Goal: Task Accomplishment & Management: Manage account settings

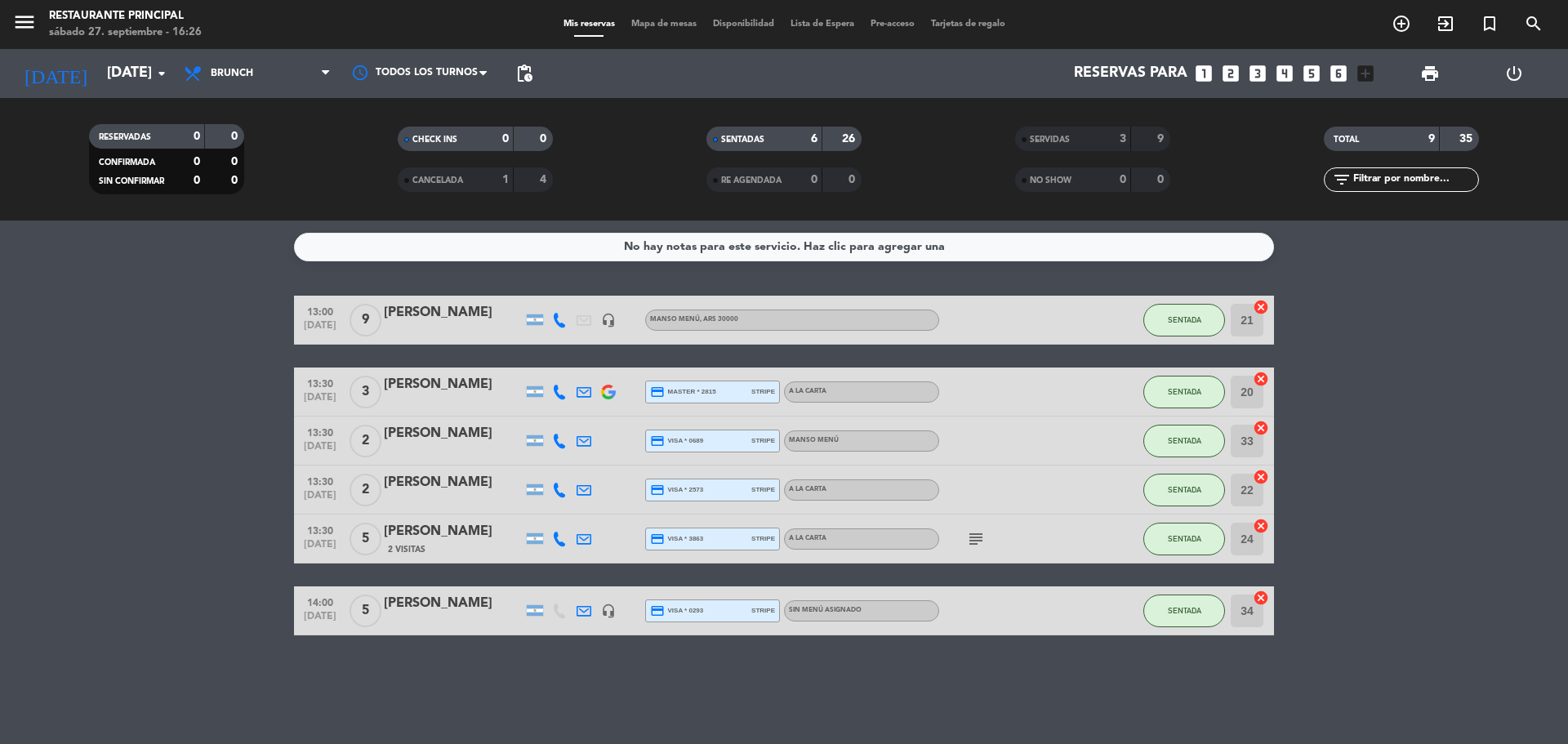
click at [265, 84] on span "Brunch" at bounding box center [257, 74] width 164 height 36
click at [273, 212] on div "menu Restaurante Principal [DATE] 27. septiembre - 16:26 Mis reservas Mapa de m…" at bounding box center [784, 110] width 1568 height 220
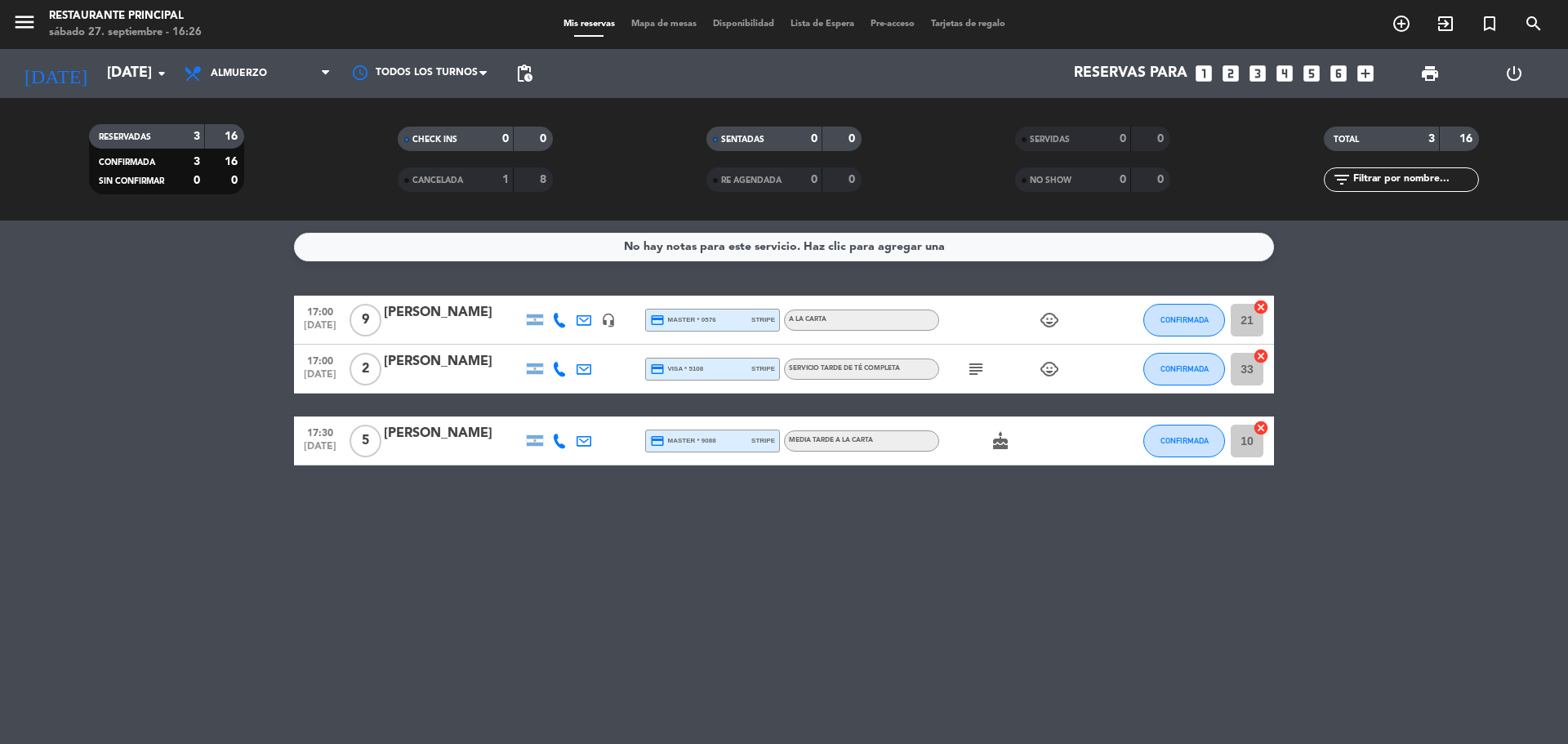
click at [1228, 72] on icon "looks_two" at bounding box center [1230, 73] width 21 height 21
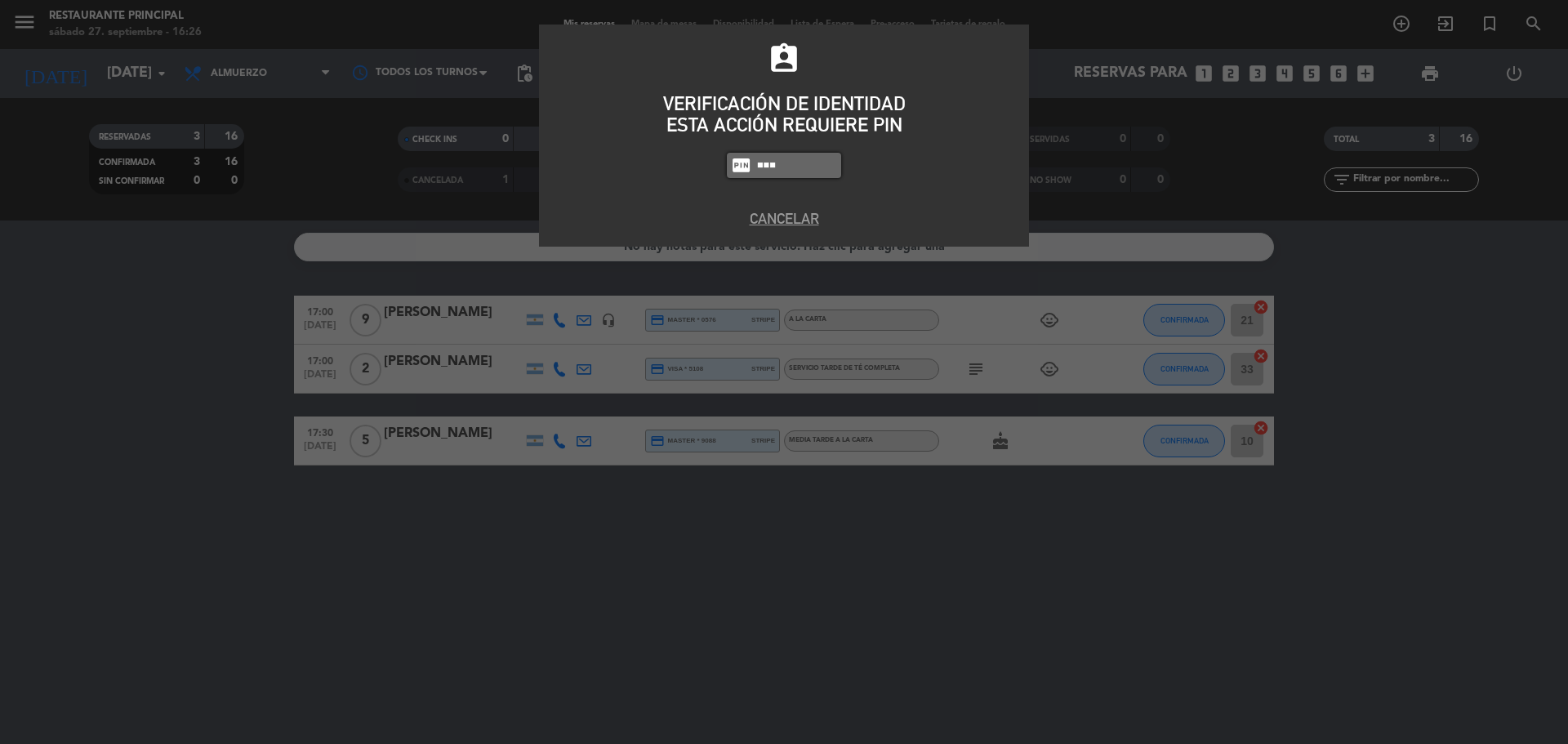
type input "8184"
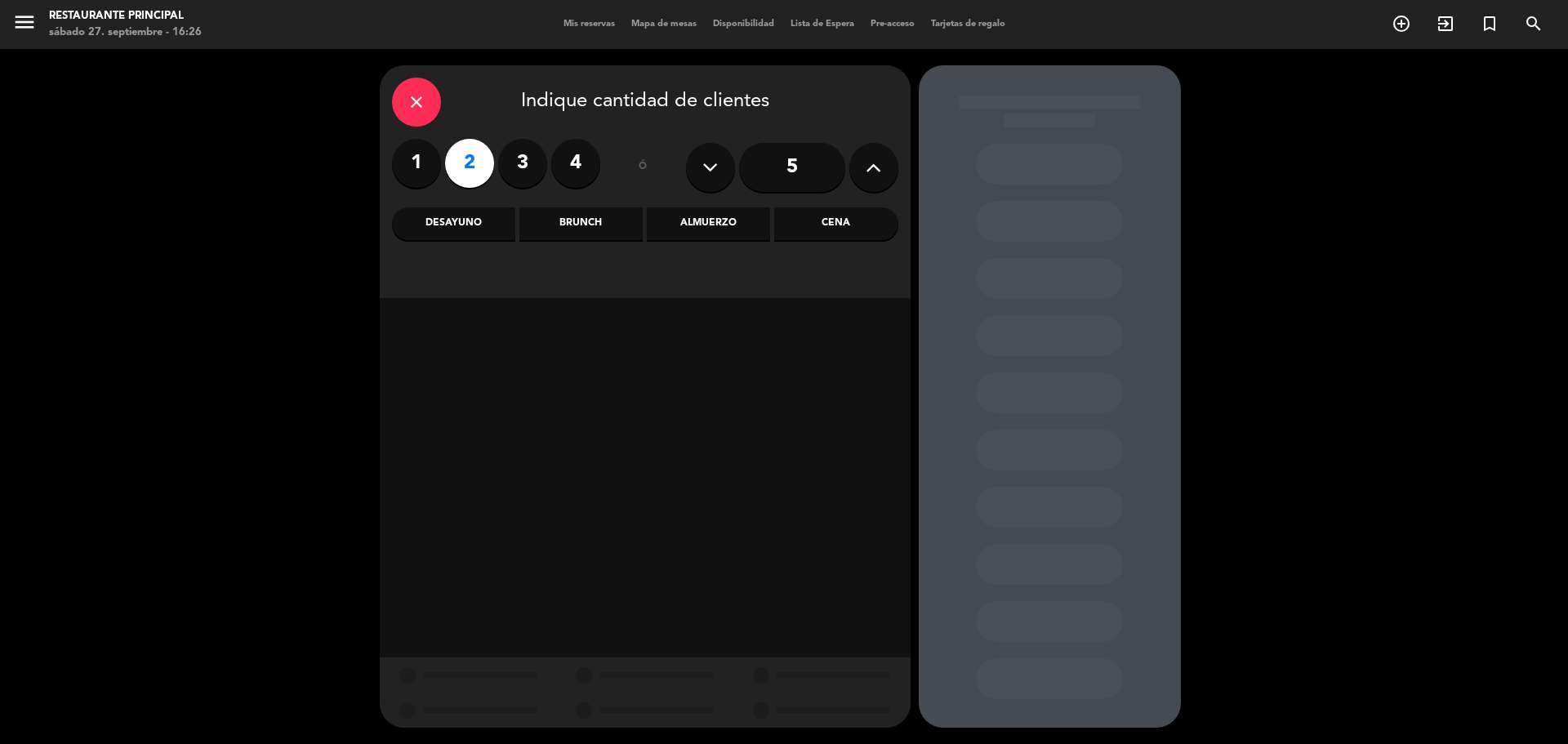
click at [718, 224] on div "Almuerzo" at bounding box center [708, 224] width 123 height 33
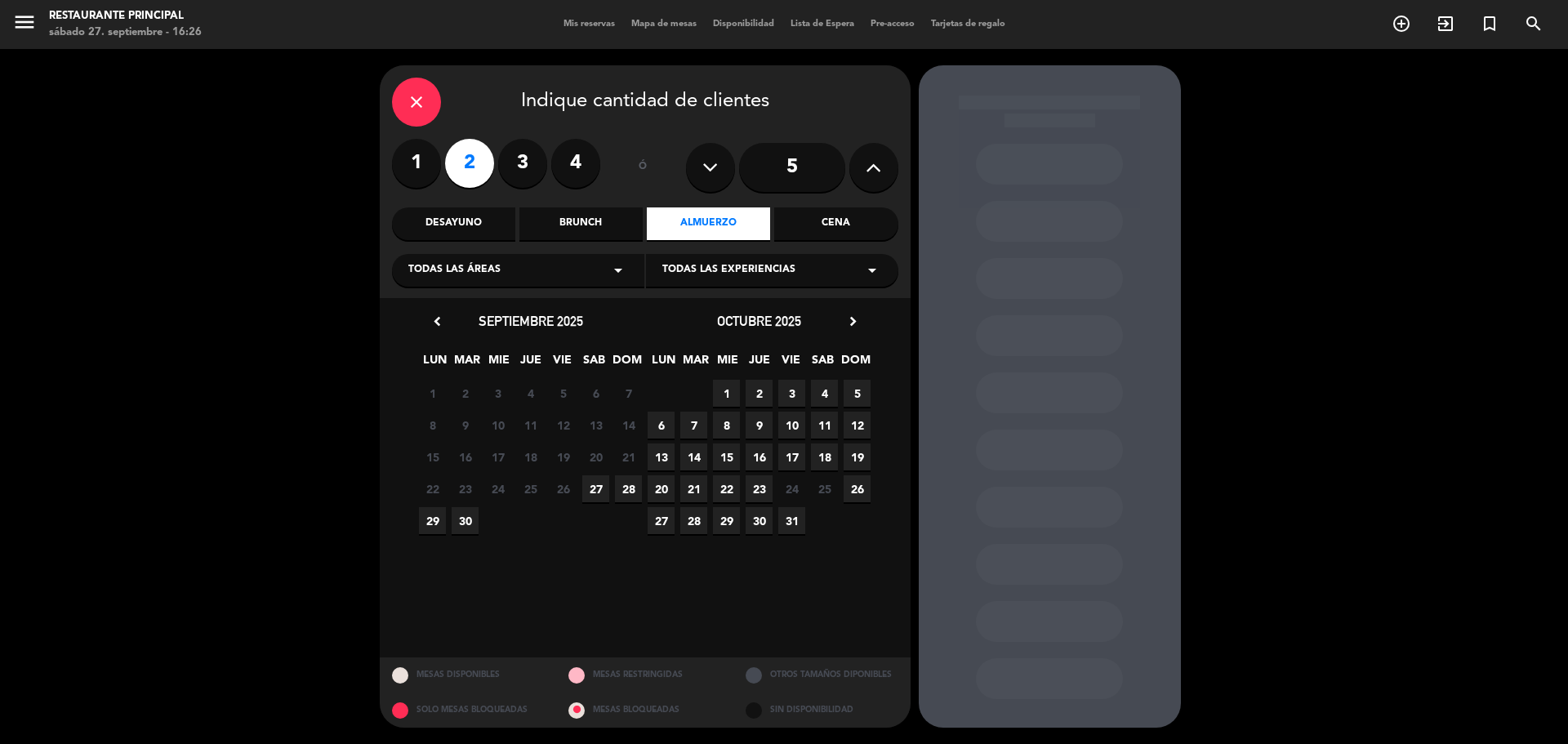
click at [591, 489] on span "27" at bounding box center [595, 488] width 27 height 27
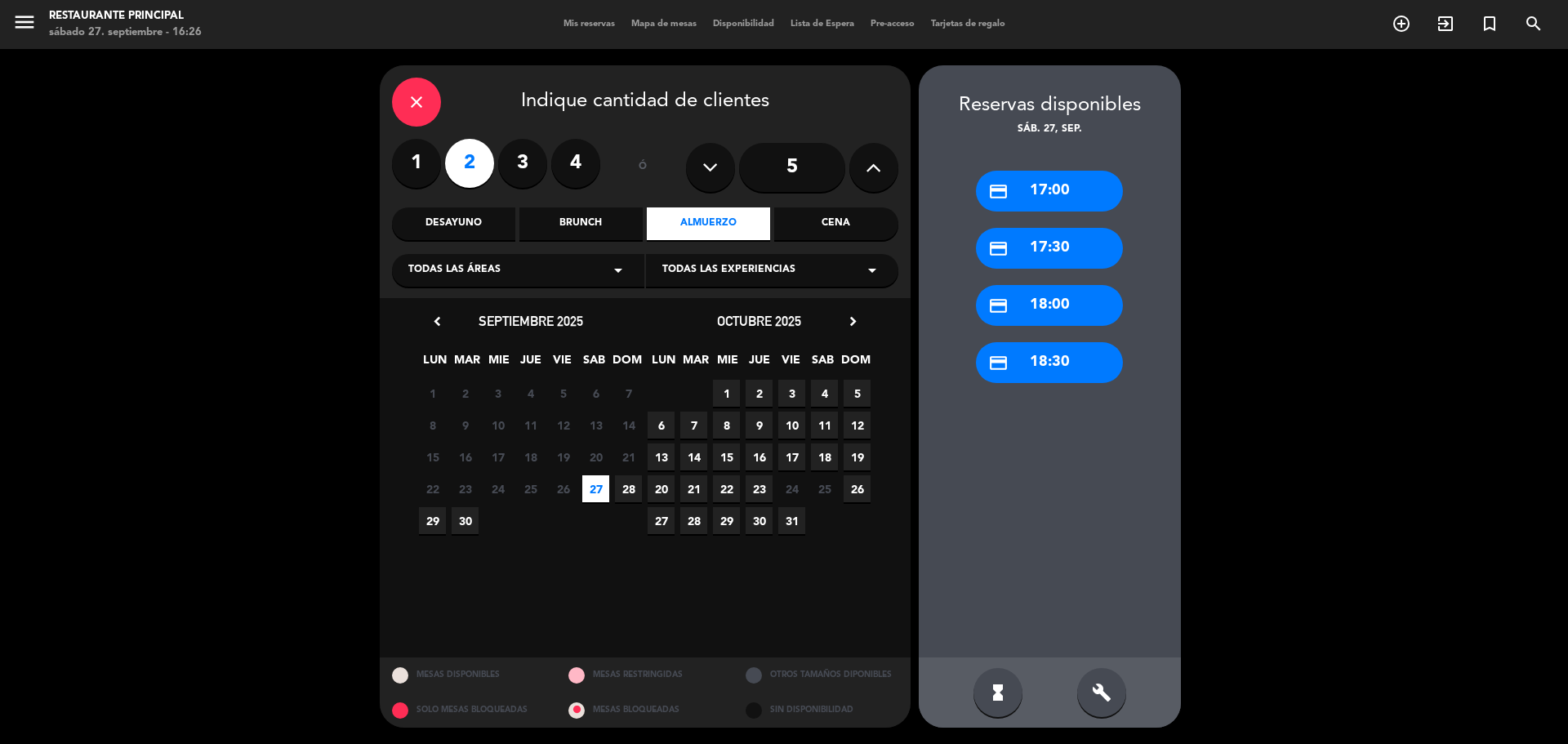
click at [1057, 250] on div "credit_card 17:30" at bounding box center [1048, 249] width 147 height 41
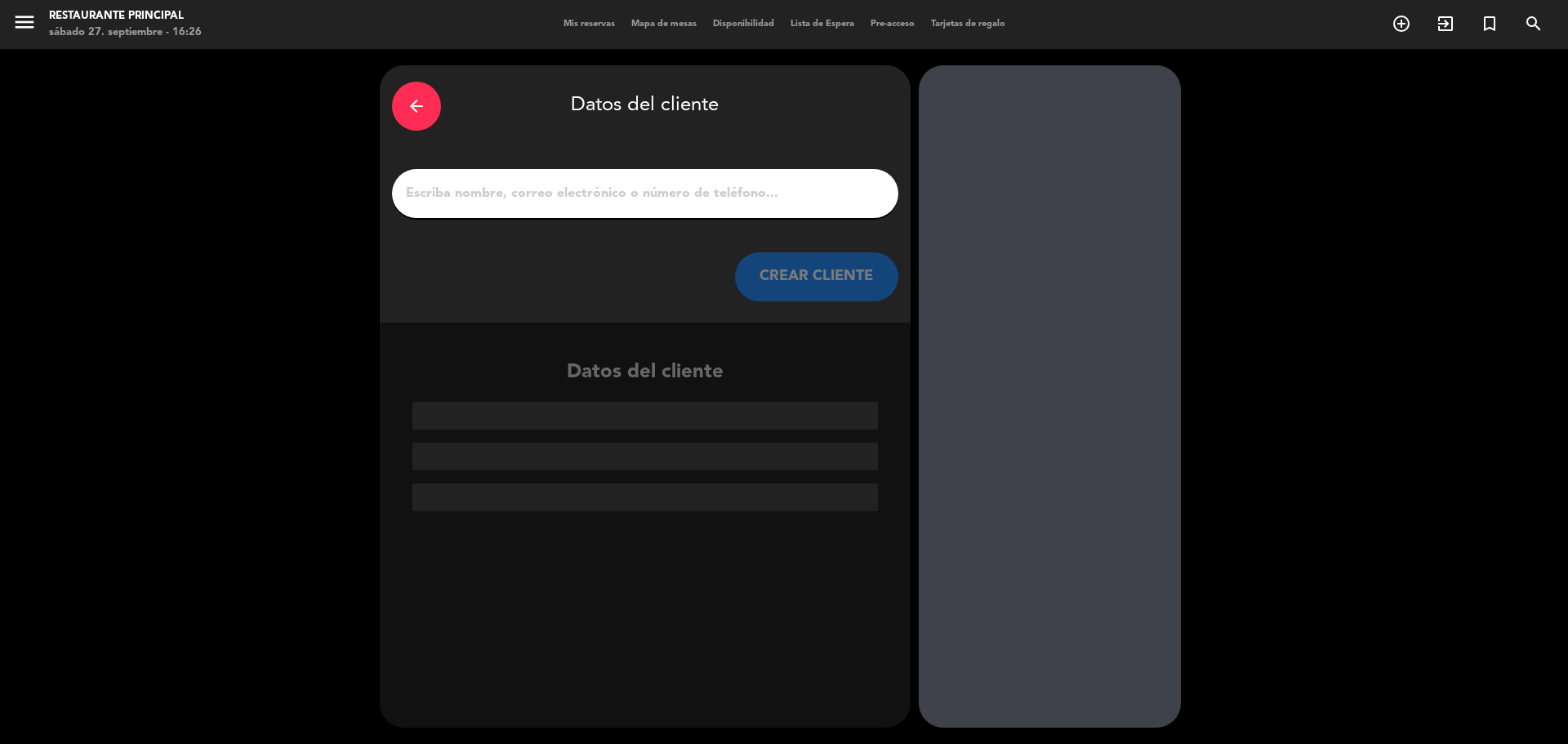
click at [677, 201] on input "1" at bounding box center [645, 193] width 482 height 23
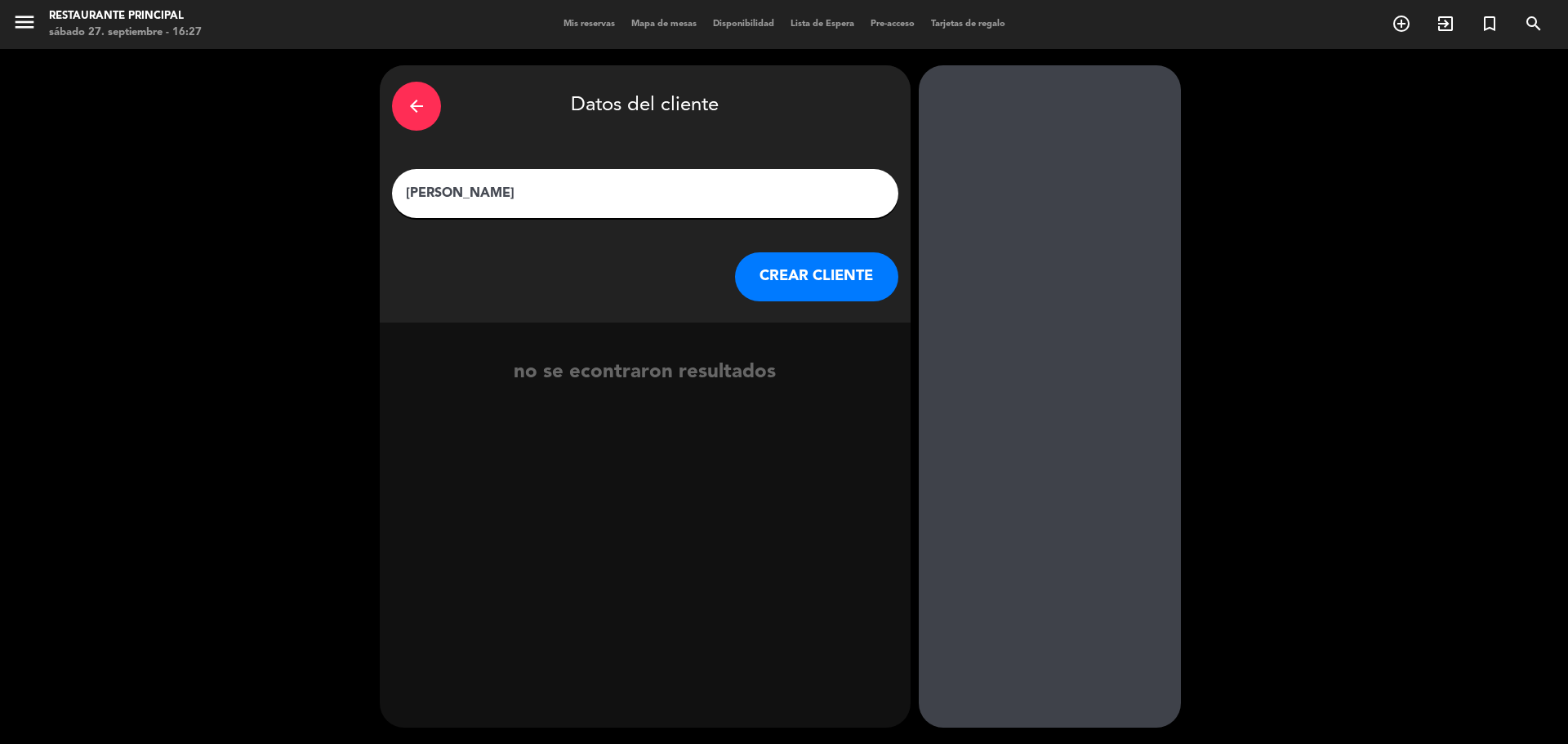
type input "[PERSON_NAME]"
click at [802, 274] on button "CREAR CLIENTE" at bounding box center [816, 276] width 164 height 49
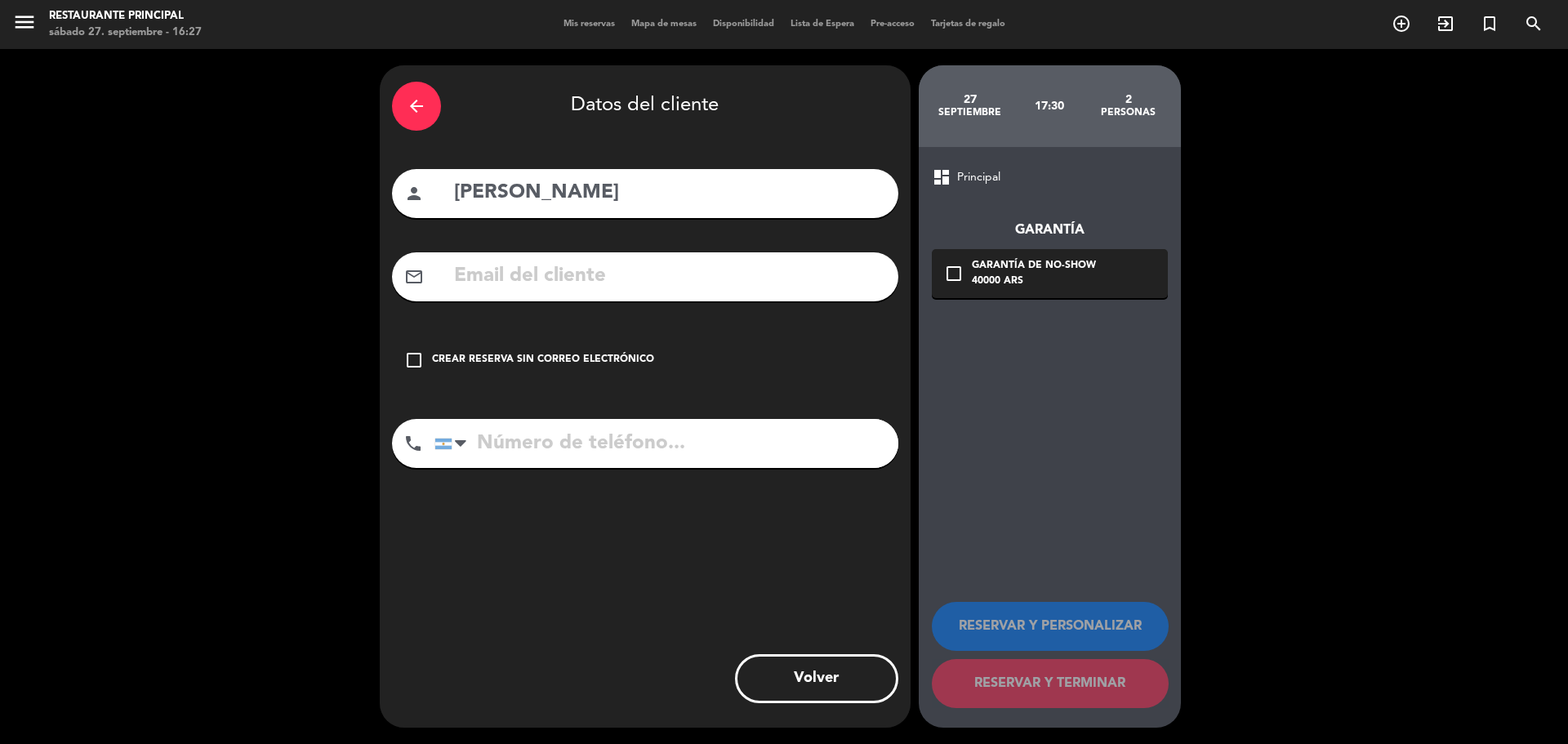
click at [415, 357] on icon "check_box_outline_blank" at bounding box center [413, 360] width 20 height 20
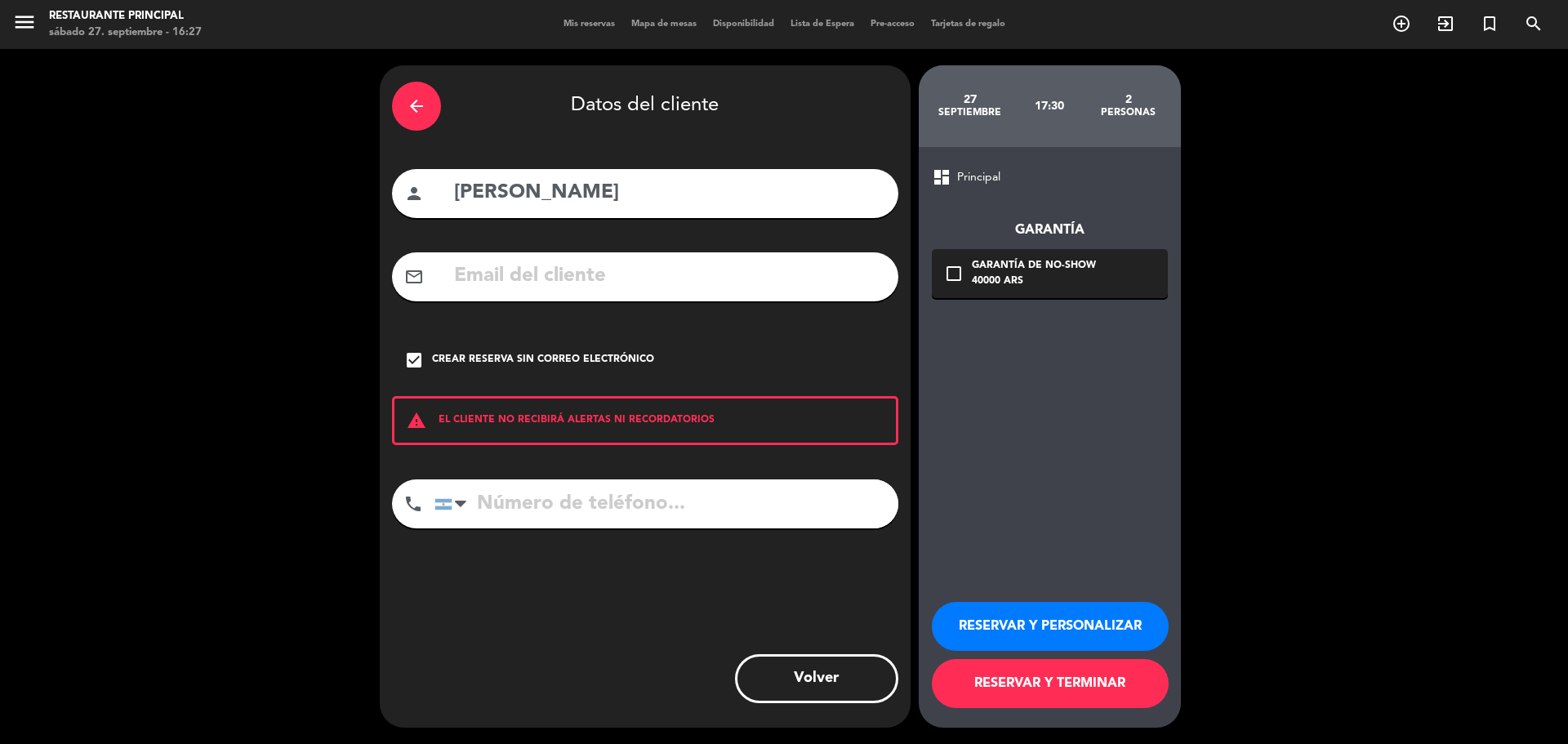
click at [999, 634] on button "RESERVAR Y PERSONALIZAR" at bounding box center [1050, 626] width 237 height 49
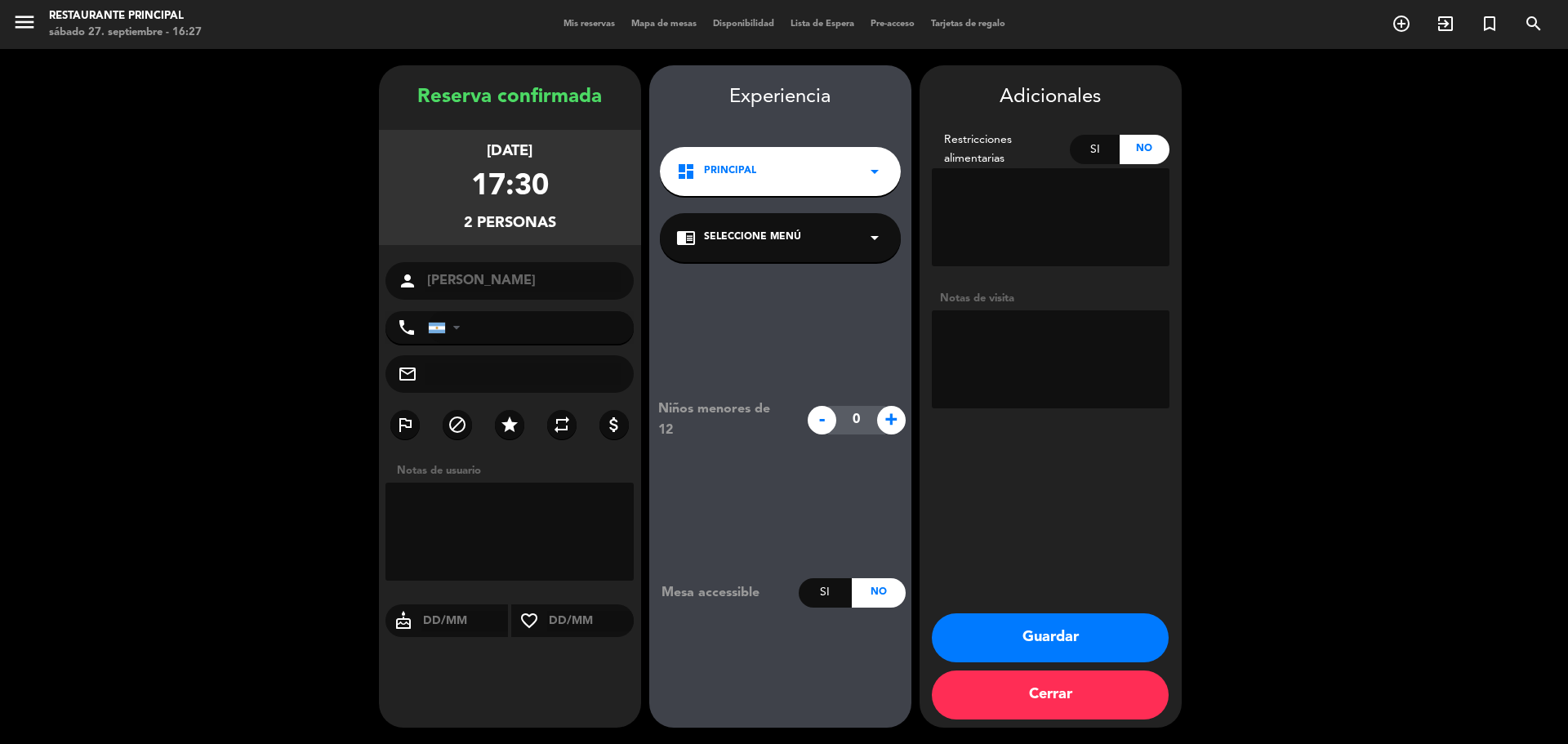
click at [865, 231] on icon "arrow_drop_down" at bounding box center [874, 237] width 20 height 20
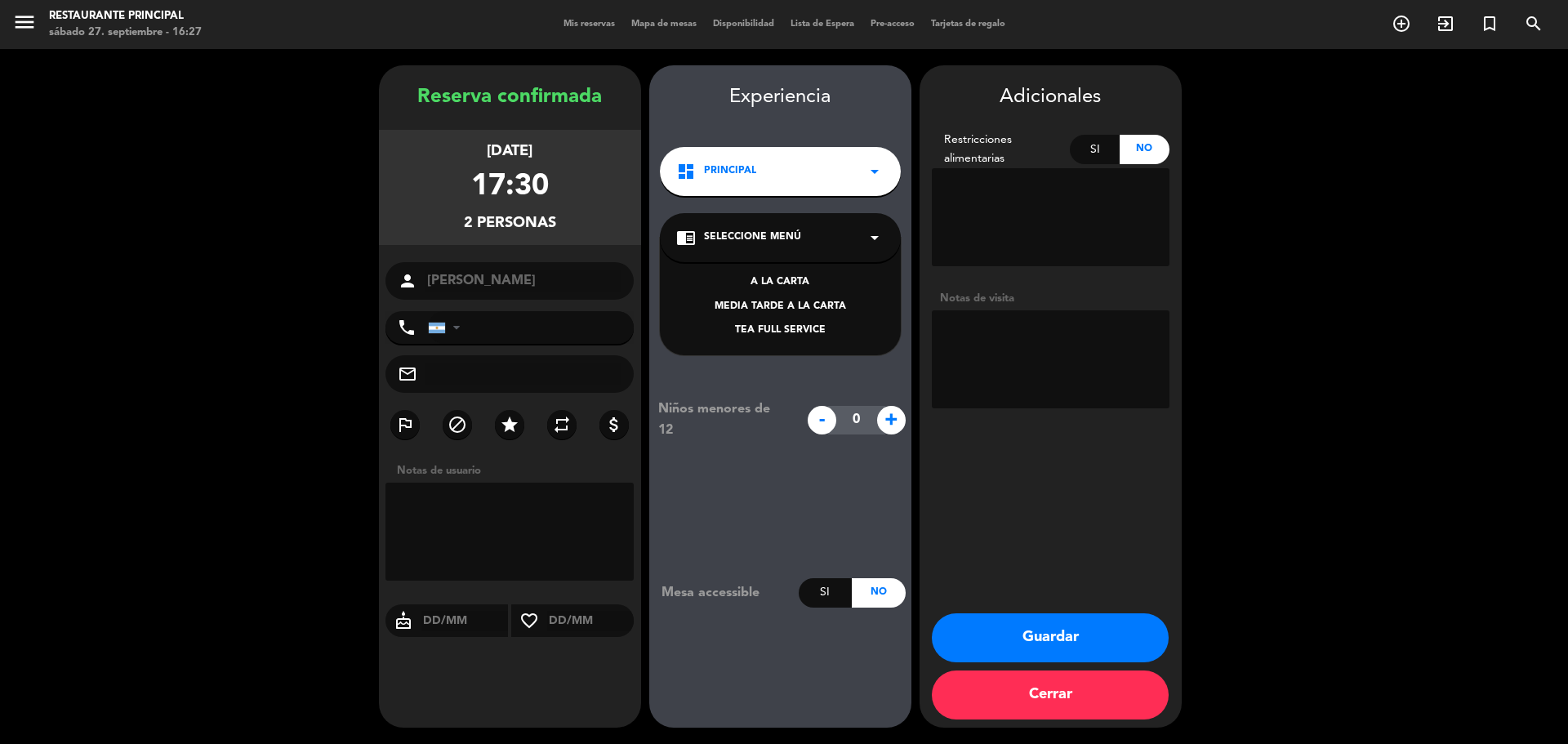
click at [829, 228] on div "chrome_reader_mode Seleccione Menú arrow_drop_down" at bounding box center [780, 237] width 241 height 49
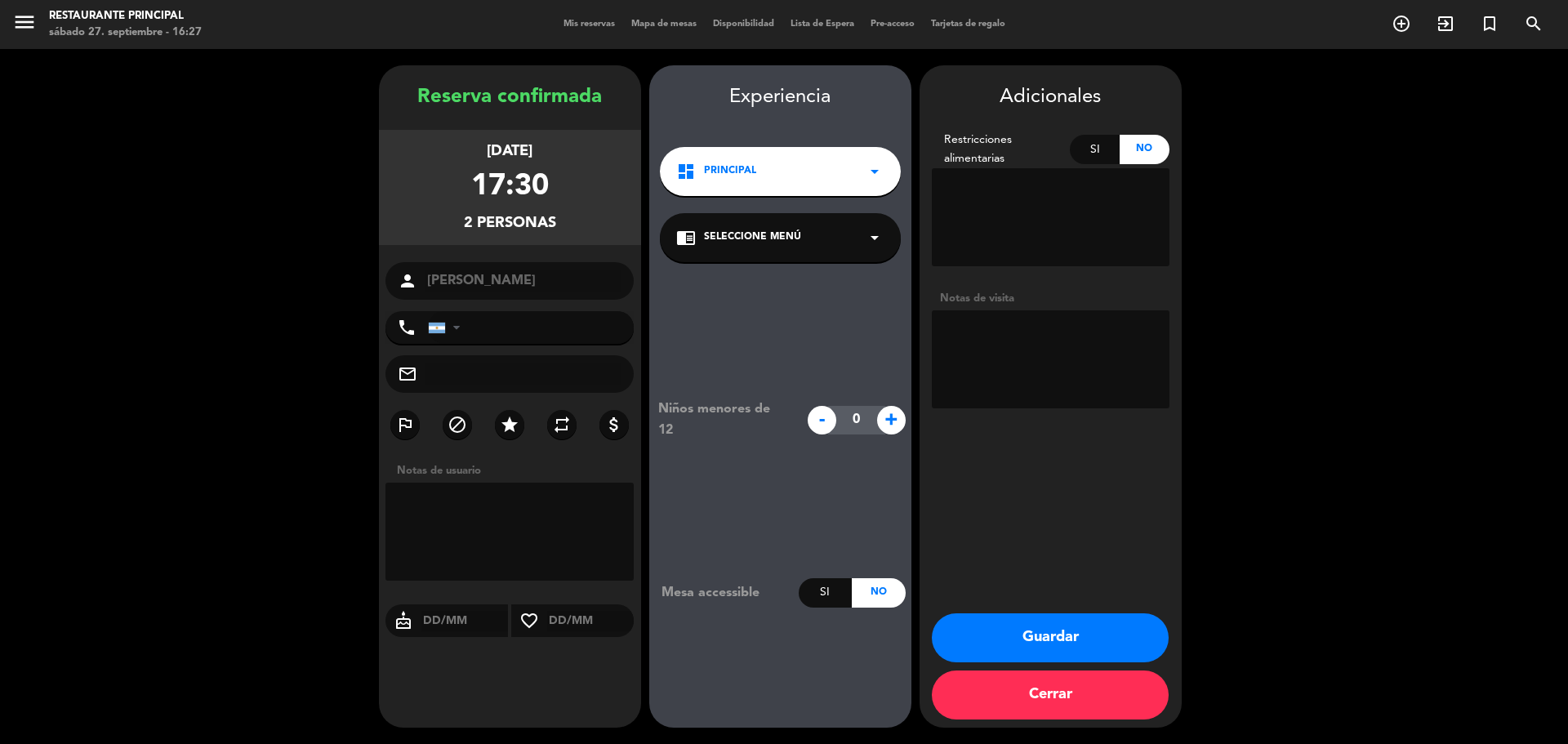
click at [989, 326] on textarea at bounding box center [1050, 359] width 237 height 98
type textarea "HB 110 . 1 TARDE DE TE PARA EL ESPOSO . ELLA PIDE ALA CARTA CIN TACC"
click at [511, 429] on icon "star" at bounding box center [509, 424] width 20 height 20
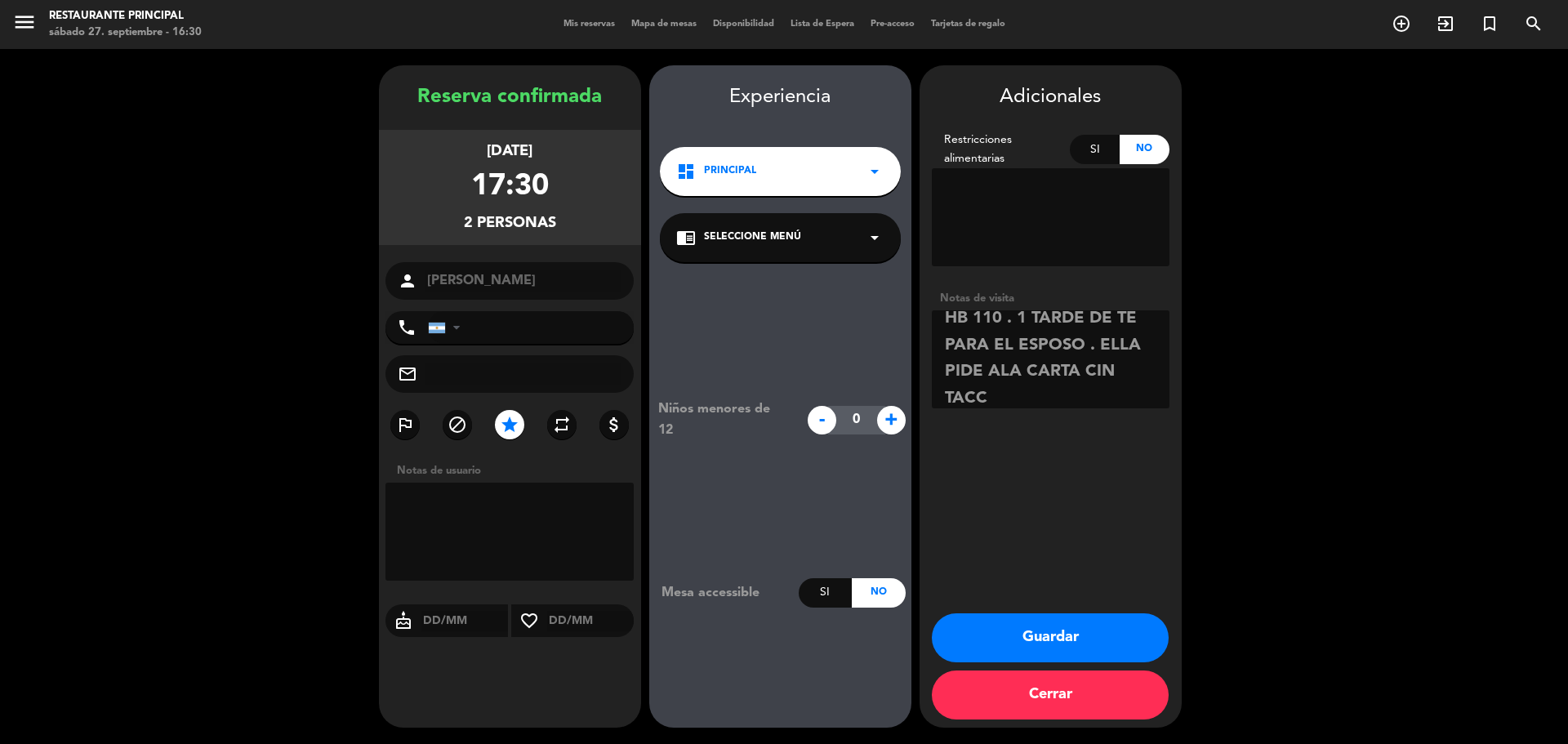
click at [1048, 633] on button "Guardar" at bounding box center [1050, 637] width 237 height 49
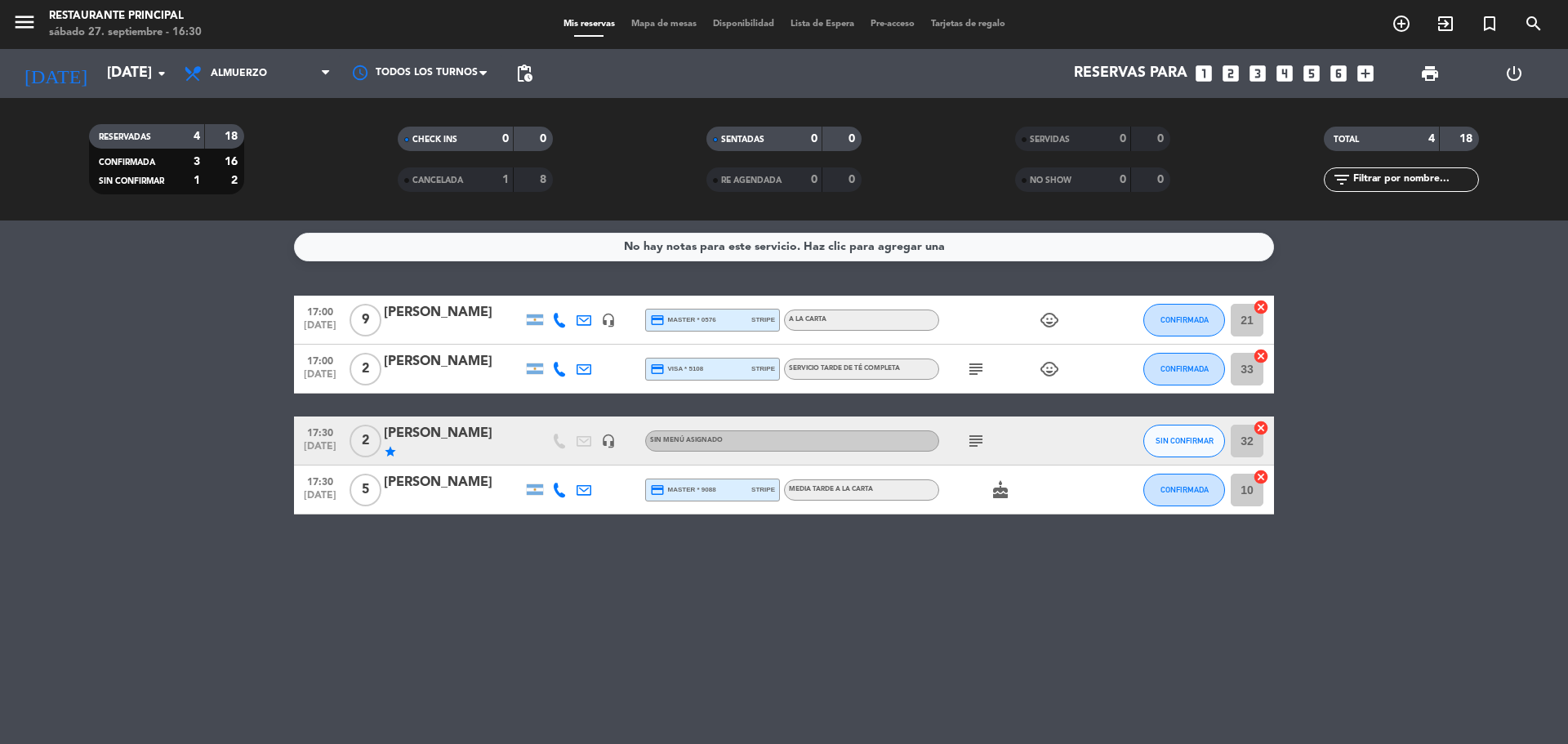
click at [975, 443] on icon "subject" at bounding box center [976, 441] width 20 height 20
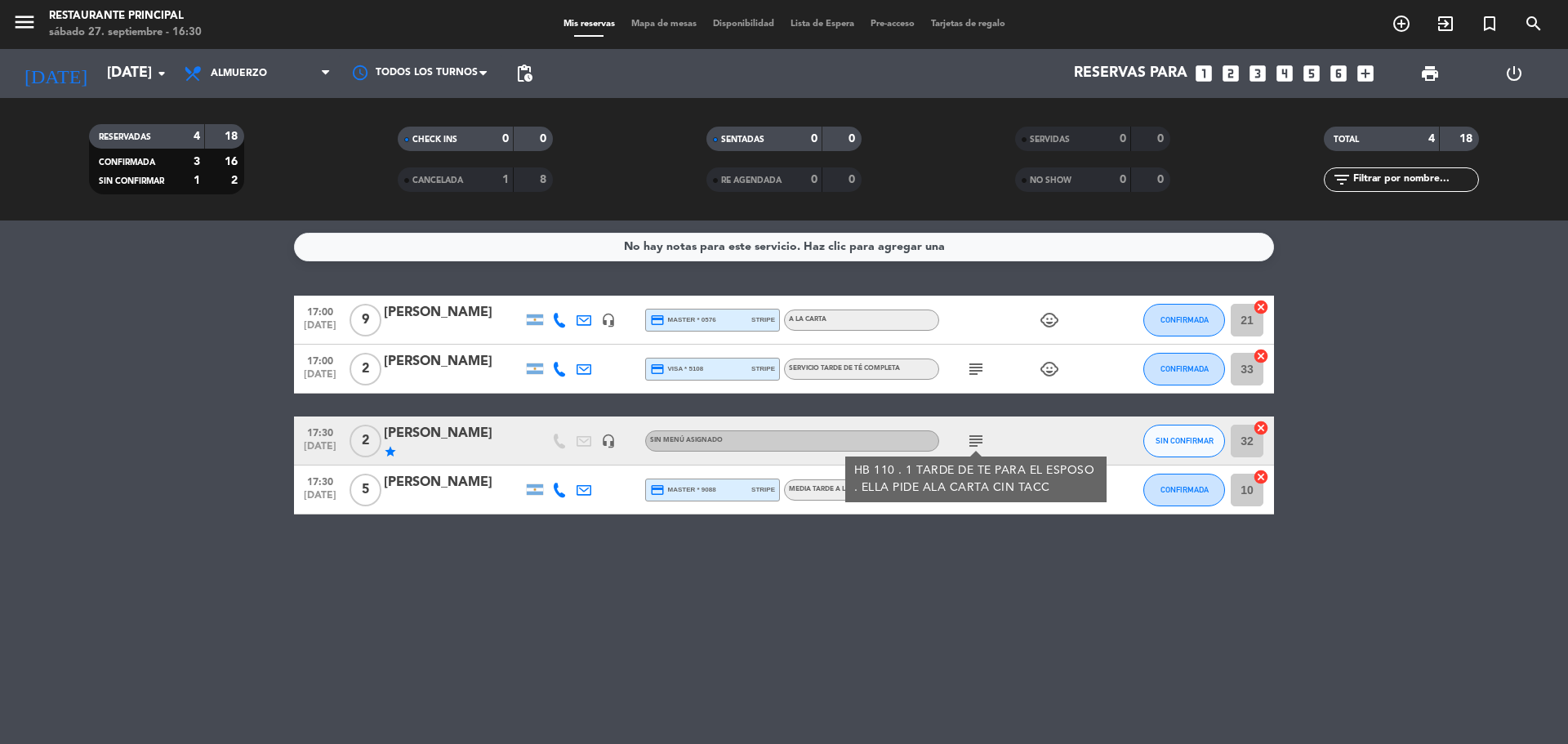
click at [937, 583] on div "No hay notas para este servicio. Haz clic para agregar una 17:00 [DATE] 9 [PERS…" at bounding box center [784, 482] width 1568 height 524
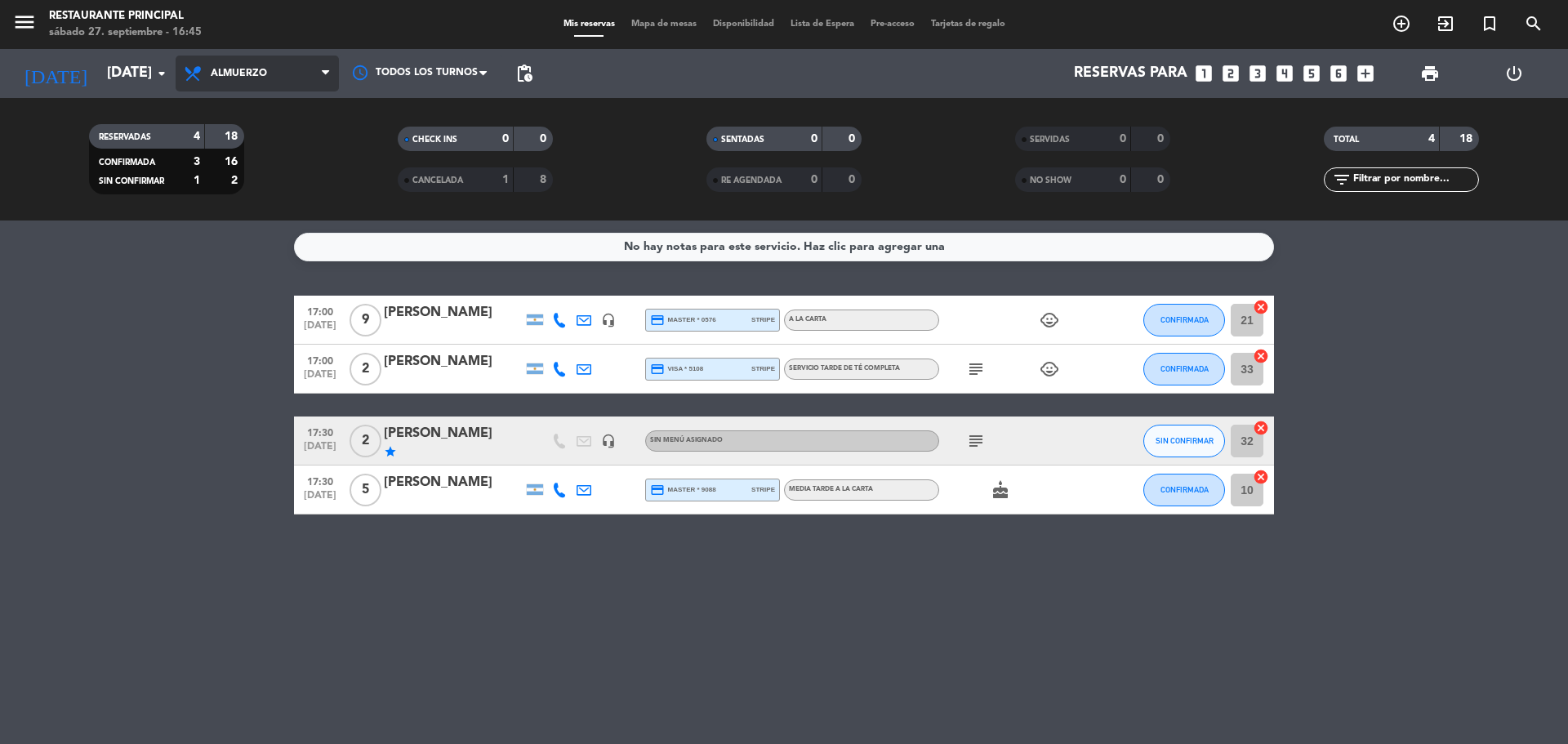
click at [229, 75] on span "Almuerzo" at bounding box center [239, 73] width 57 height 11
click at [254, 184] on div "menu Restaurante Principal [DATE] 27. septiembre - 16:45 Mis reservas Mapa de m…" at bounding box center [784, 110] width 1568 height 220
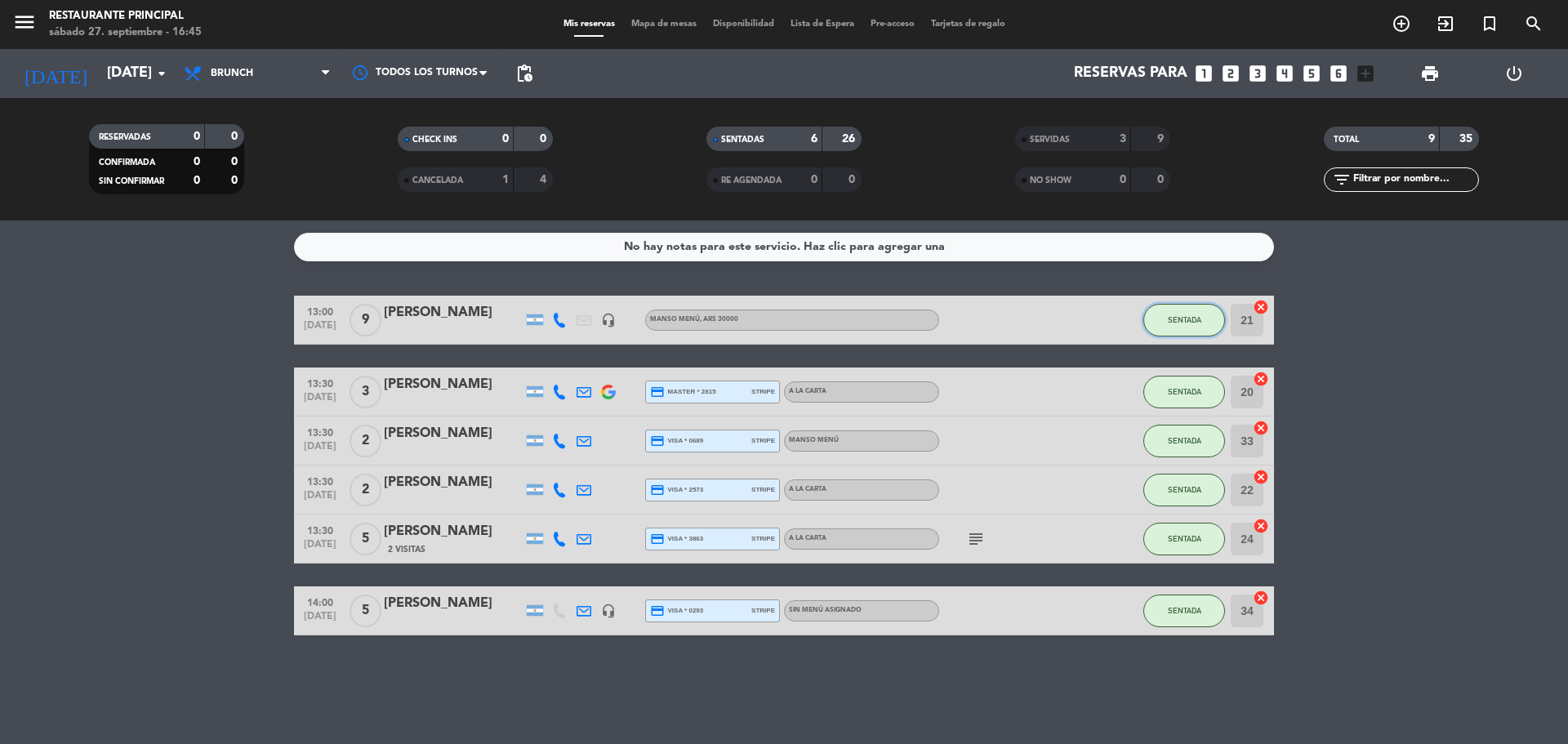
click at [1185, 314] on button "SENTADA" at bounding box center [1184, 320] width 81 height 33
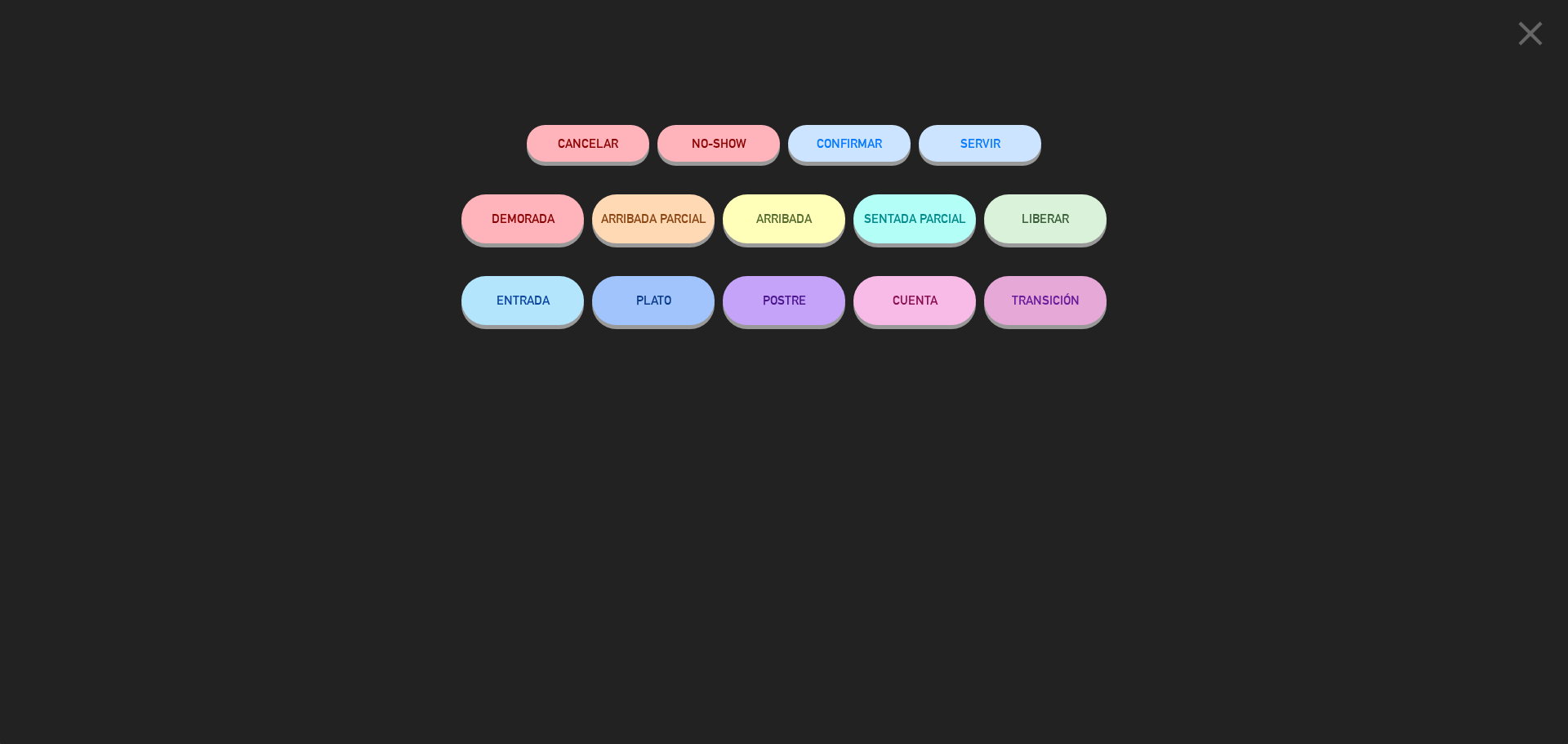
click at [995, 147] on button "SERVIR" at bounding box center [980, 143] width 123 height 37
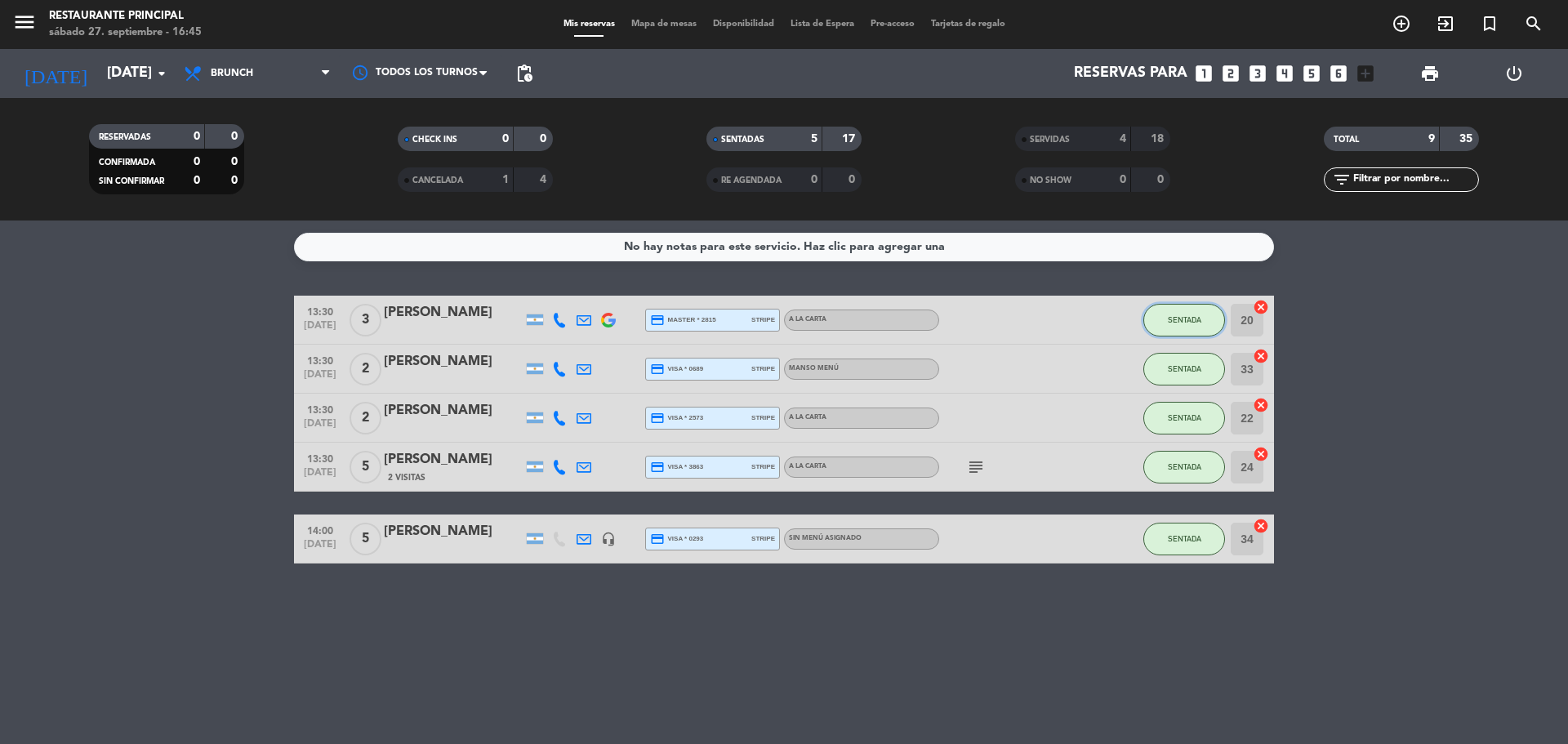
click at [1182, 315] on button "SENTADA" at bounding box center [1184, 320] width 81 height 33
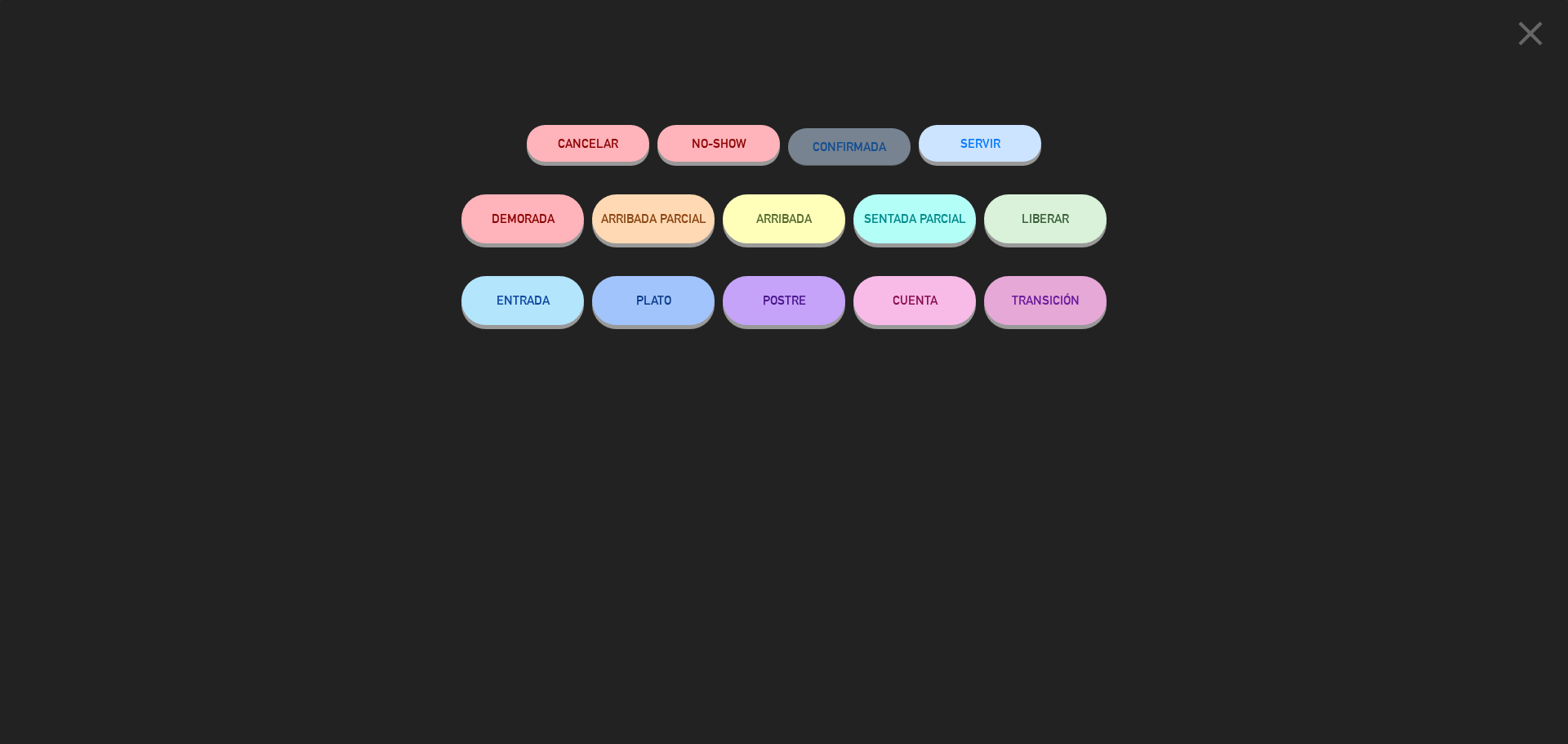
click at [958, 127] on div "SERVIR" at bounding box center [980, 159] width 123 height 69
click at [986, 155] on button "SERVIR" at bounding box center [980, 143] width 123 height 37
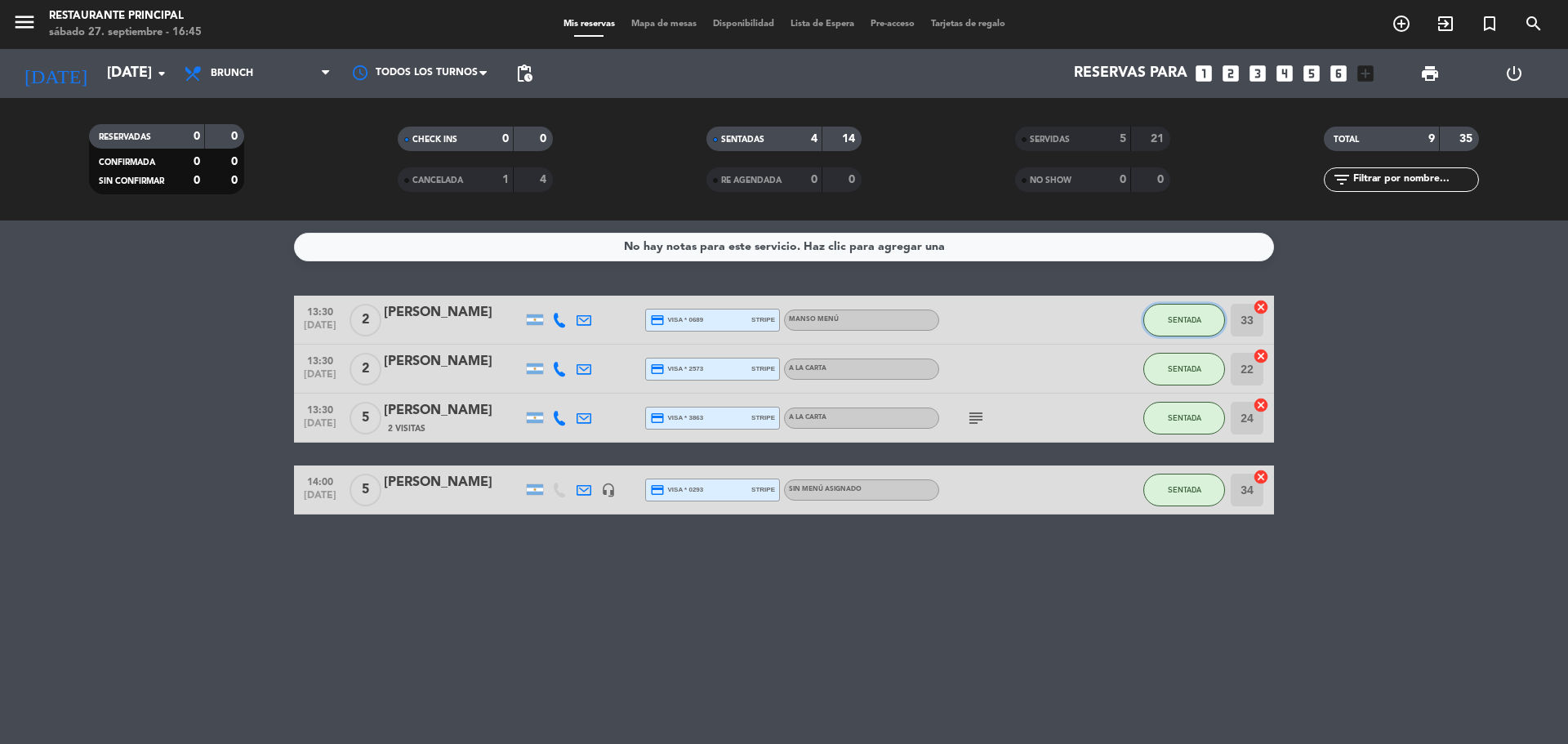
click at [1181, 308] on button "SENTADA" at bounding box center [1184, 320] width 81 height 33
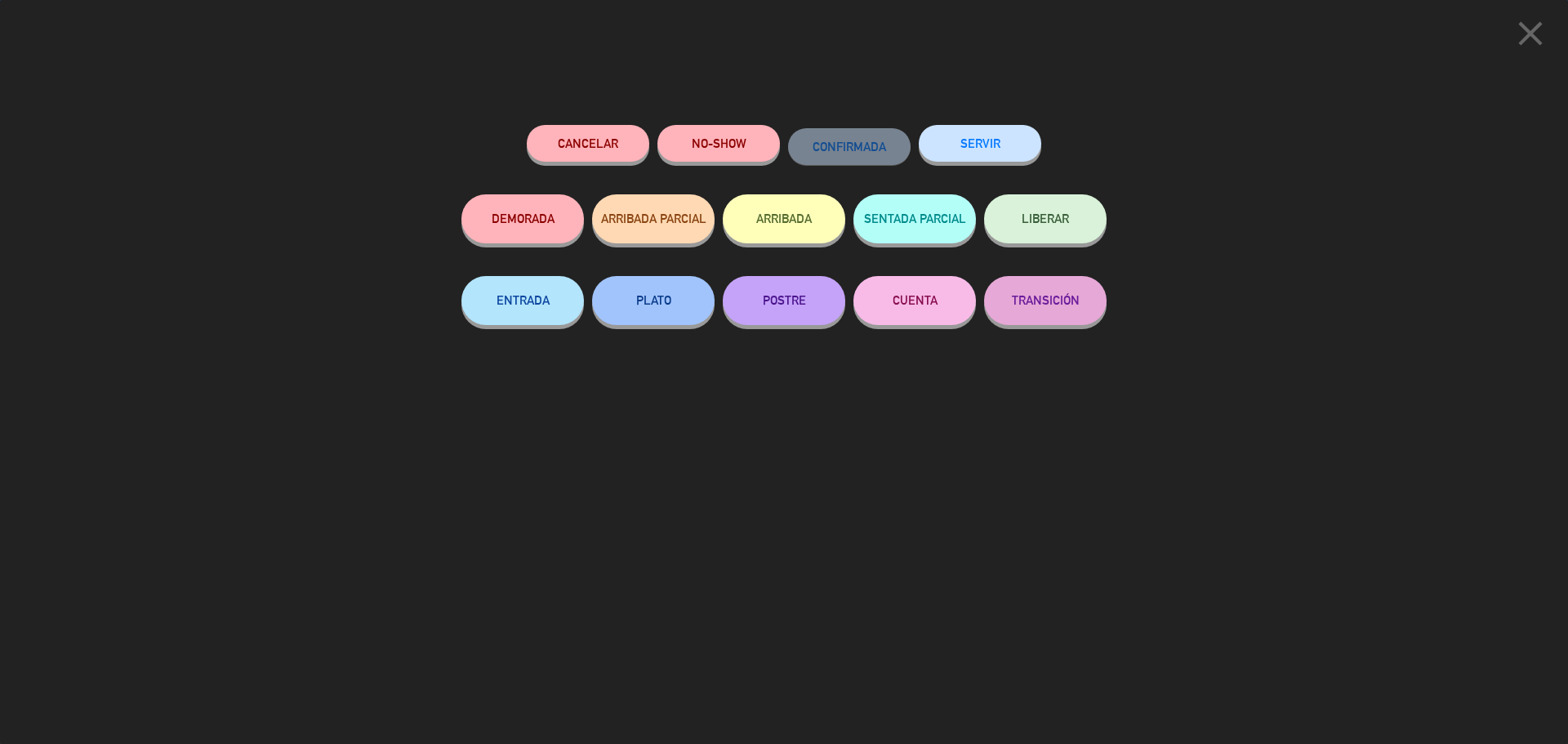
click at [955, 135] on button "SERVIR" at bounding box center [980, 143] width 123 height 37
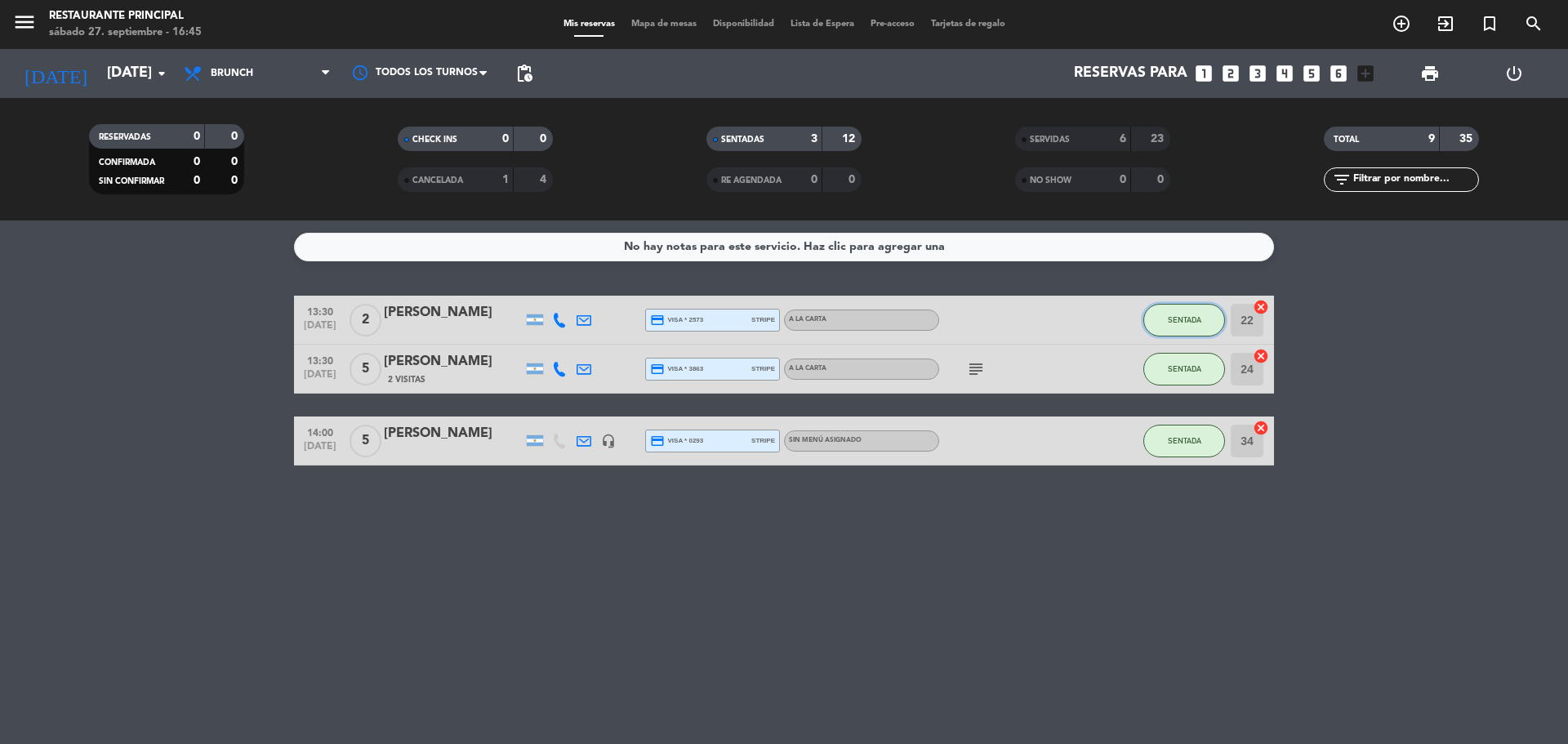
click at [1164, 304] on button "SENTADA" at bounding box center [1184, 320] width 81 height 33
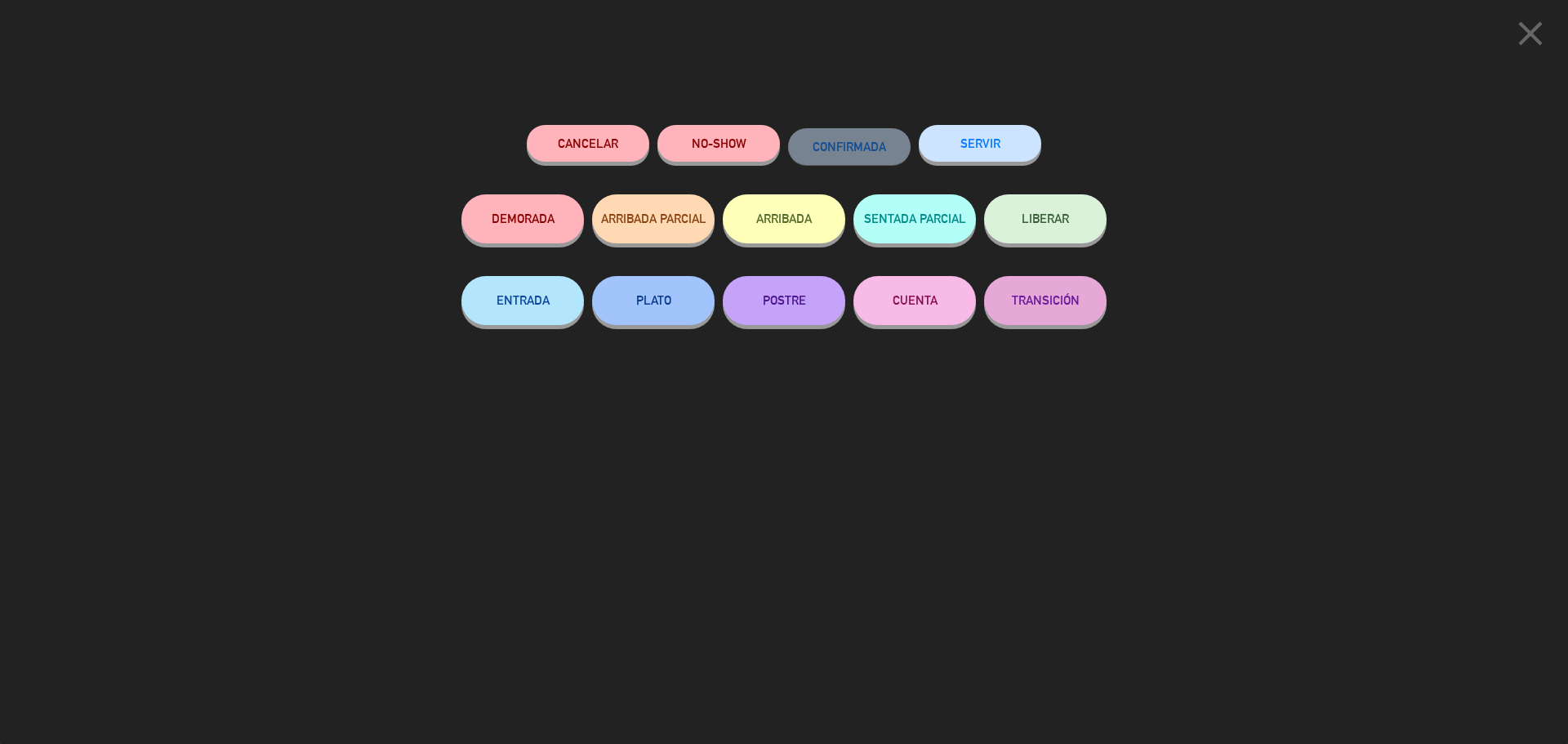
click at [988, 138] on button "SERVIR" at bounding box center [980, 143] width 123 height 37
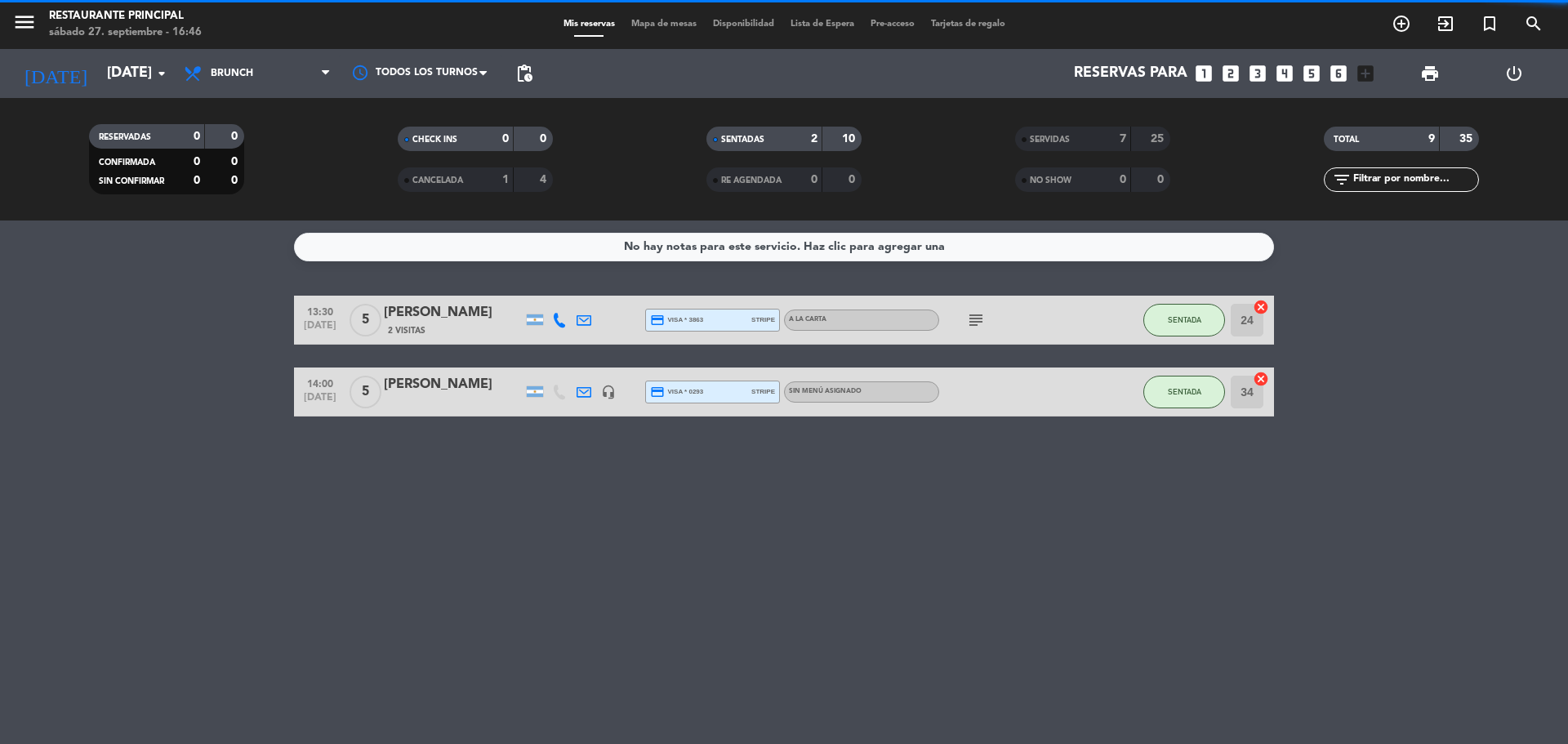
click at [1164, 375] on button "SENTADA" at bounding box center [1184, 392] width 81 height 33
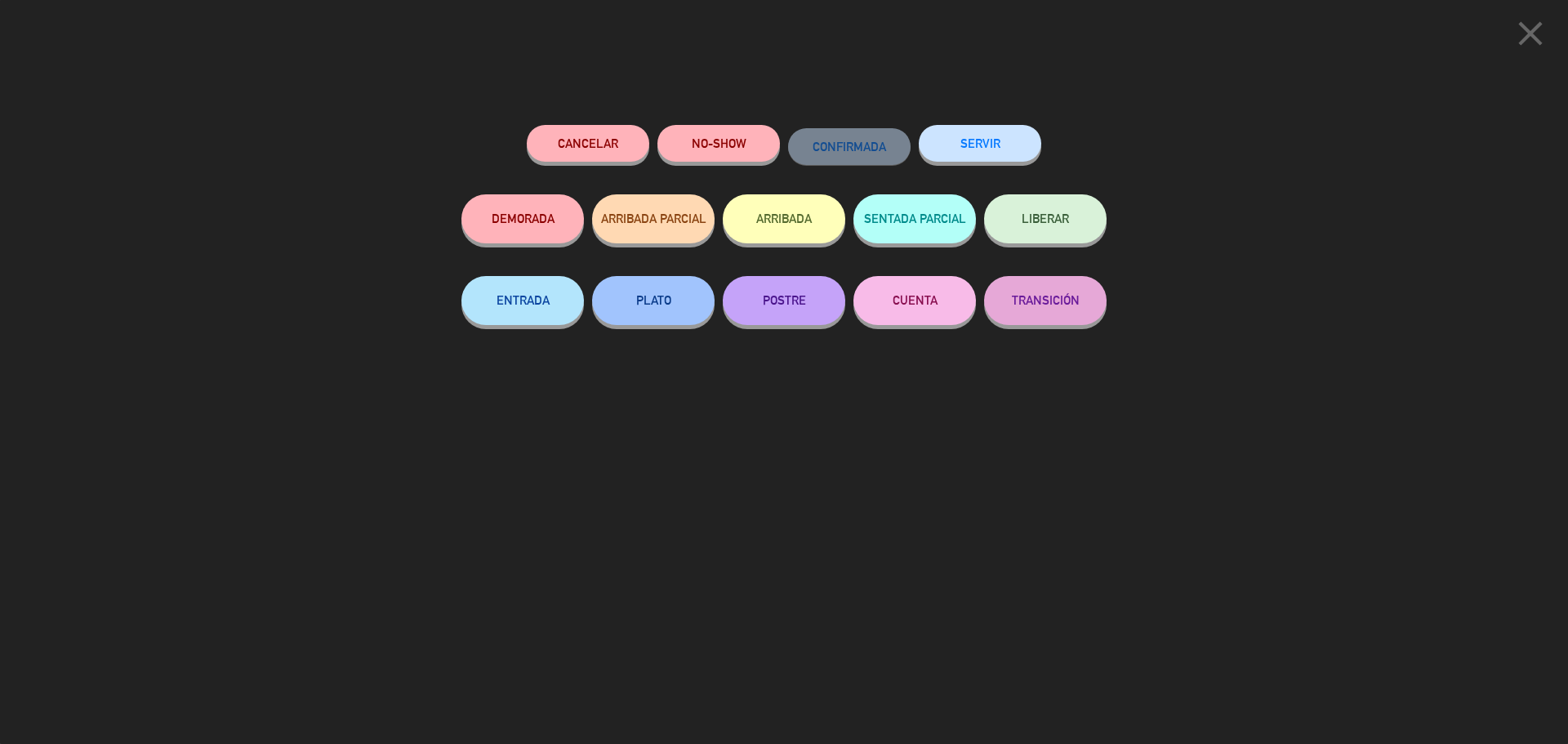
click at [1022, 136] on button "SERVIR" at bounding box center [980, 143] width 123 height 37
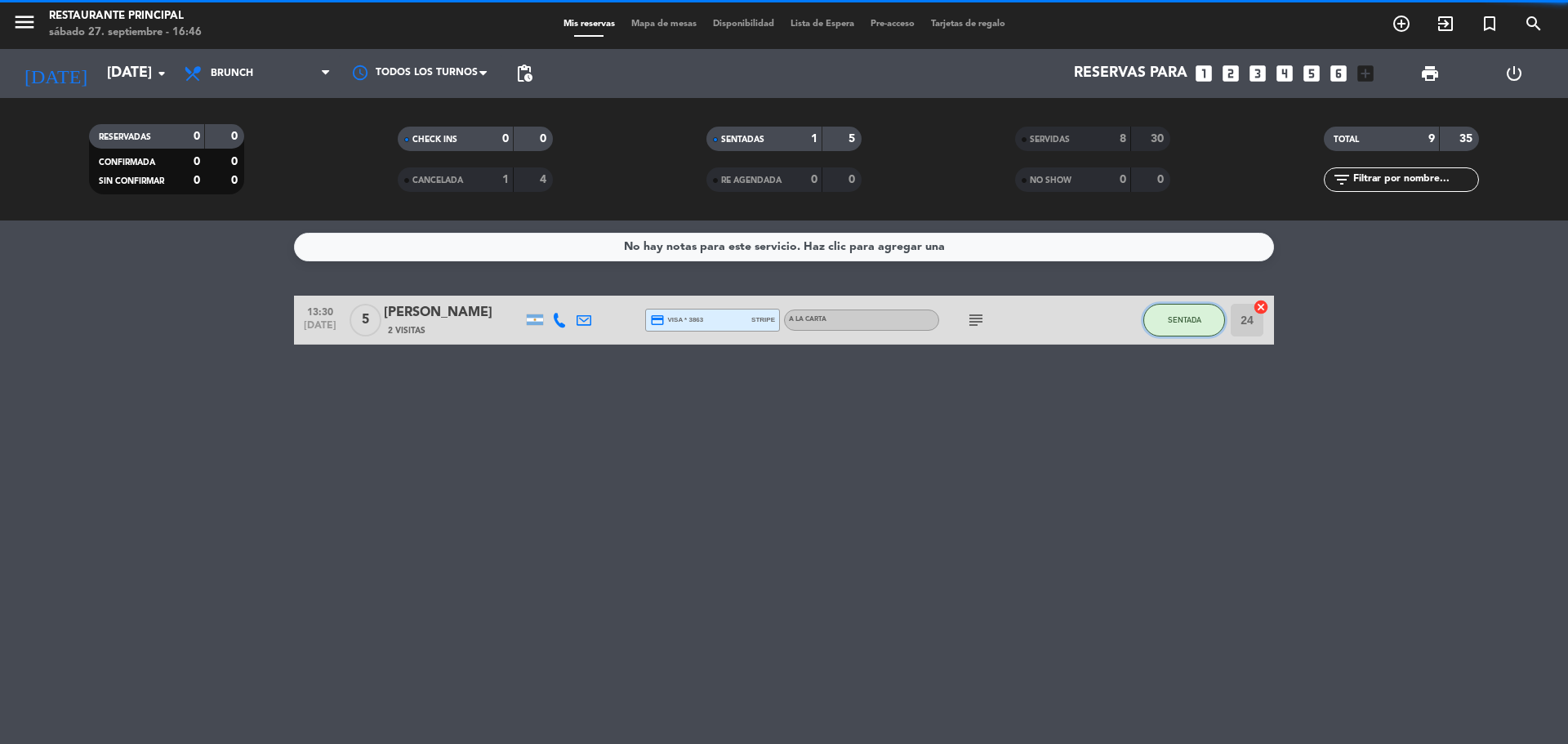
click at [1168, 312] on button "SENTADA" at bounding box center [1184, 320] width 81 height 33
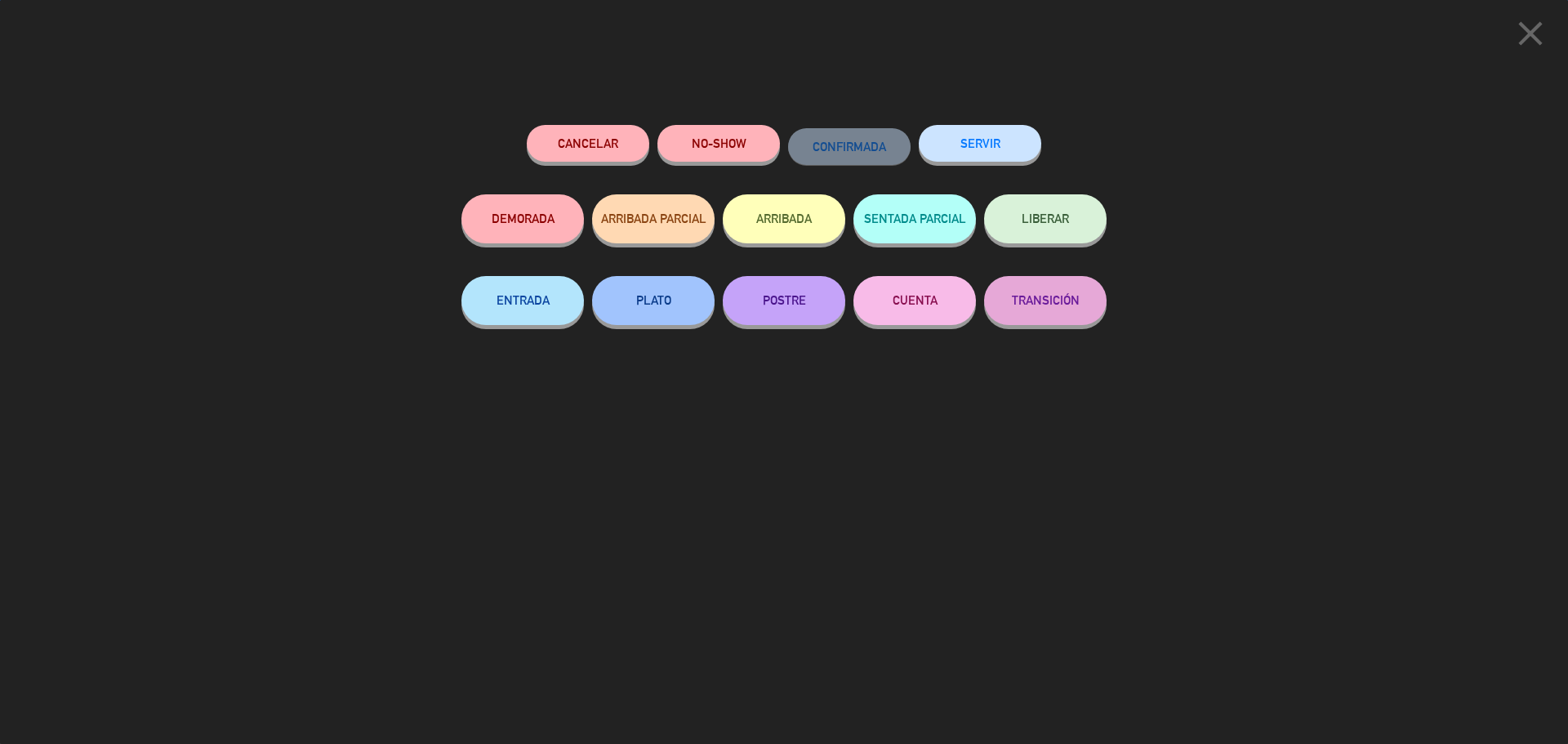
click at [1002, 121] on div "Cancelar NO-SHOW CONFIRMADA SERVIR DEMORADA ARRIBADA PARCIAL ARRIBADA SENTADA P…" at bounding box center [784, 428] width 668 height 630
click at [1000, 140] on button "SERVIR" at bounding box center [980, 143] width 123 height 37
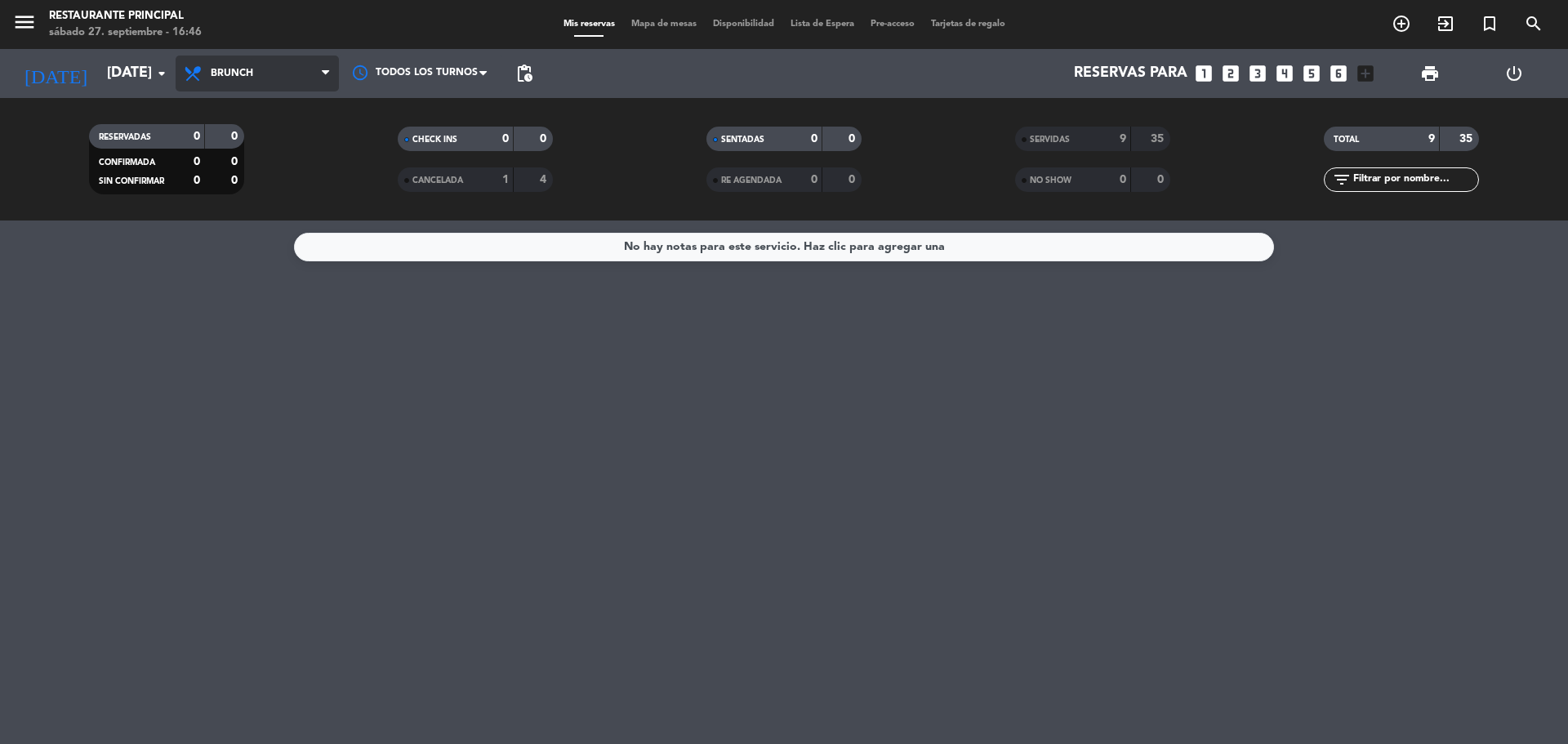
click at [252, 74] on span "Brunch" at bounding box center [232, 73] width 43 height 11
click at [259, 222] on ng-component "menu Restaurante Principal [DATE] 27. septiembre - 16:46 Mis reservas Mapa de m…" at bounding box center [784, 372] width 1568 height 744
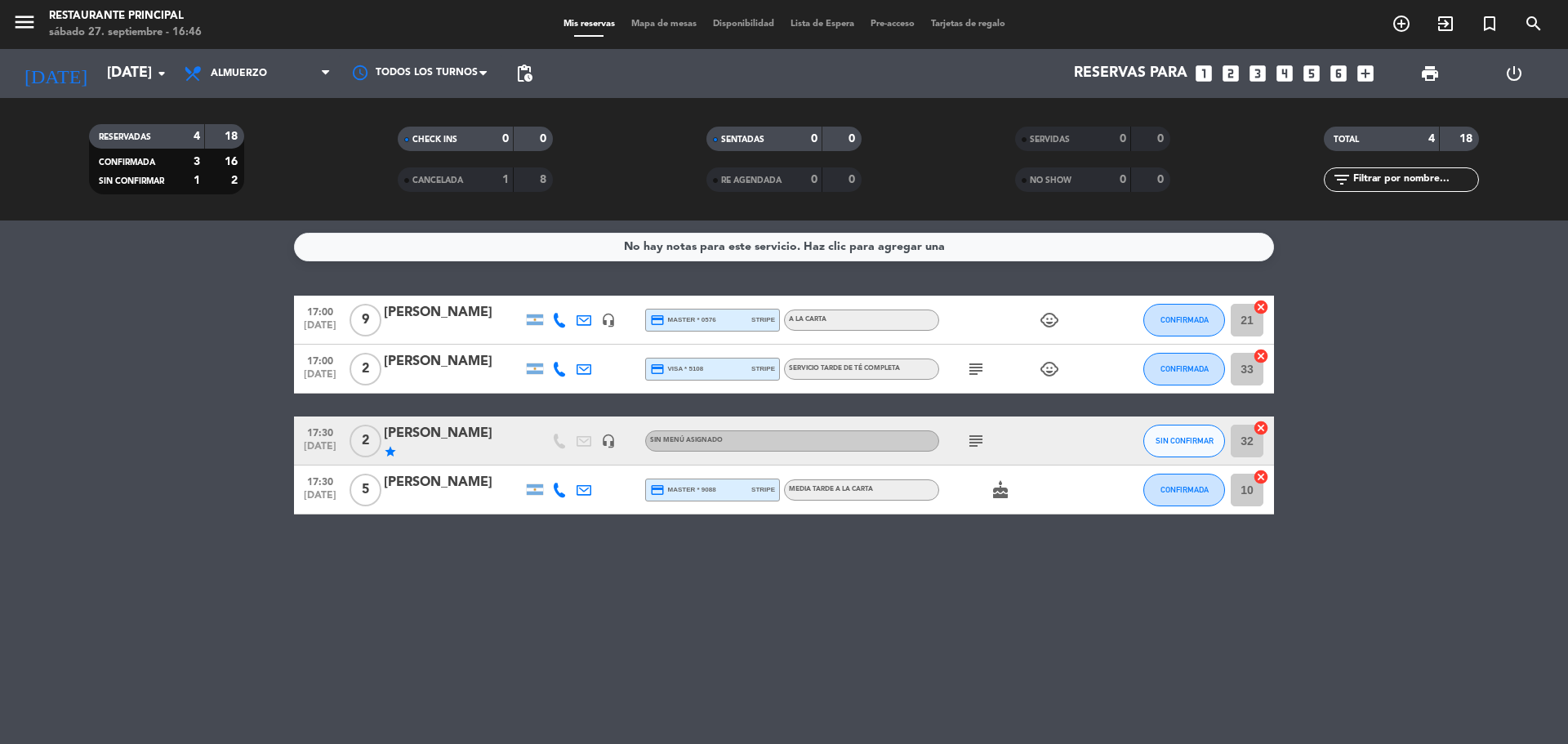
click at [971, 369] on icon "subject" at bounding box center [976, 369] width 20 height 20
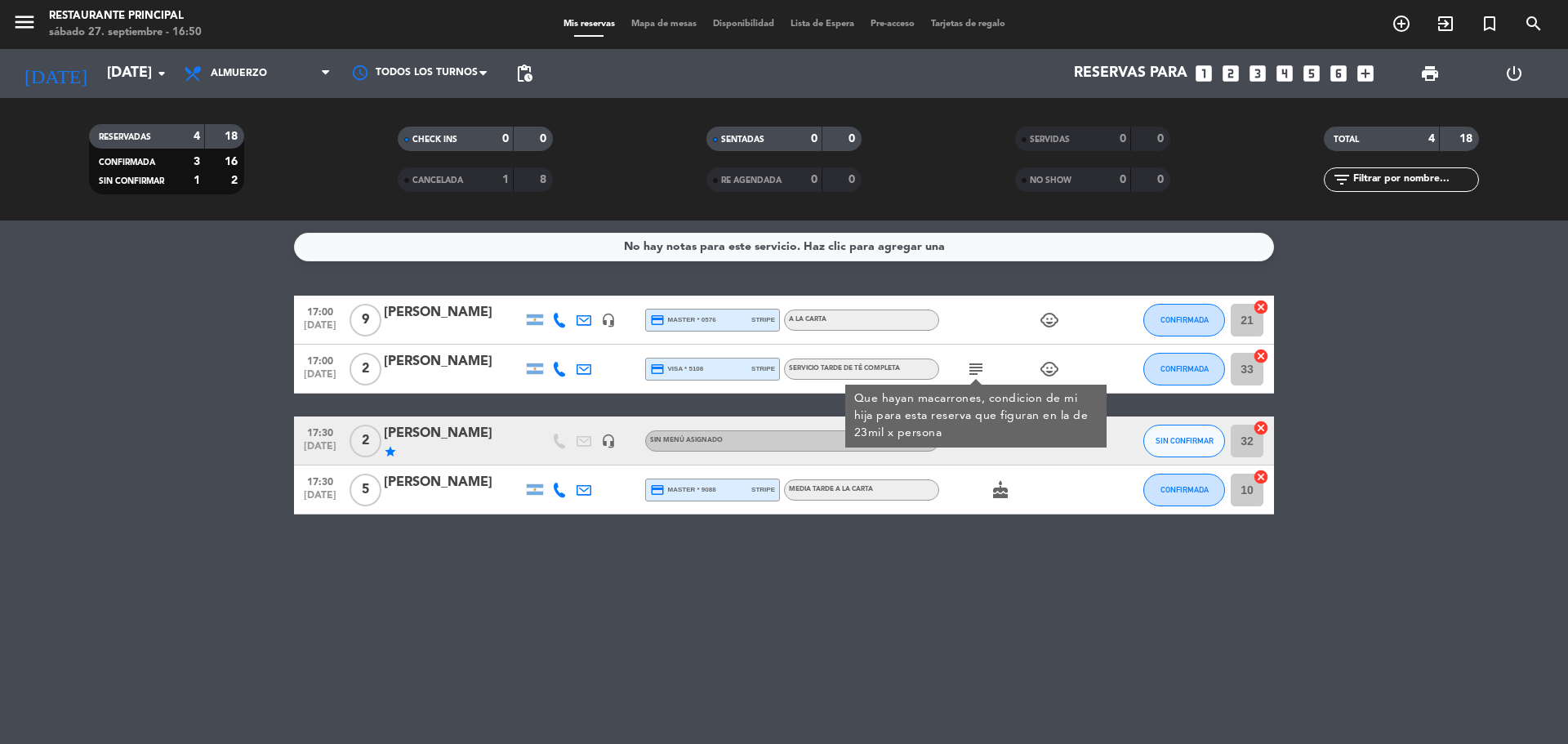
click at [651, 595] on div "No hay notas para este servicio. Haz clic para agregar una 17:00 [DATE] 9 [PERS…" at bounding box center [784, 482] width 1568 height 524
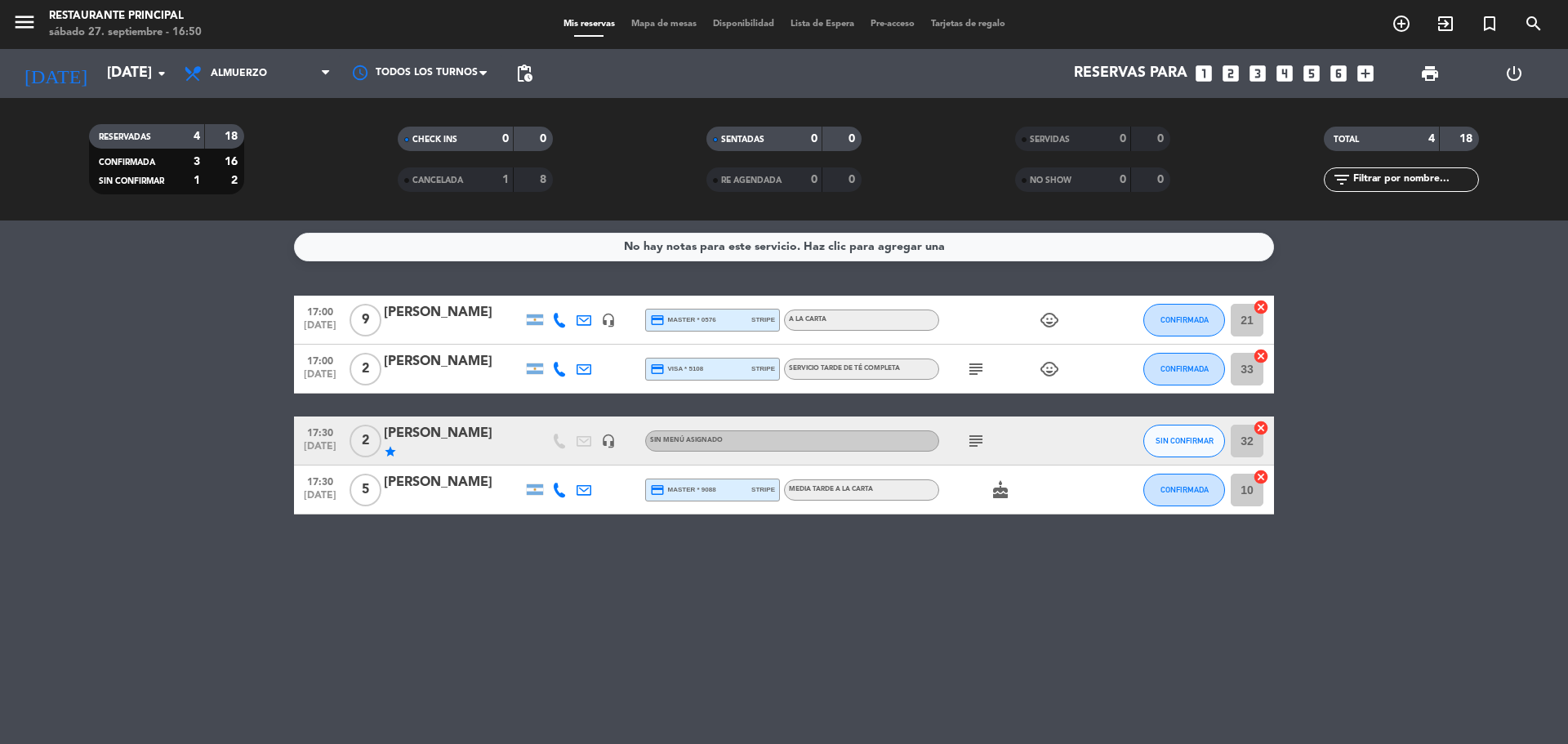
click at [660, 549] on div "No hay notas para este servicio. Haz clic para agregar una 17:00 [DATE] 9 [PERS…" at bounding box center [784, 482] width 1568 height 524
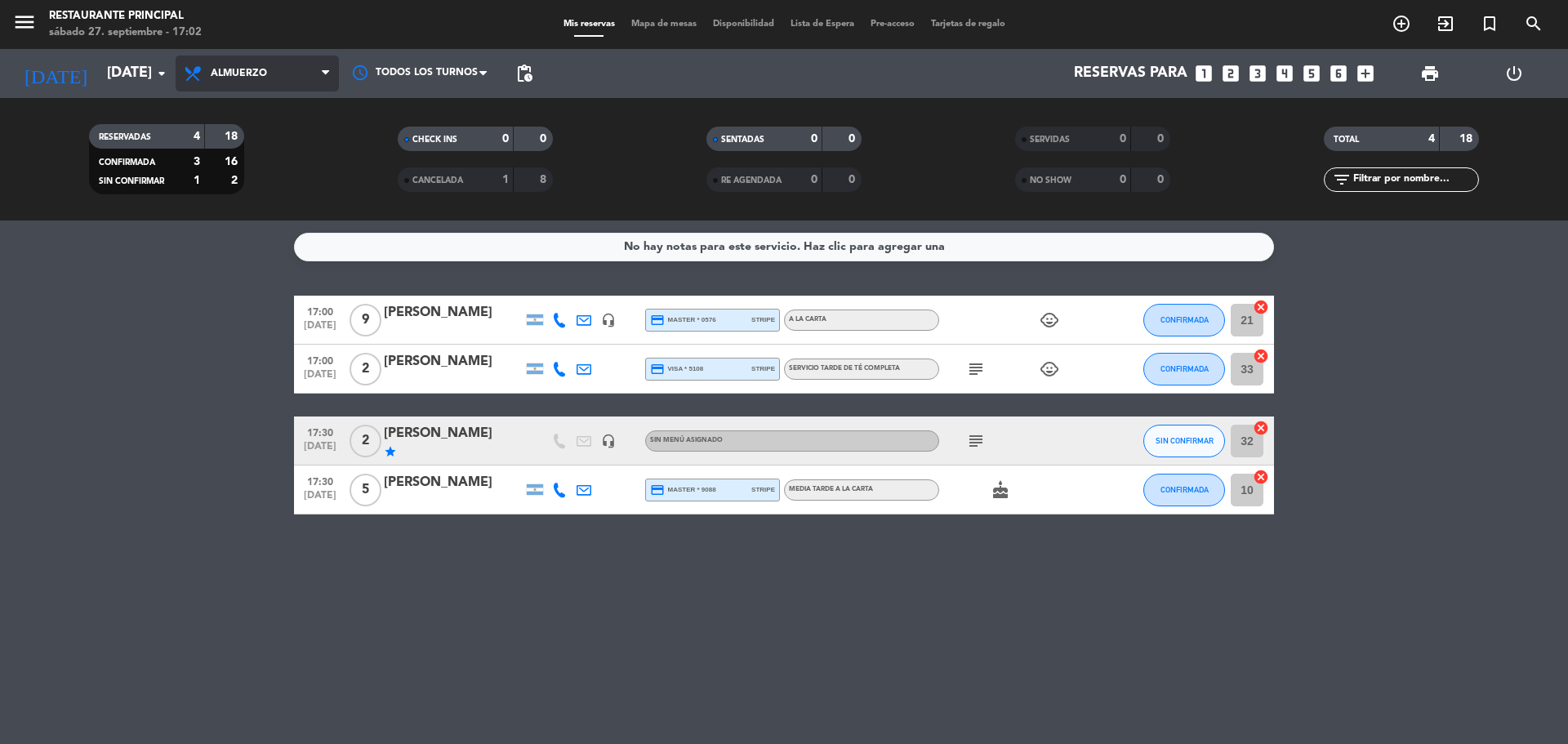
drag, startPoint x: 276, startPoint y: 77, endPoint x: 278, endPoint y: 142, distance: 65.0
click at [278, 83] on span "Almuerzo" at bounding box center [257, 74] width 164 height 36
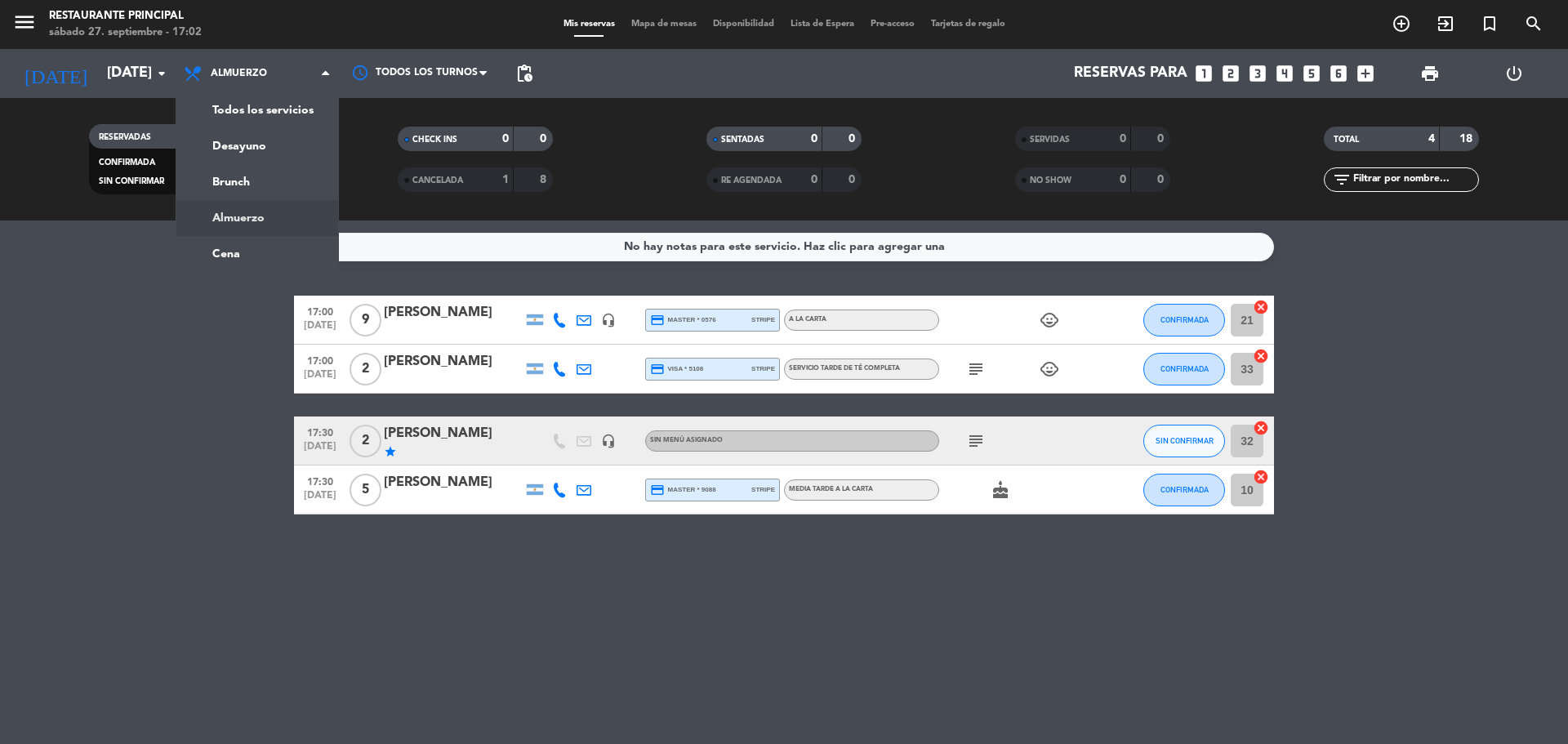
click at [255, 219] on div "menu Restaurante Principal [DATE] 27. septiembre - 17:02 Mis reservas Mapa de m…" at bounding box center [784, 110] width 1568 height 220
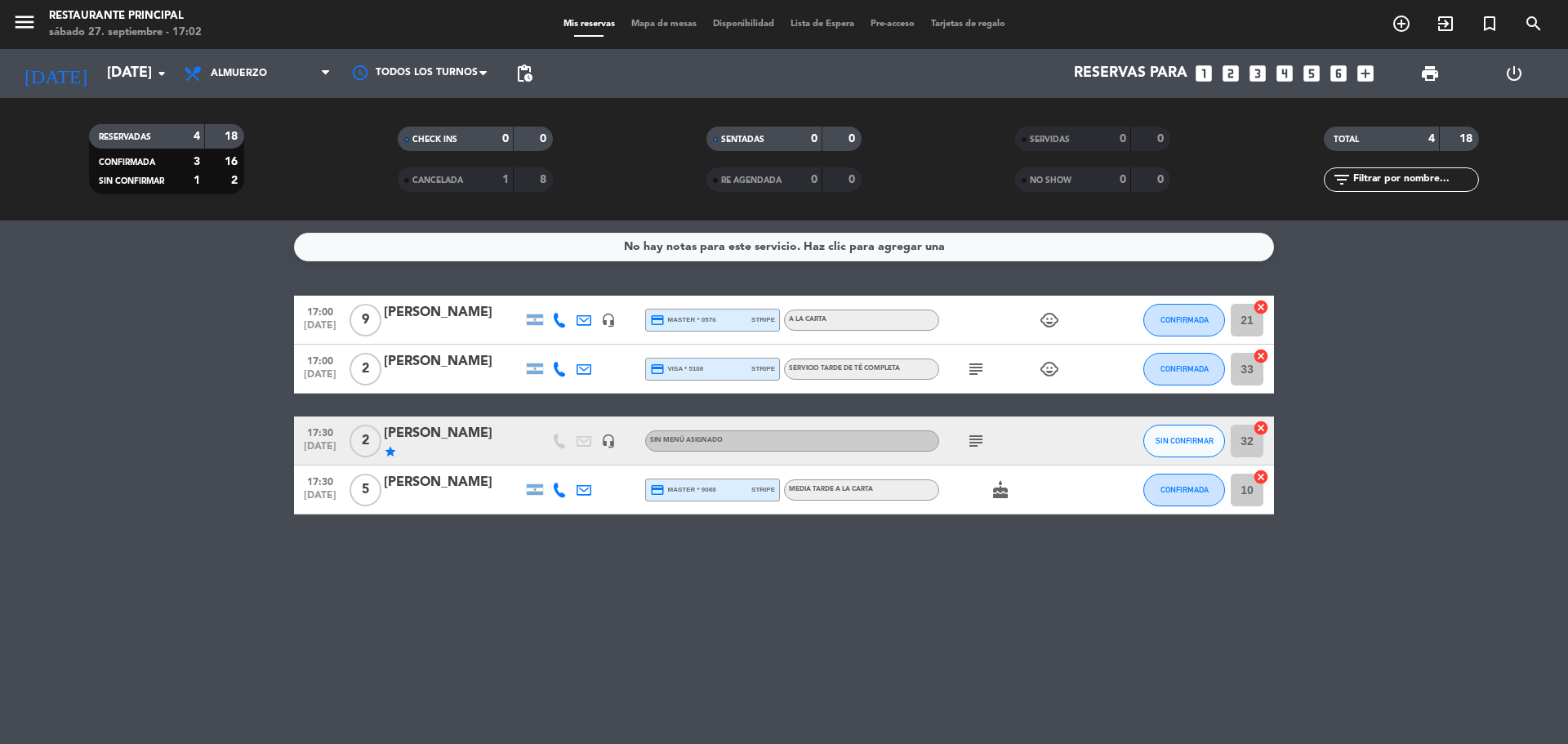
click at [982, 441] on icon "subject" at bounding box center [976, 441] width 20 height 20
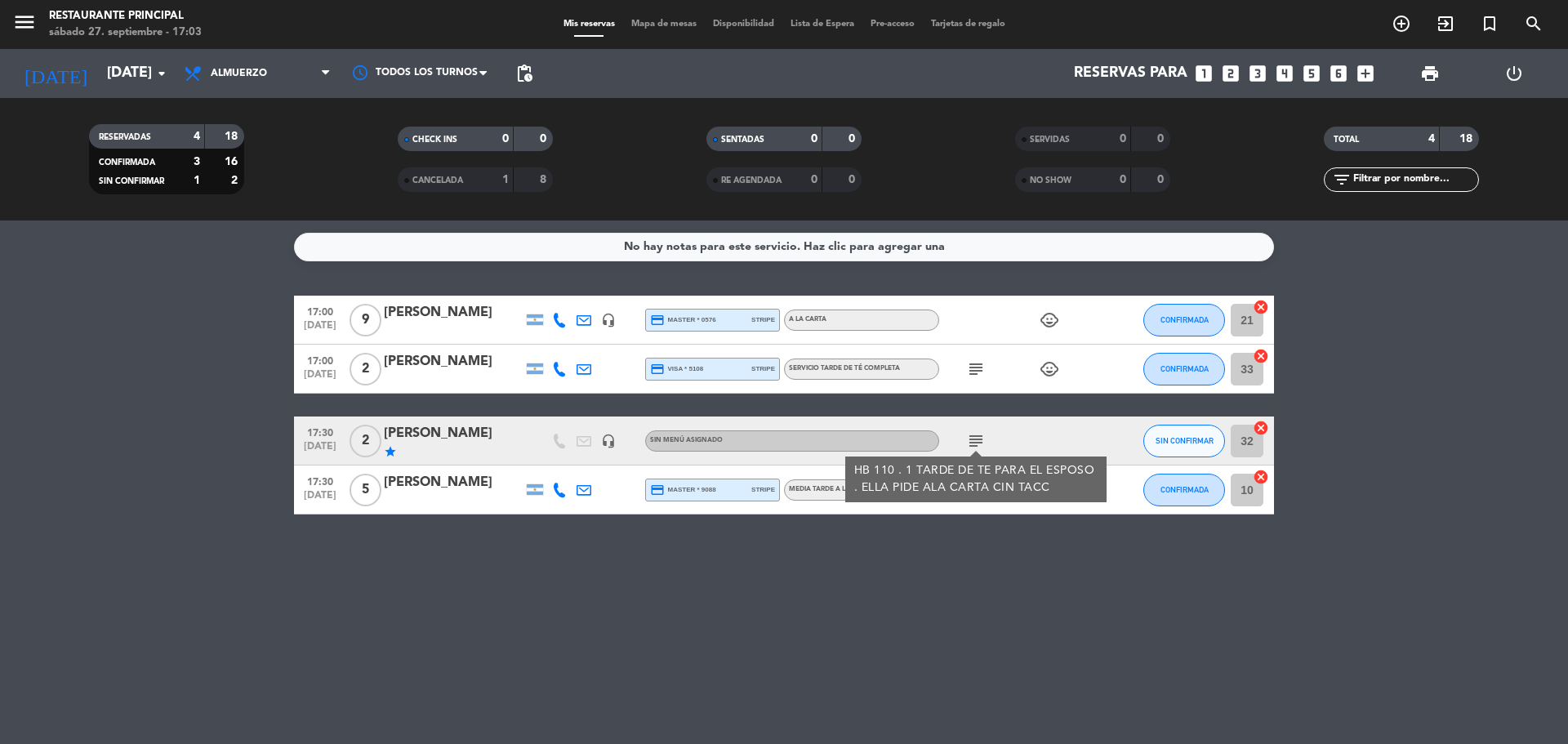
click at [616, 440] on div "headset_mic" at bounding box center [608, 441] width 25 height 48
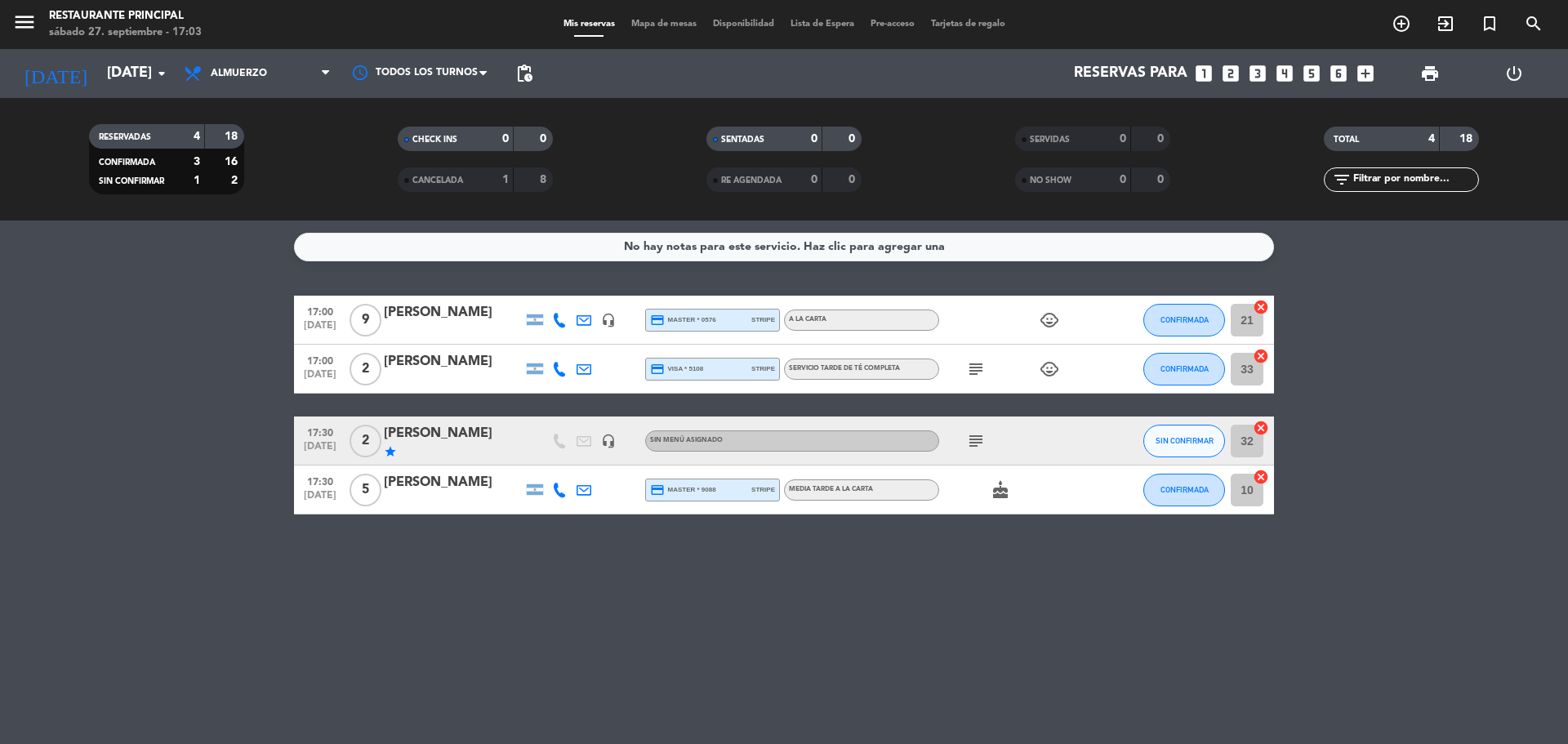
click at [607, 442] on icon "headset_mic" at bounding box center [608, 441] width 15 height 15
click at [976, 441] on icon "subject" at bounding box center [976, 441] width 20 height 20
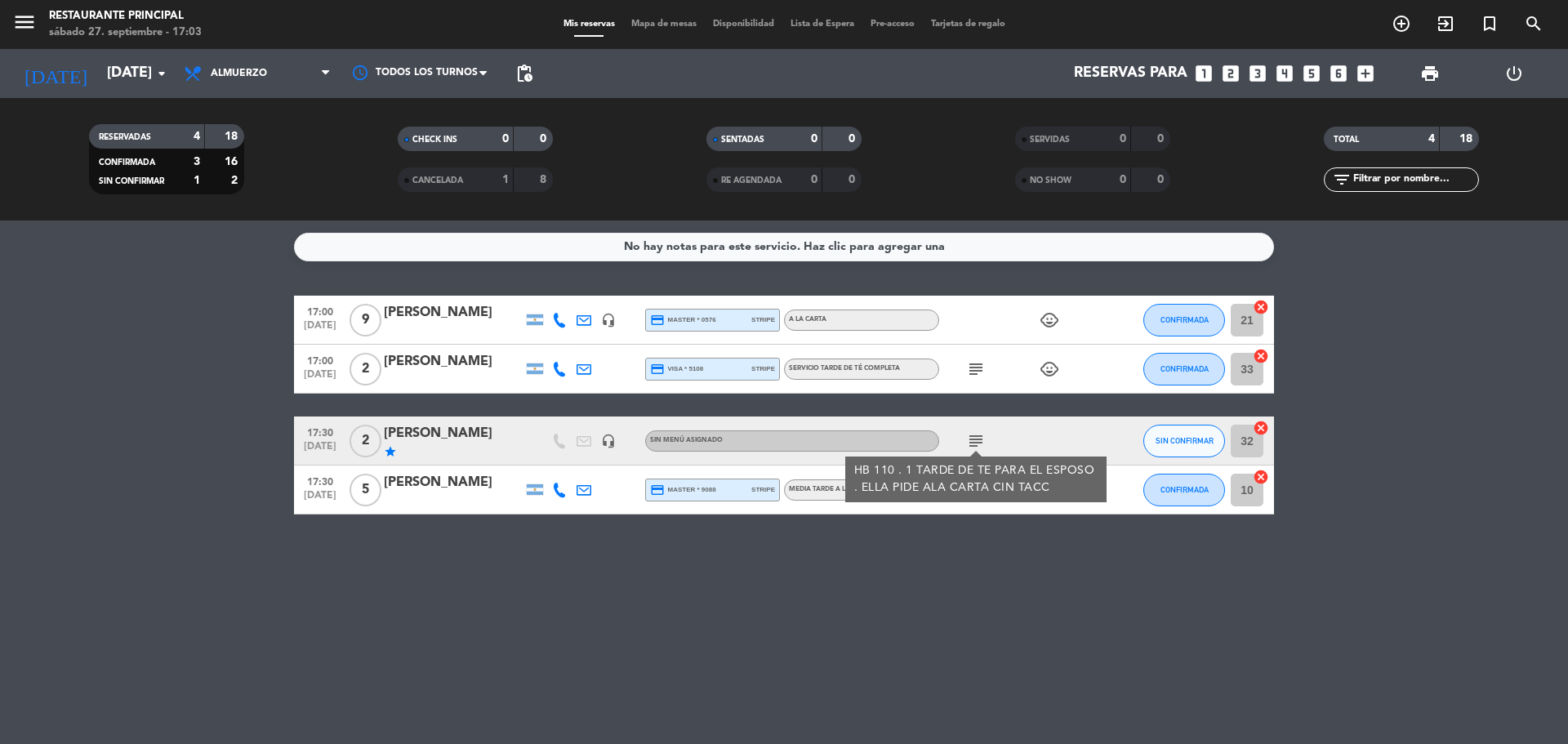
click at [1025, 599] on div "No hay notas para este servicio. Haz clic para agregar una 17:00 [DATE] 9 [PERS…" at bounding box center [784, 482] width 1568 height 524
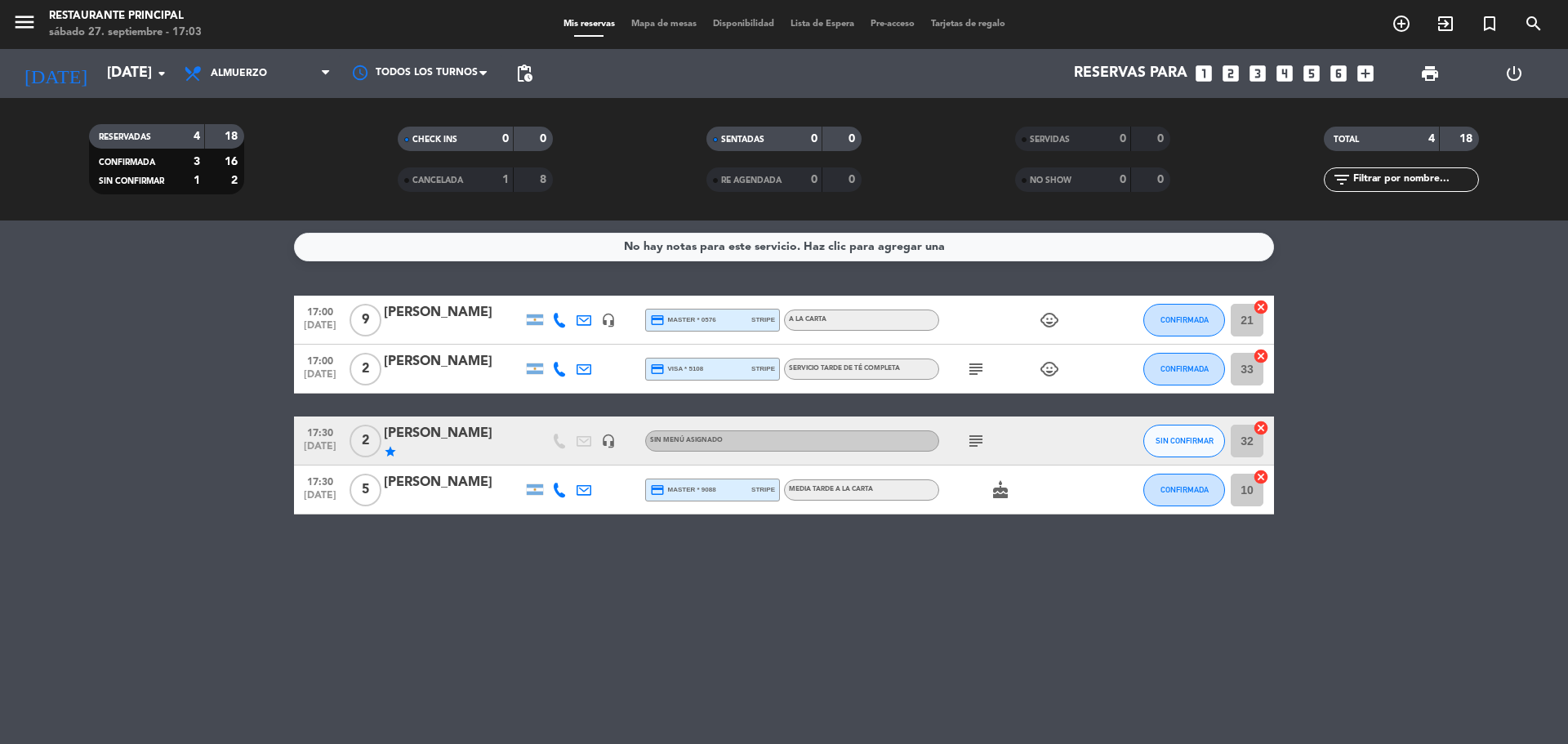
click at [607, 324] on icon "headset_mic" at bounding box center [608, 320] width 15 height 15
click at [979, 440] on icon "subject" at bounding box center [976, 441] width 20 height 20
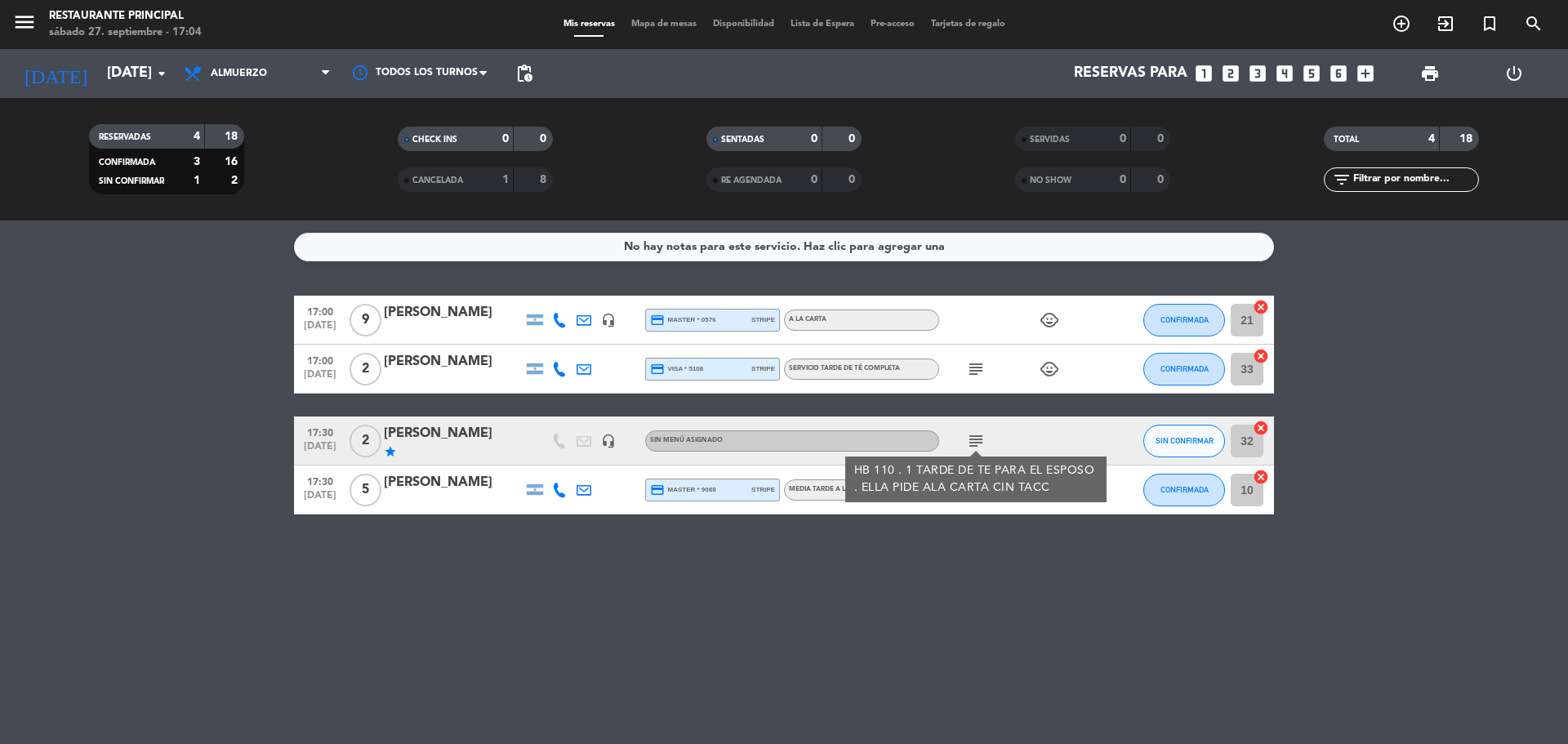
click at [1558, 430] on bookings-row "17:00 [DATE] 9 [PERSON_NAME] headset_mic credit_card master * 0576 stripe A LA …" at bounding box center [784, 405] width 1568 height 219
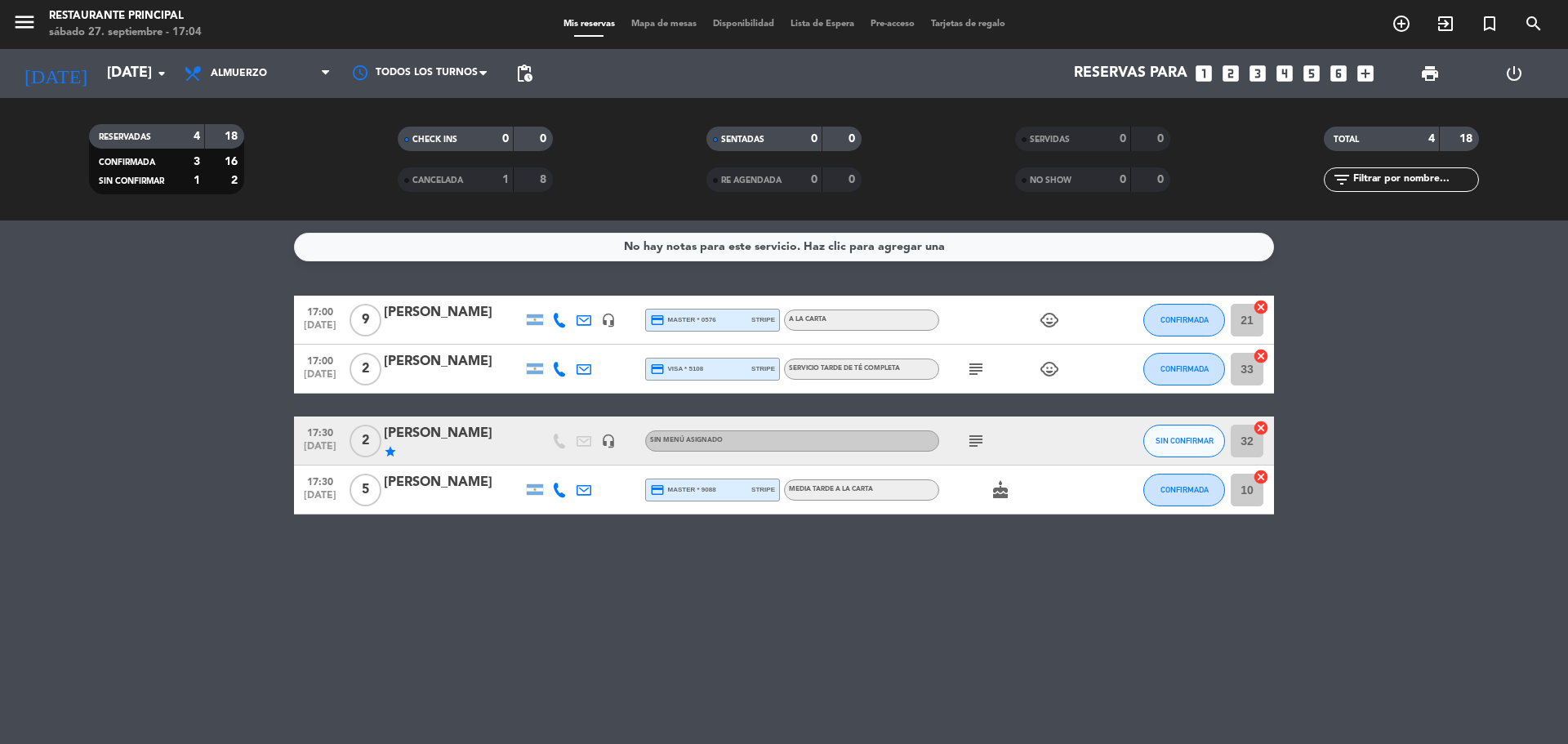
click at [1470, 375] on bookings-row "17:00 [DATE] 9 [PERSON_NAME] headset_mic credit_card master * 0576 stripe A LA …" at bounding box center [784, 405] width 1568 height 219
click at [866, 573] on div "No hay notas para este servicio. Haz clic para agregar una 17:00 [DATE] 9 [PERS…" at bounding box center [784, 482] width 1568 height 524
click at [881, 567] on div "No hay notas para este servicio. Haz clic para agregar una 17:00 [DATE] 9 [PERS…" at bounding box center [784, 482] width 1568 height 524
click at [642, 650] on div "No hay notas para este servicio. Haz clic para agregar una 17:00 [DATE] 9 [PERS…" at bounding box center [784, 482] width 1568 height 524
click at [591, 629] on div "No hay notas para este servicio. Haz clic para agregar una 17:00 [DATE] 9 [PERS…" at bounding box center [784, 482] width 1568 height 524
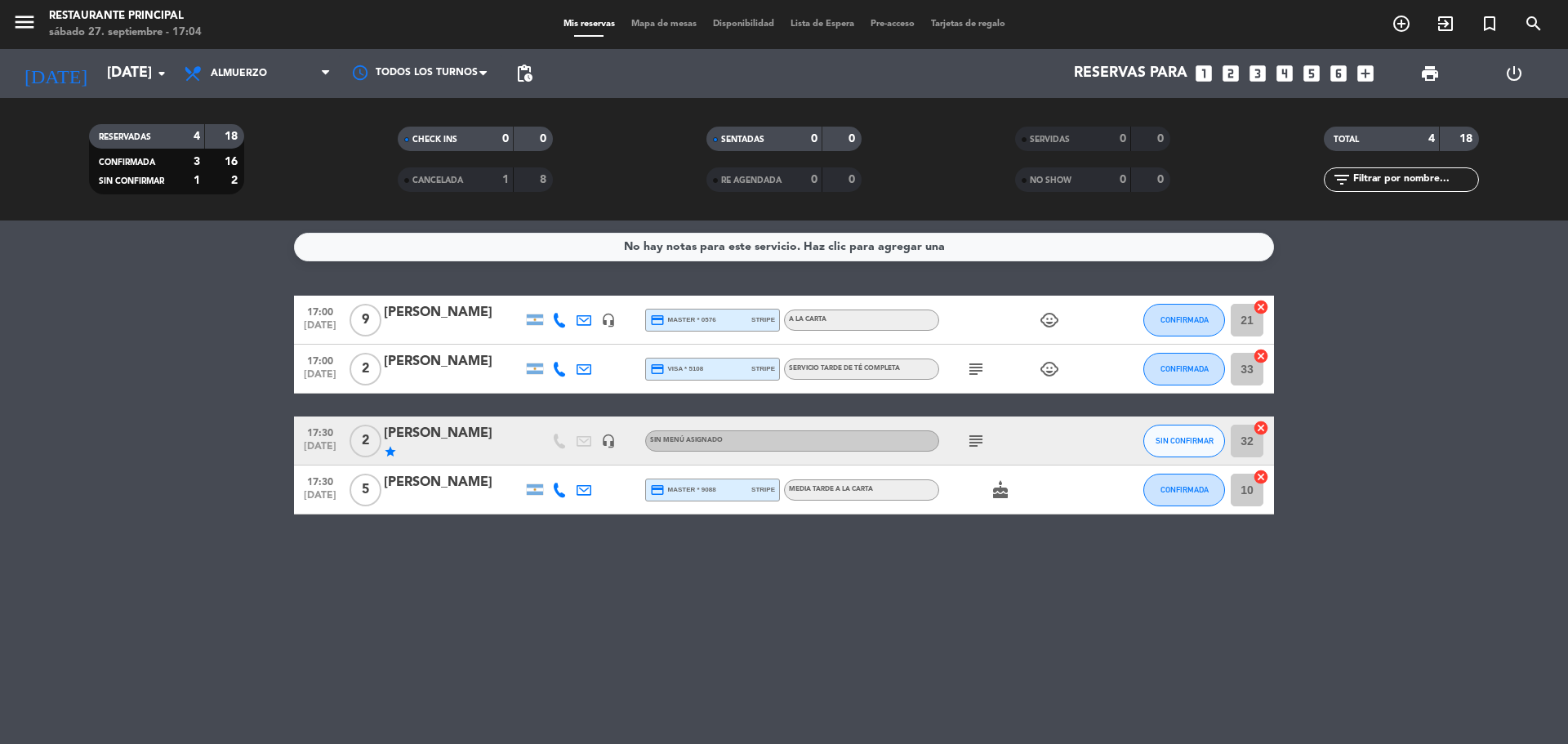
click at [584, 621] on div "No hay notas para este servicio. Haz clic para agregar una 17:00 [DATE] 9 [PERS…" at bounding box center [784, 482] width 1568 height 524
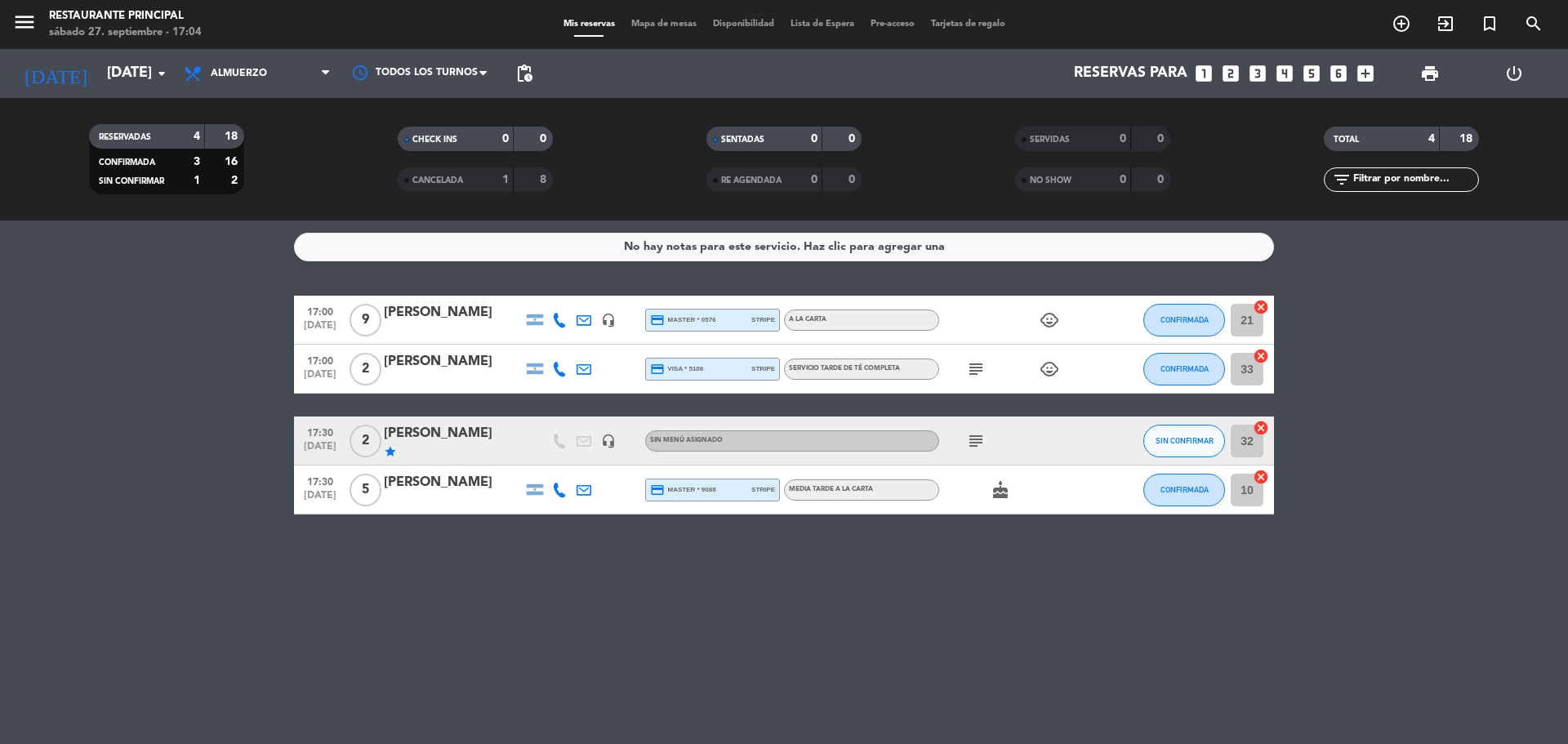
click at [581, 619] on div "No hay notas para este servicio. Haz clic para agregar una 17:00 [DATE] 9 [PERS…" at bounding box center [784, 482] width 1568 height 524
click at [586, 628] on div "No hay notas para este servicio. Haz clic para agregar una 17:00 [DATE] 9 [PERS…" at bounding box center [784, 482] width 1568 height 524
click at [560, 622] on div "No hay notas para este servicio. Haz clic para agregar una 17:00 [DATE] 9 [PERS…" at bounding box center [784, 482] width 1568 height 524
click at [551, 634] on div "No hay notas para este servicio. Haz clic para agregar una 17:00 [DATE] 9 [PERS…" at bounding box center [784, 482] width 1568 height 524
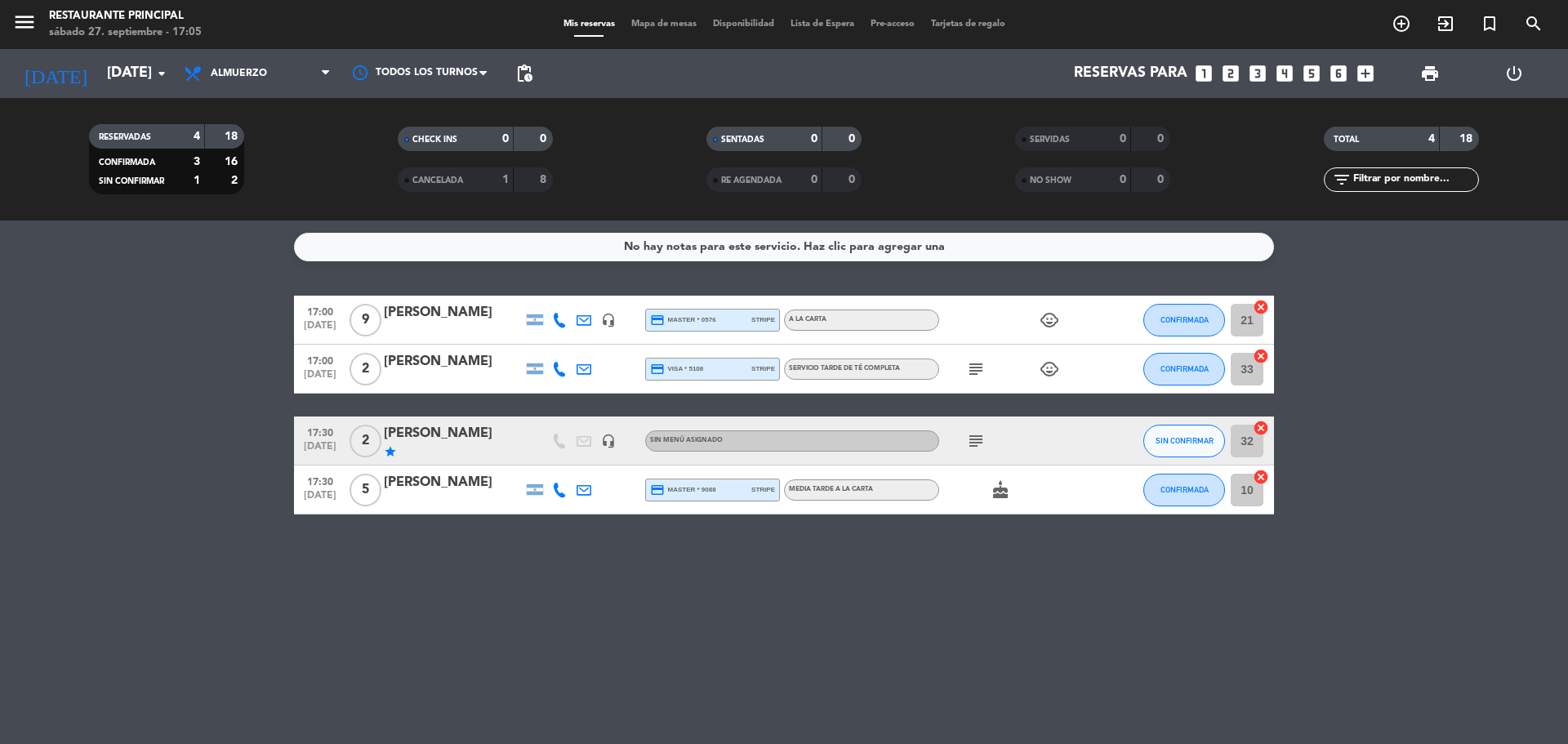
click at [551, 634] on div "No hay notas para este servicio. Haz clic para agregar una 17:00 [DATE] 9 [PERS…" at bounding box center [784, 482] width 1568 height 524
click at [552, 634] on div "No hay notas para este servicio. Haz clic para agregar una 17:00 [DATE] 9 [PERS…" at bounding box center [784, 482] width 1568 height 524
click at [650, 617] on div "No hay notas para este servicio. Haz clic para agregar una 17:00 [DATE] 9 [PERS…" at bounding box center [784, 482] width 1568 height 524
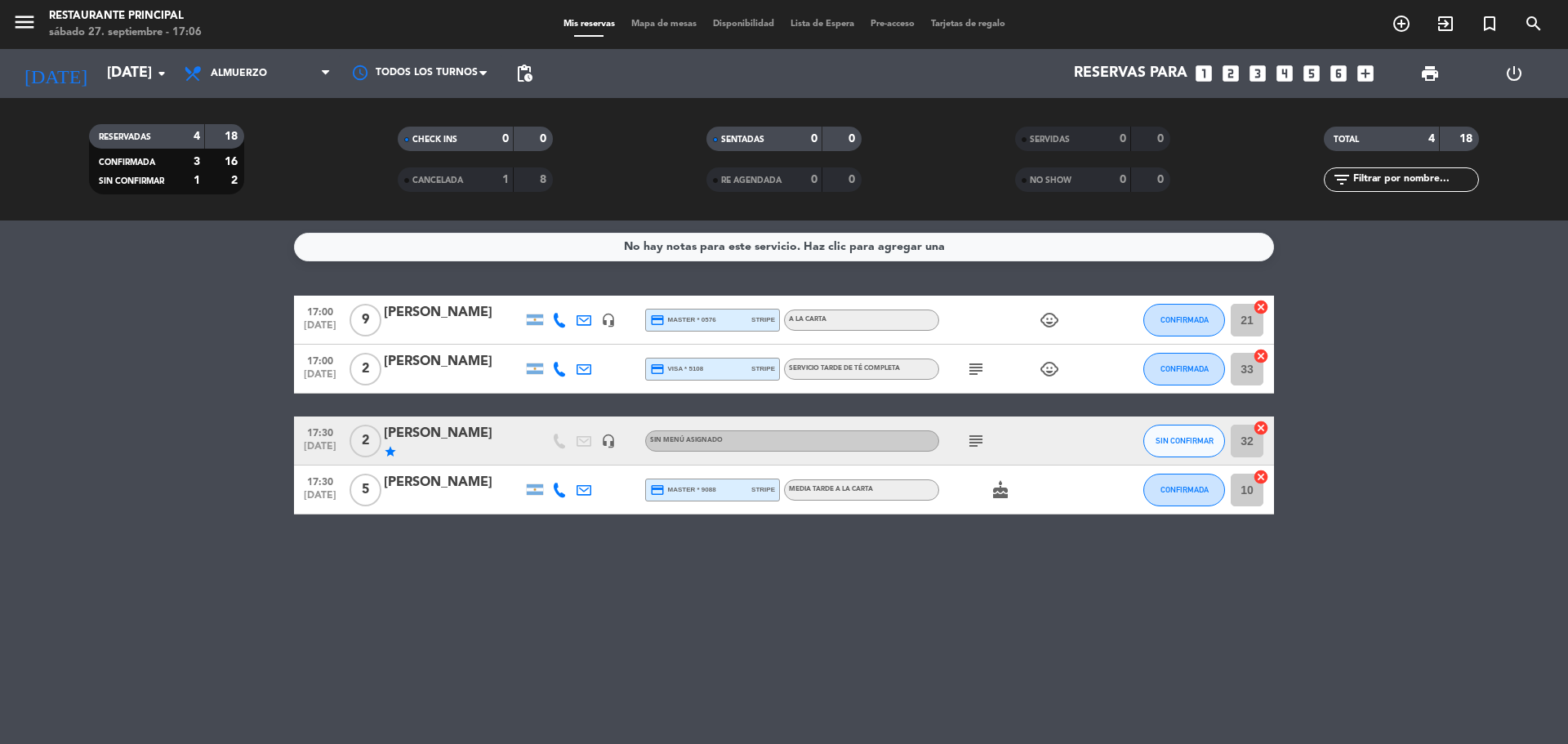
click at [980, 374] on icon "subject" at bounding box center [976, 369] width 20 height 20
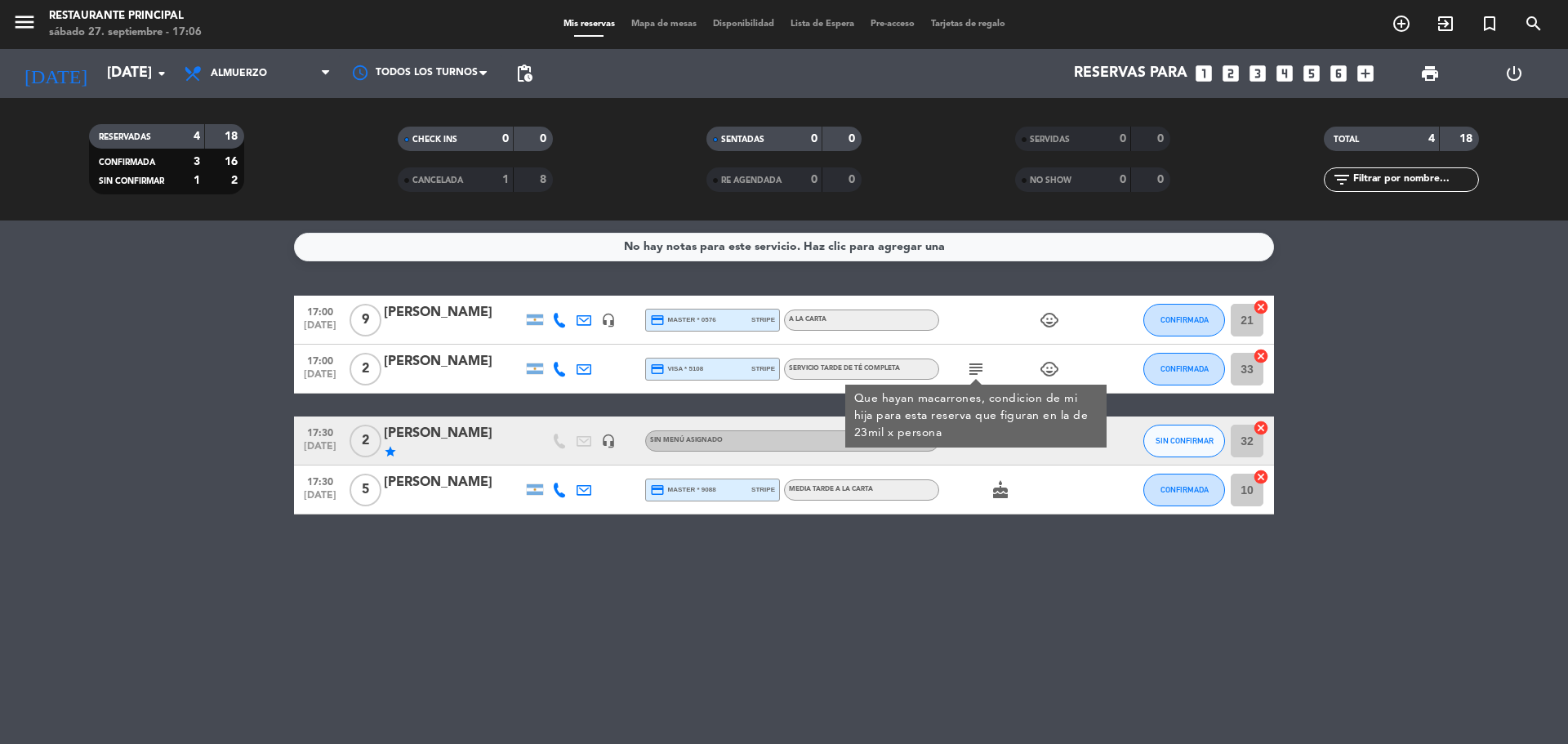
click at [850, 608] on div "No hay notas para este servicio. Haz clic para agregar una 17:00 [DATE] 9 [PERS…" at bounding box center [784, 482] width 1568 height 524
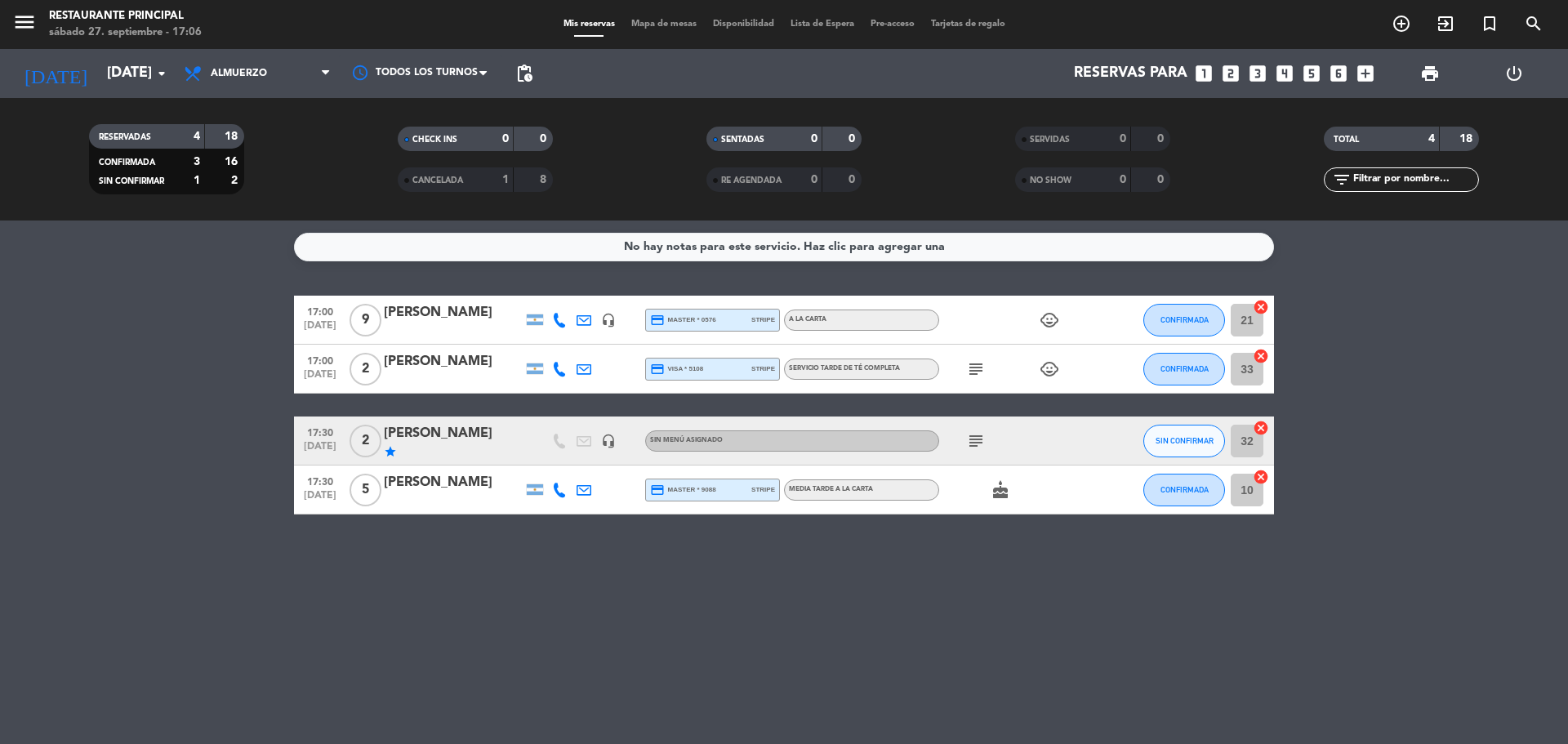
click at [971, 445] on icon "subject" at bounding box center [976, 441] width 20 height 20
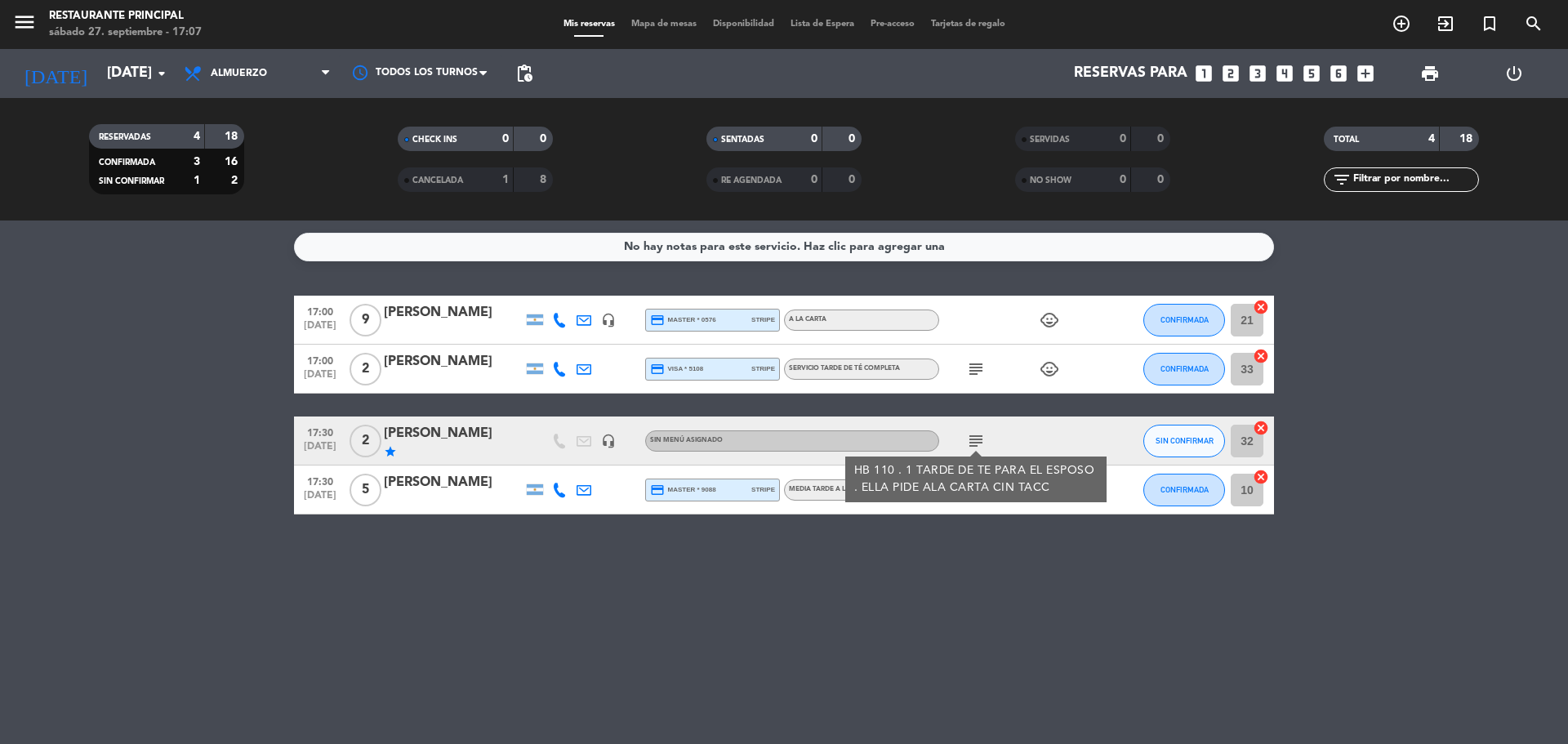
click at [982, 577] on div "No hay notas para este servicio. Haz clic para agregar una 17:00 [DATE] 9 [PERS…" at bounding box center [784, 482] width 1568 height 524
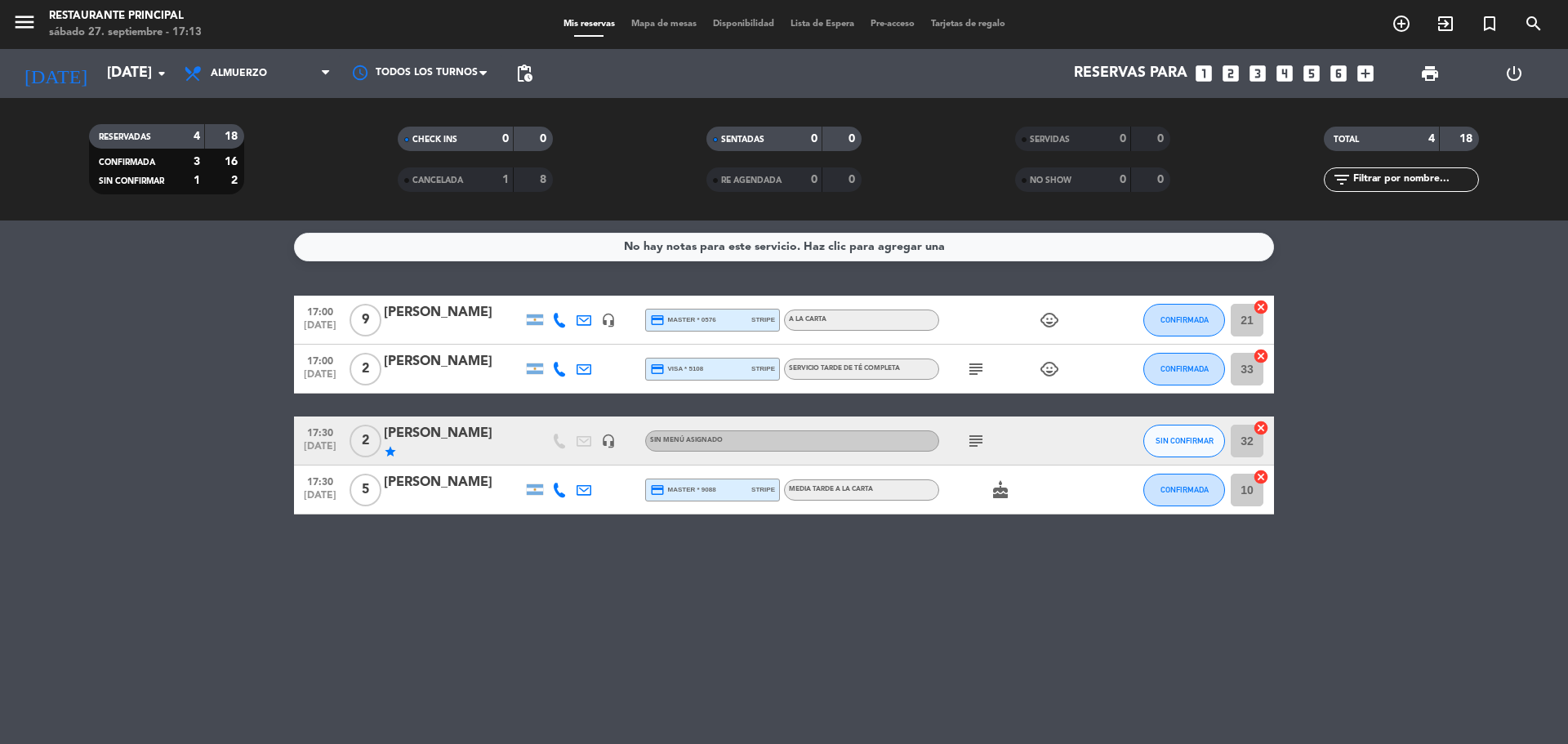
click at [972, 436] on icon "subject" at bounding box center [976, 441] width 20 height 20
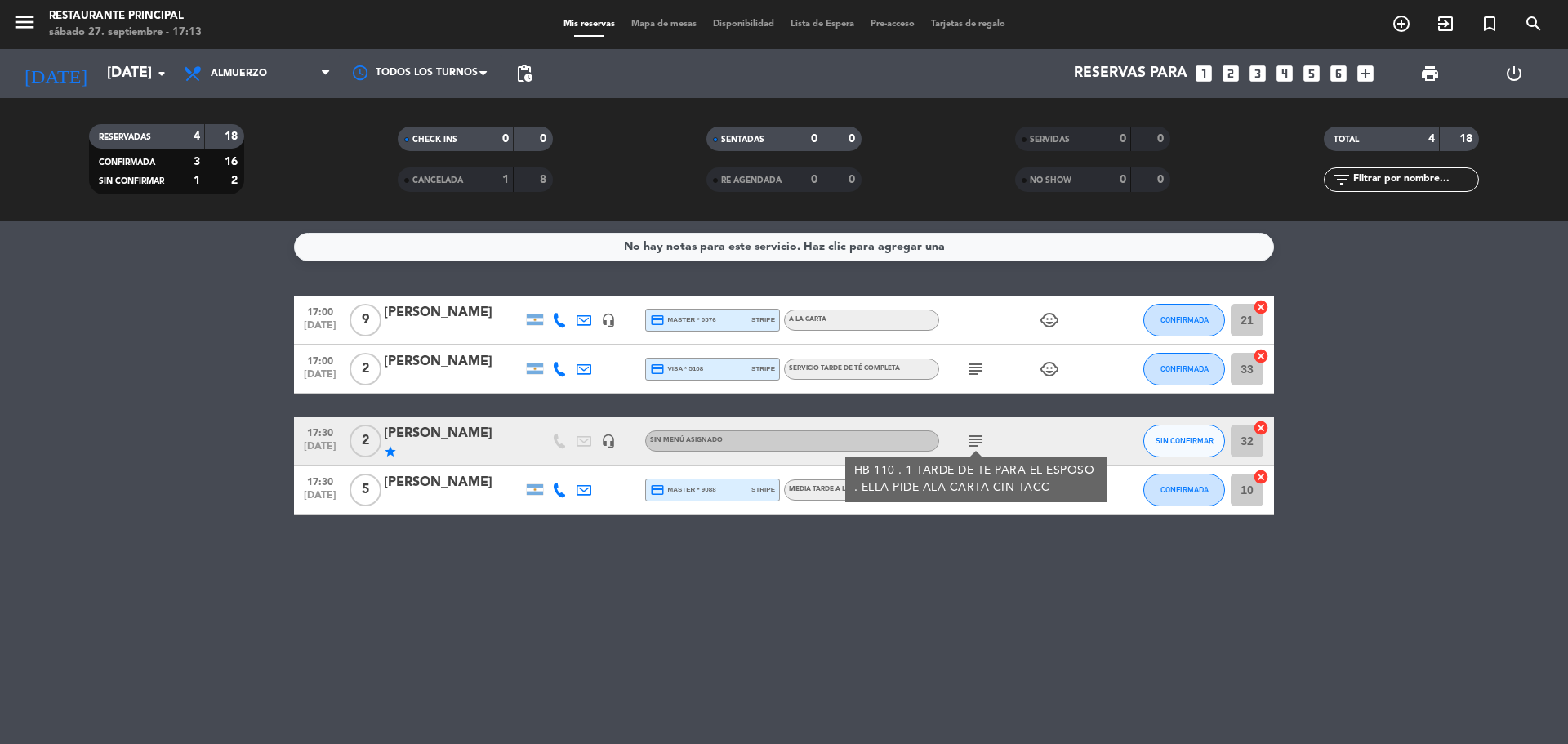
click at [1000, 490] on div "HB 110 . 1 TARDE DE TE PARA EL ESPOSO . ELLA PIDE ALA CARTA CIN TACC" at bounding box center [976, 479] width 244 height 34
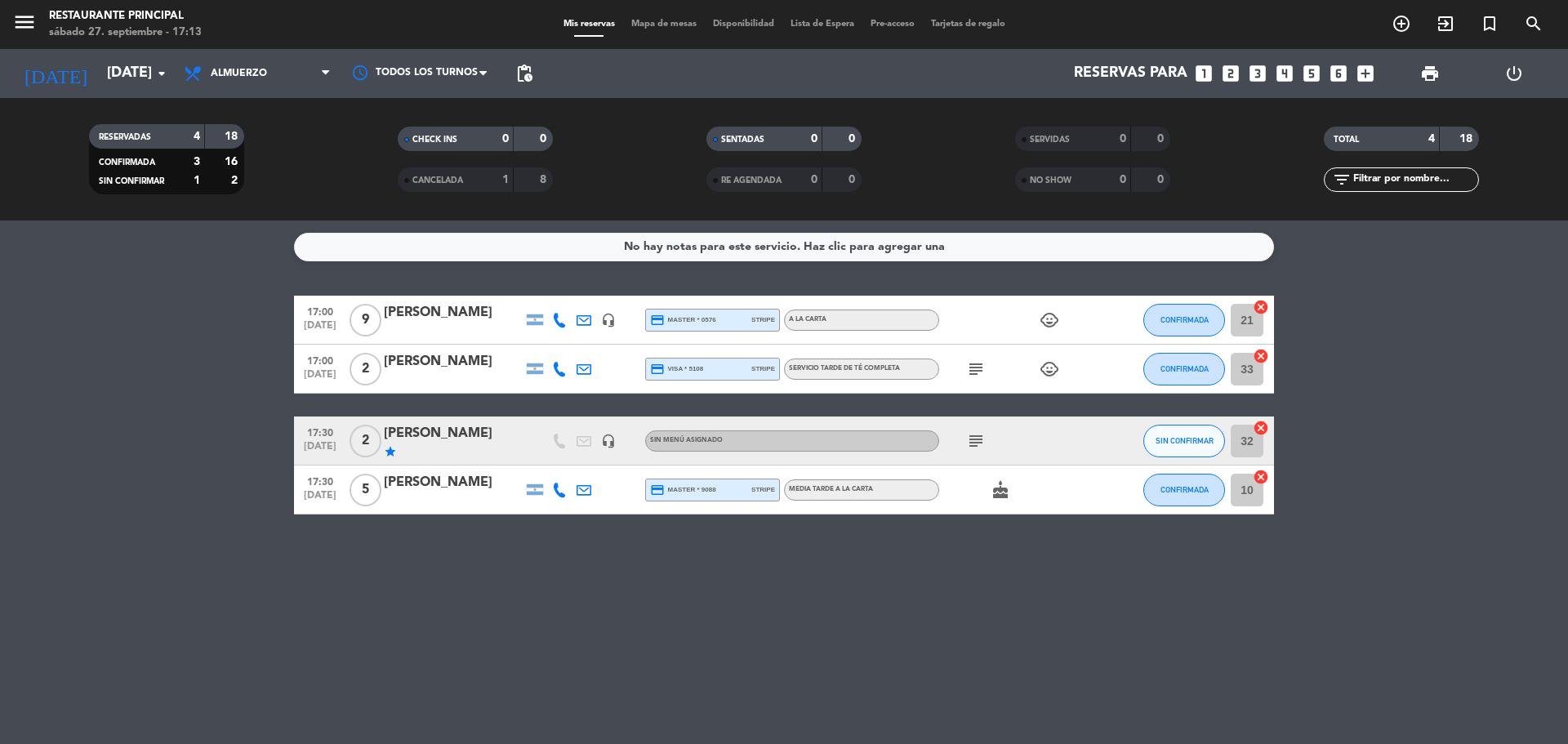
click at [980, 447] on icon "subject" at bounding box center [976, 441] width 20 height 20
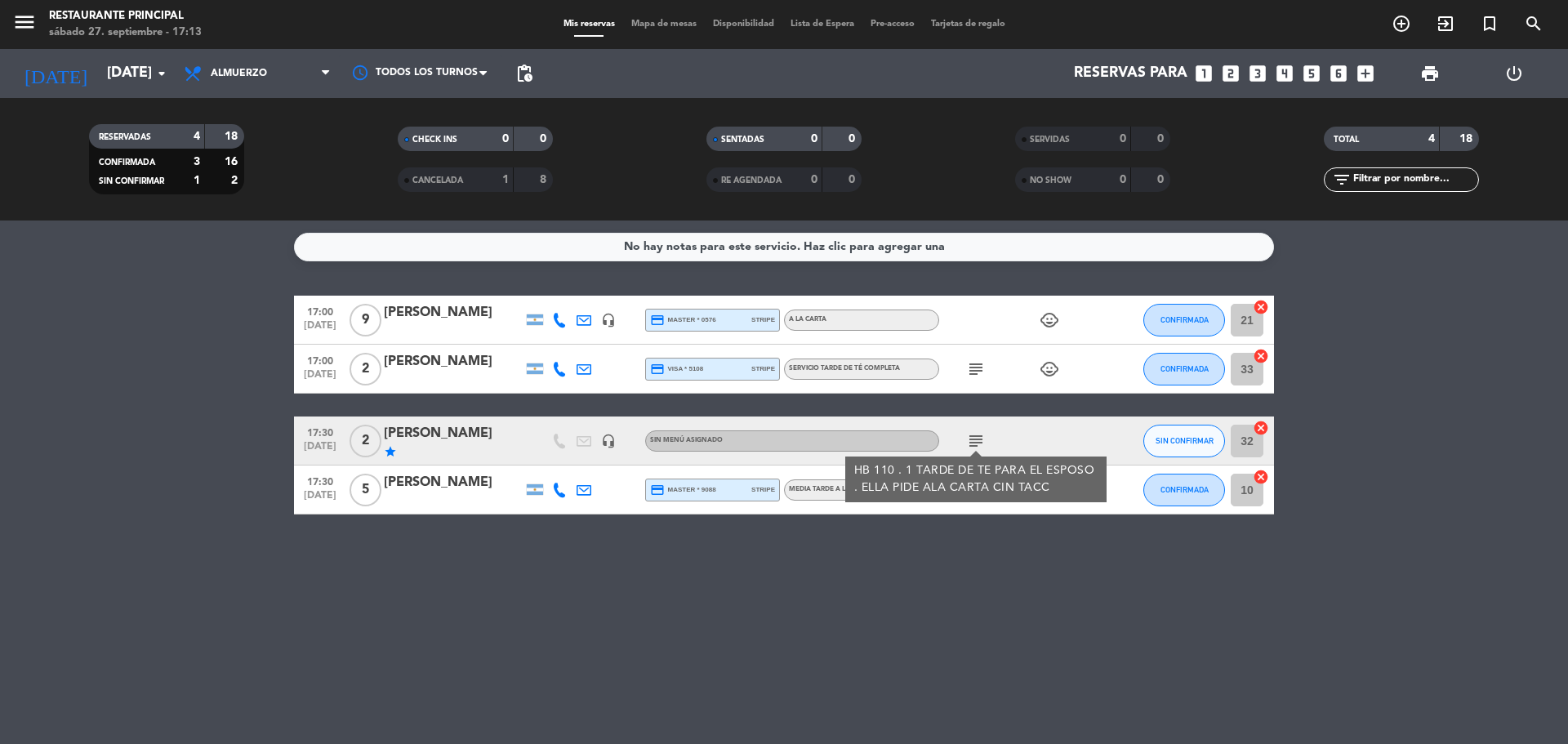
drag, startPoint x: 1315, startPoint y: 493, endPoint x: 582, endPoint y: 360, distance: 745.0
click at [1316, 490] on bookings-row "17:00 [DATE] 9 [PERSON_NAME] headset_mic credit_card master * 0576 stripe A LA …" at bounding box center [784, 405] width 1568 height 219
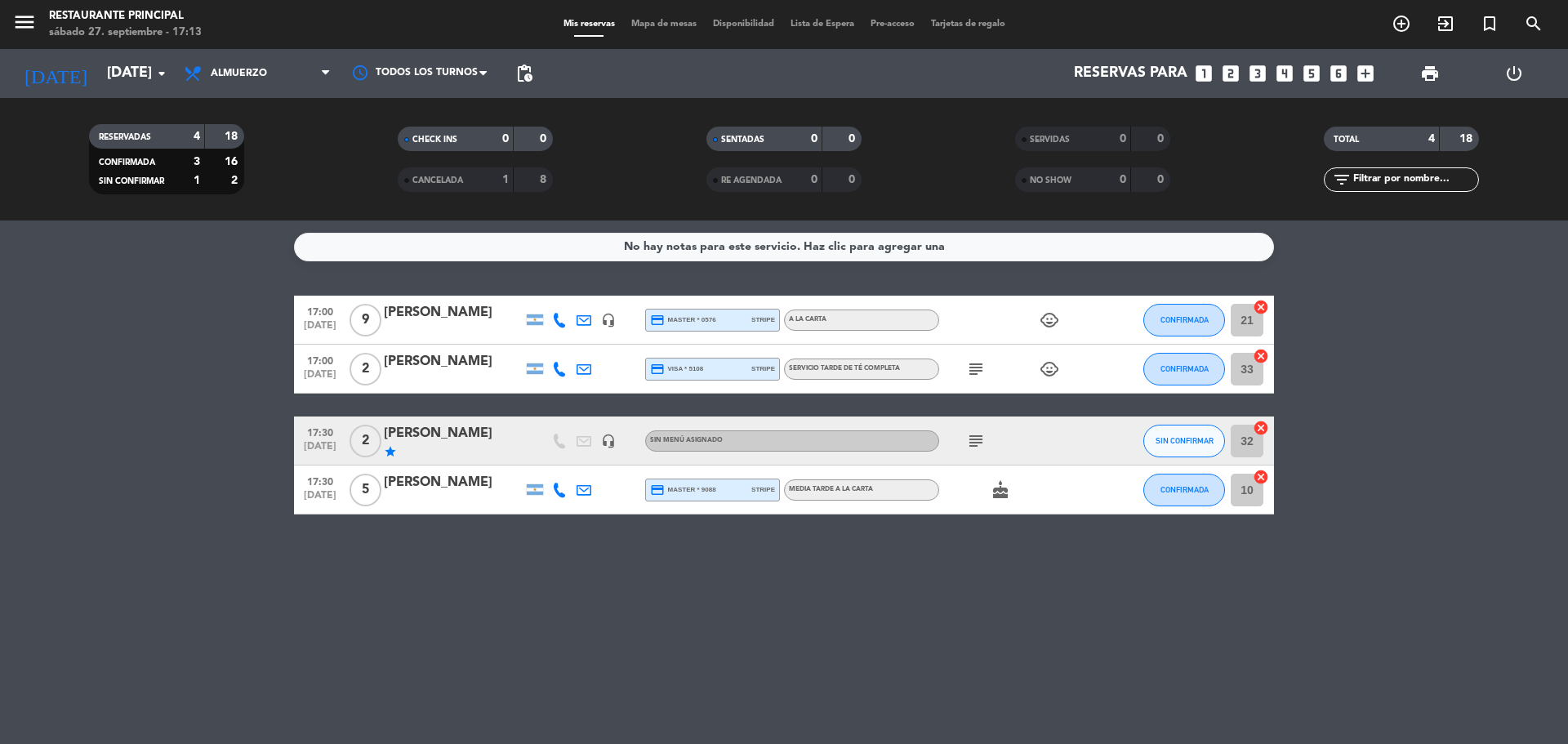
click at [494, 429] on div "[PERSON_NAME]" at bounding box center [454, 433] width 139 height 21
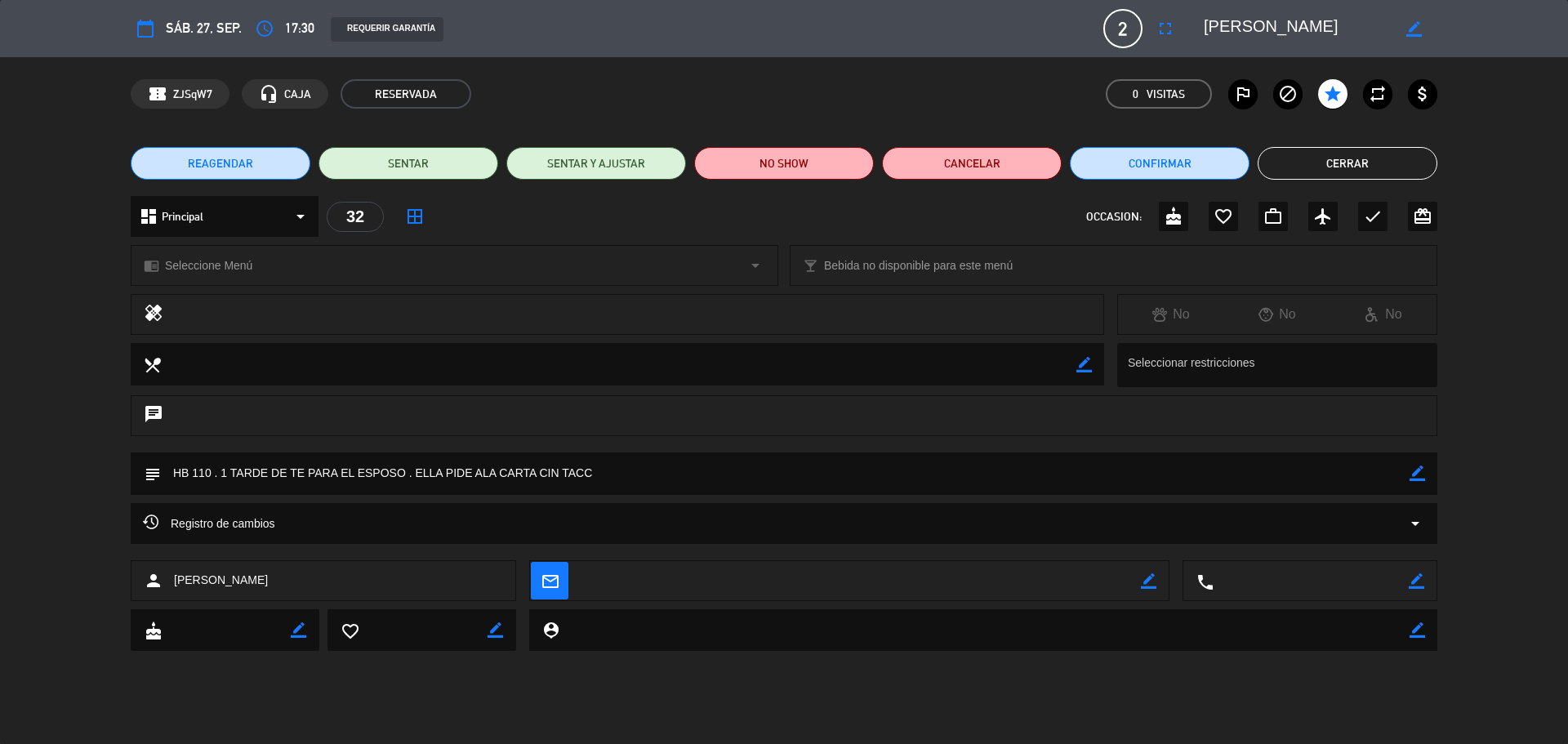
click at [1413, 473] on icon "border_color" at bounding box center [1417, 473] width 15 height 15
click at [548, 472] on textarea at bounding box center [785, 473] width 1248 height 42
type textarea "HB 110 . 1 TARDE DE TE PARA EL ESPOSO . ELLA PIDE ALA CARTA SIN TACC"
click at [1420, 477] on icon at bounding box center [1417, 473] width 15 height 15
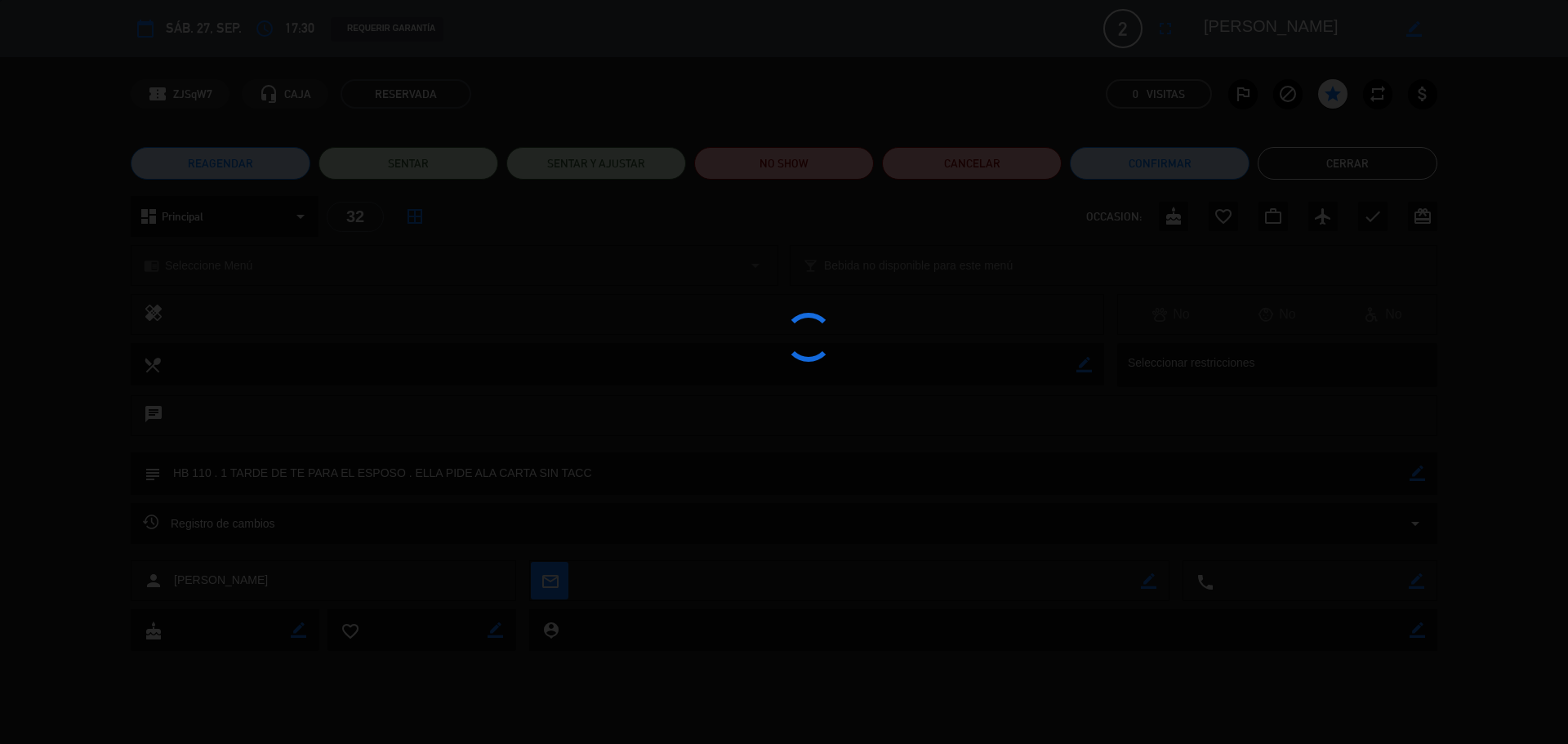
drag, startPoint x: 1505, startPoint y: 429, endPoint x: 1491, endPoint y: 348, distance: 82.2
click at [1505, 429] on div at bounding box center [784, 372] width 1568 height 744
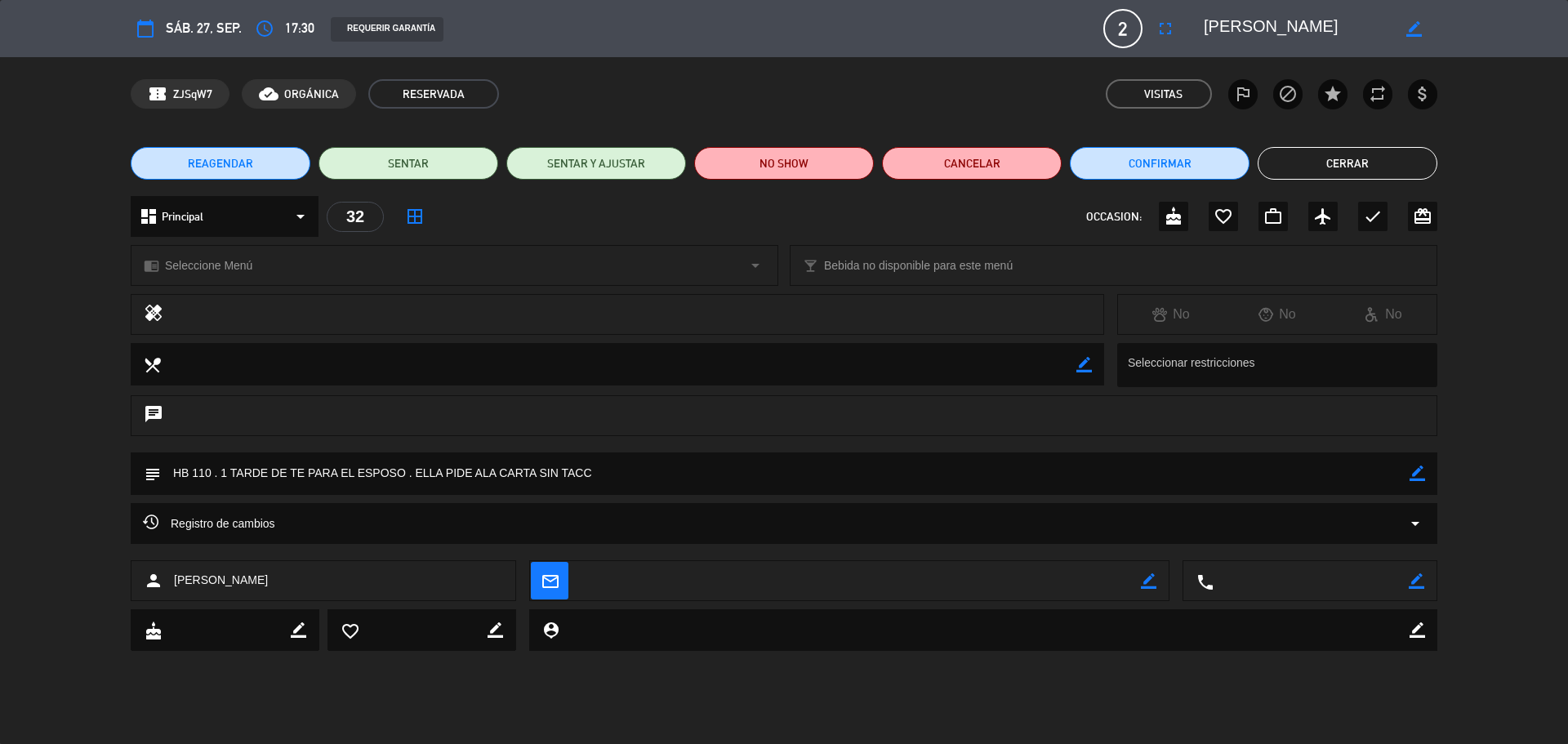
click at [1366, 176] on button "Cerrar" at bounding box center [1348, 163] width 180 height 33
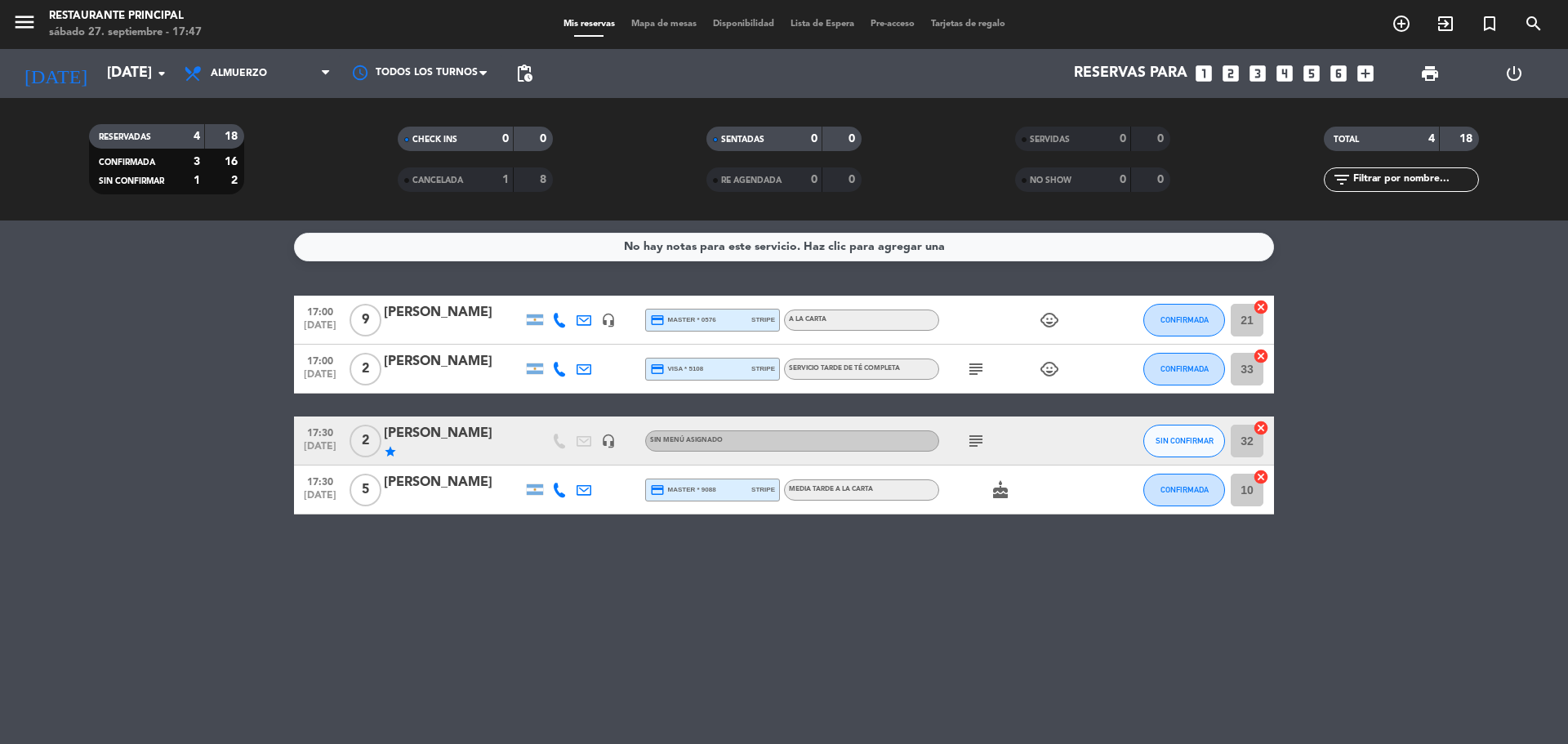
click at [999, 491] on icon "cake" at bounding box center [1000, 489] width 20 height 20
click at [1089, 560] on div "No hay notas para este servicio. Haz clic para agregar una 17:00 [DATE] 9 [PERS…" at bounding box center [784, 482] width 1568 height 524
click at [1174, 491] on span "CONFIRMADA" at bounding box center [1185, 489] width 48 height 9
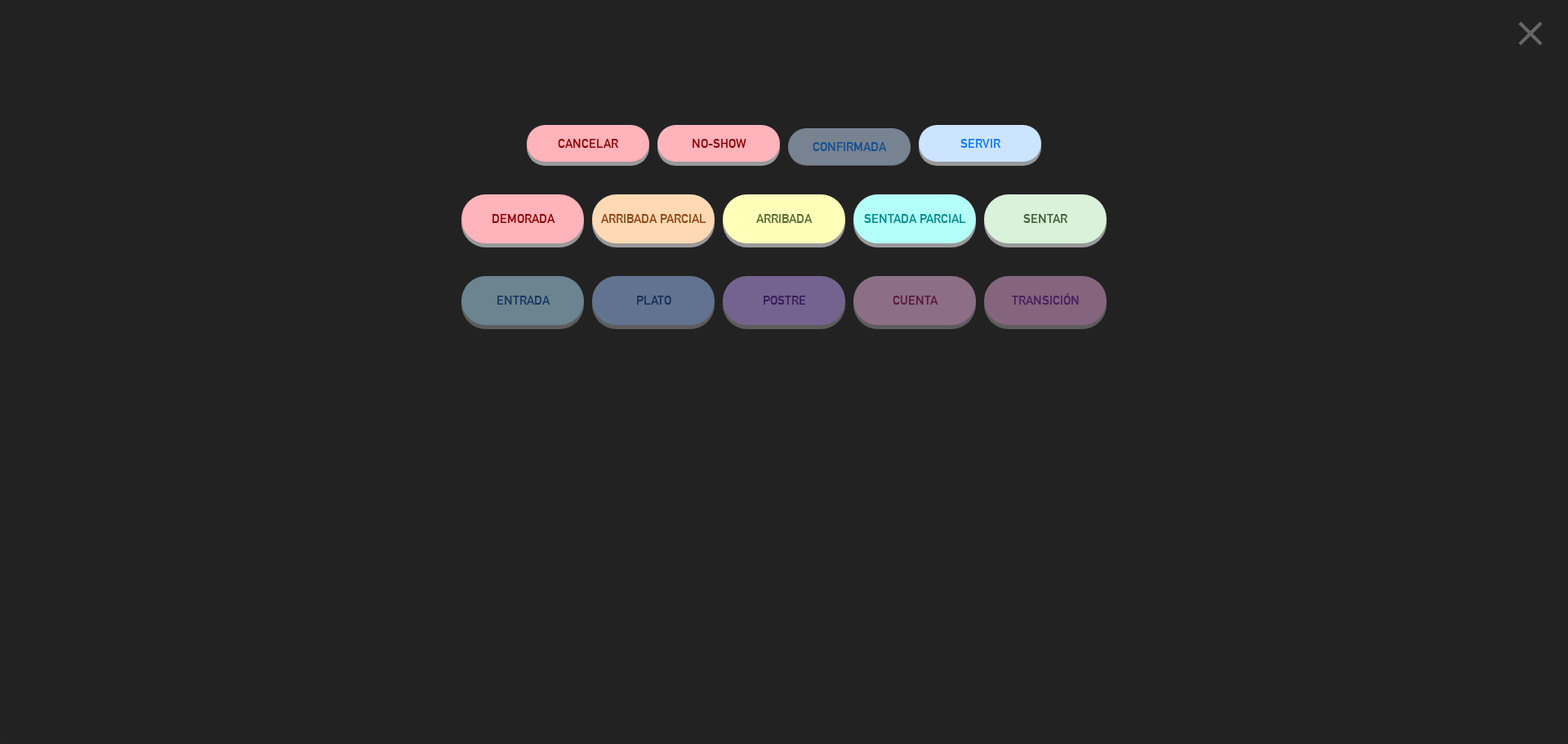
click at [1048, 217] on span "SENTAR" at bounding box center [1044, 219] width 44 height 14
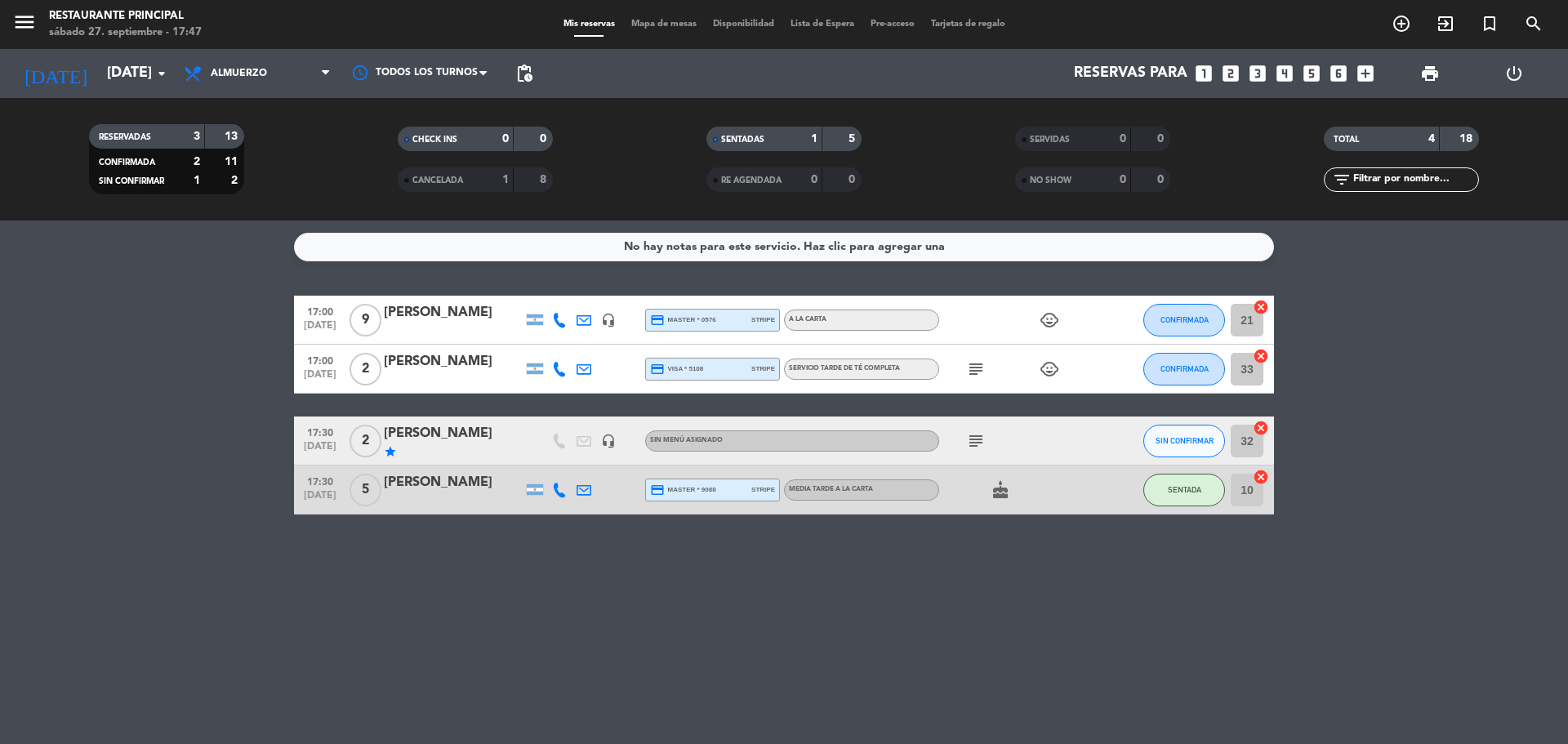
click at [974, 442] on icon "subject" at bounding box center [976, 441] width 20 height 20
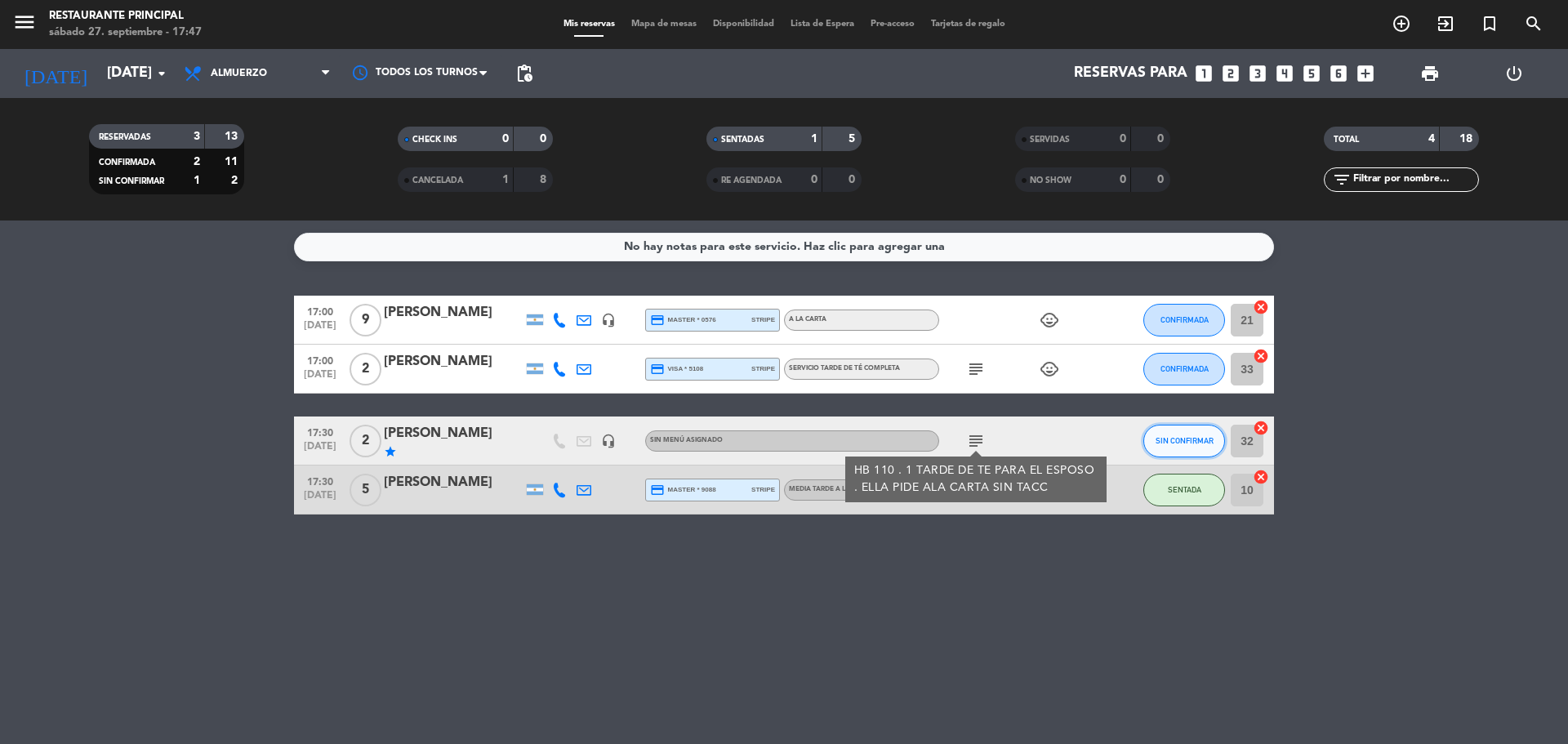
click at [1180, 428] on button "SIN CONFIRMAR" at bounding box center [1184, 441] width 81 height 33
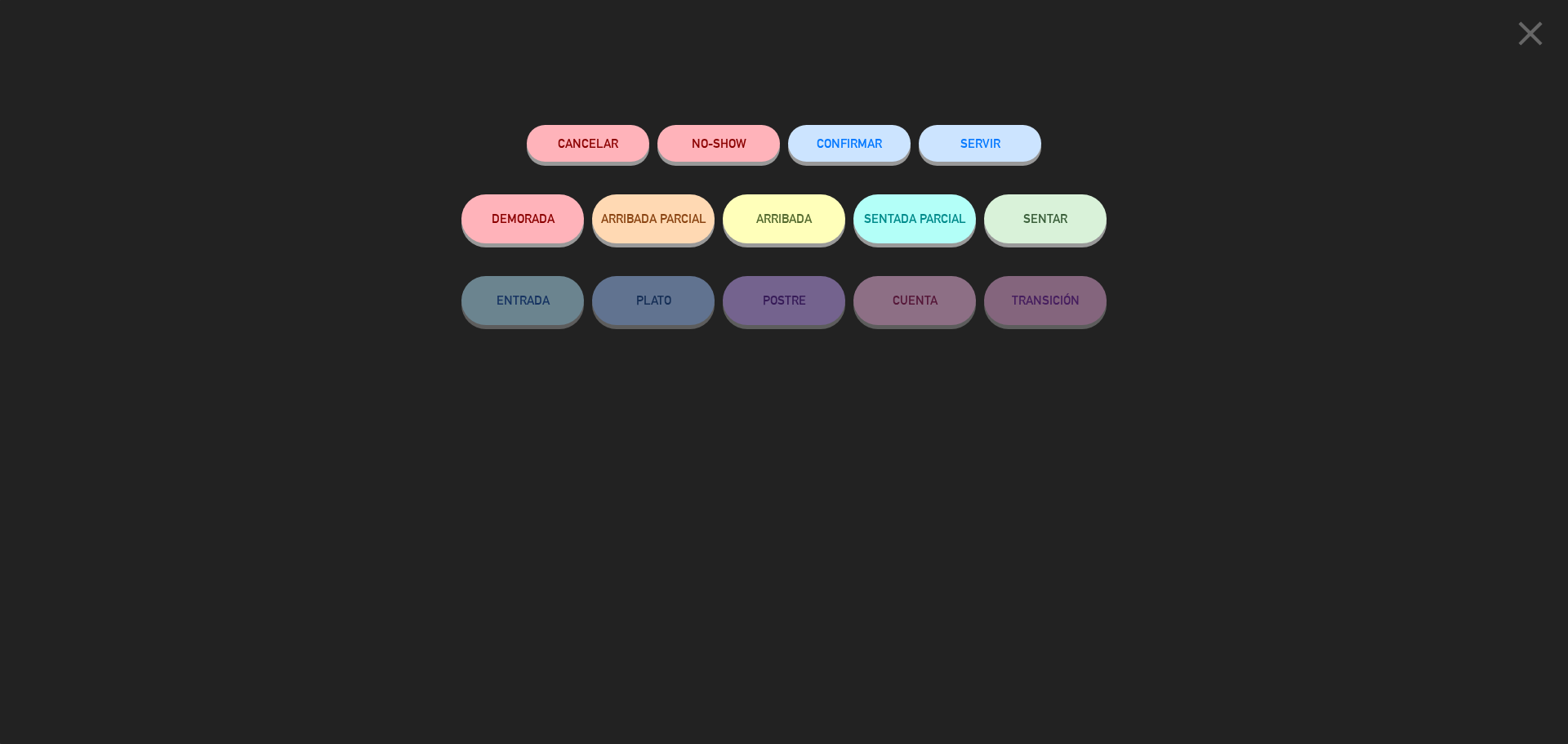
click at [1047, 213] on button "SENTAR" at bounding box center [1045, 219] width 123 height 49
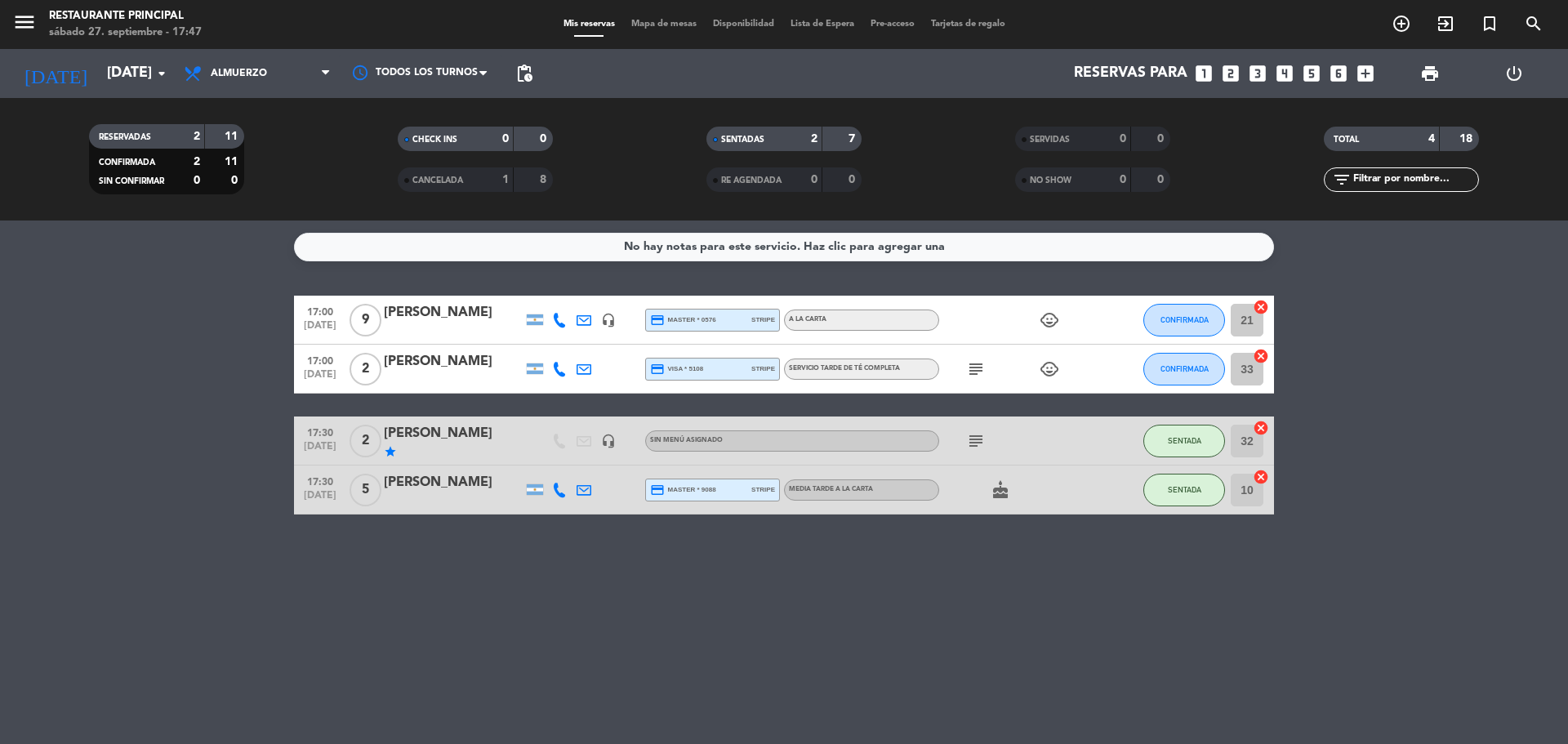
click at [975, 368] on icon "subject" at bounding box center [976, 369] width 20 height 20
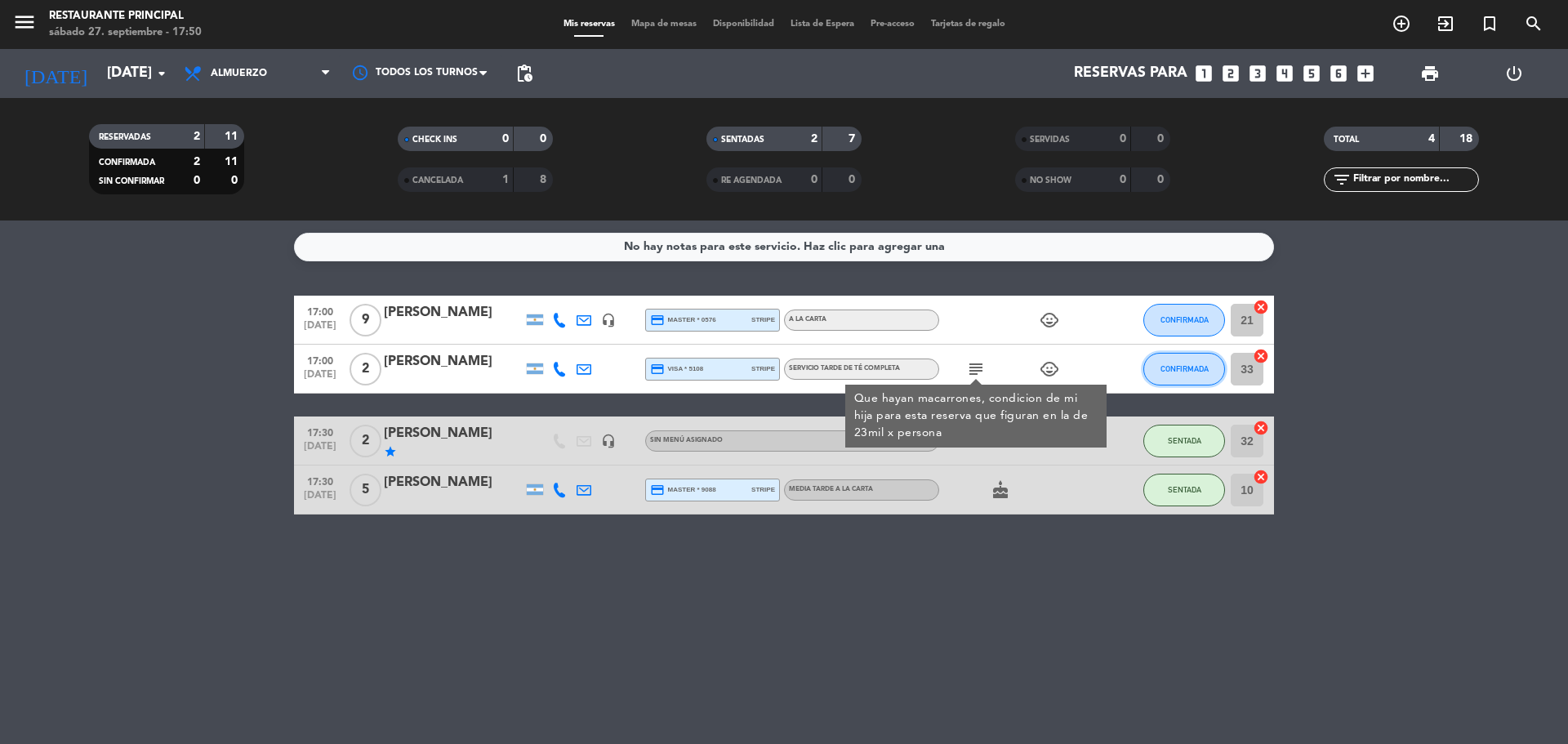
click at [1174, 374] on button "CONFIRMADA" at bounding box center [1184, 369] width 81 height 33
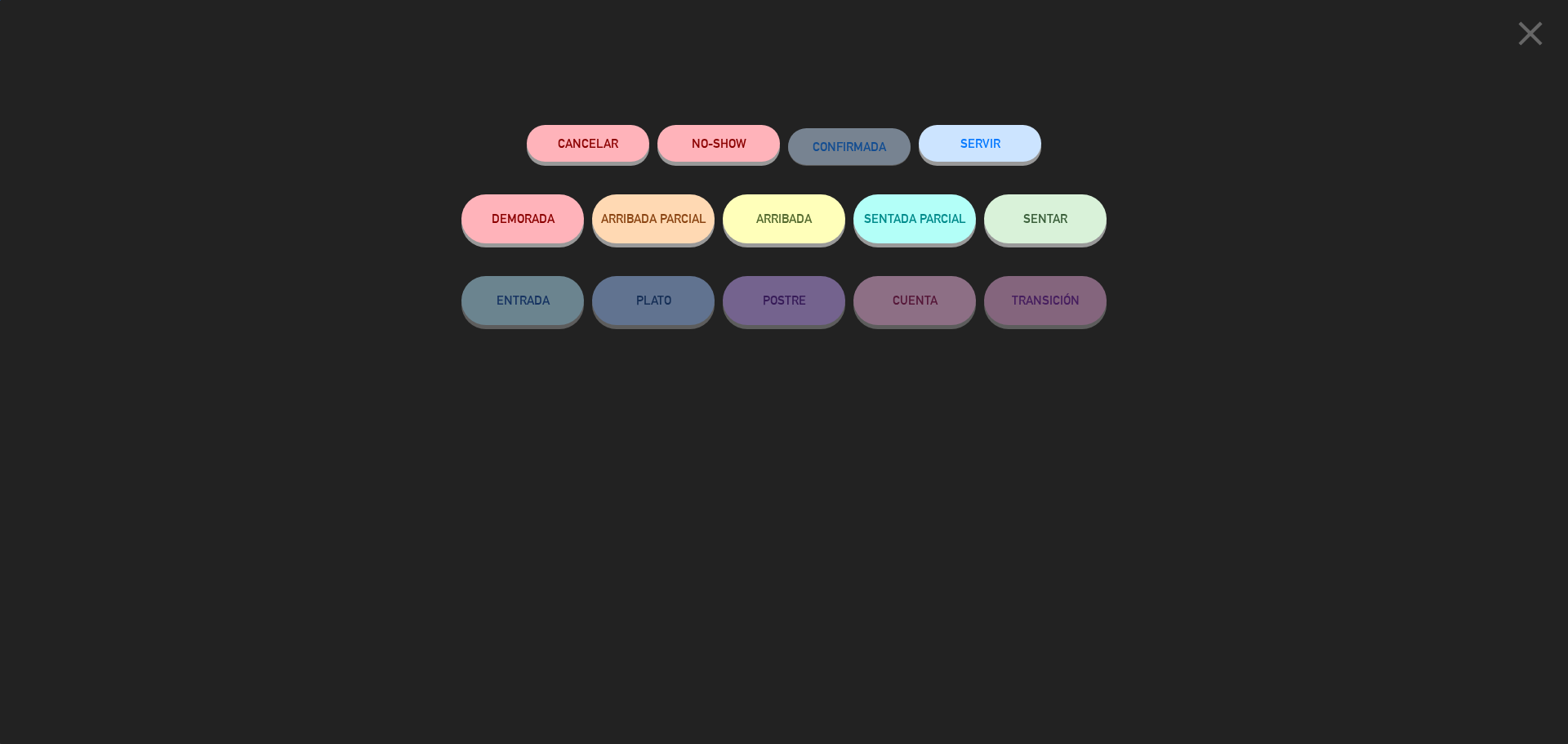
click at [1064, 221] on span "SENTAR" at bounding box center [1044, 219] width 44 height 14
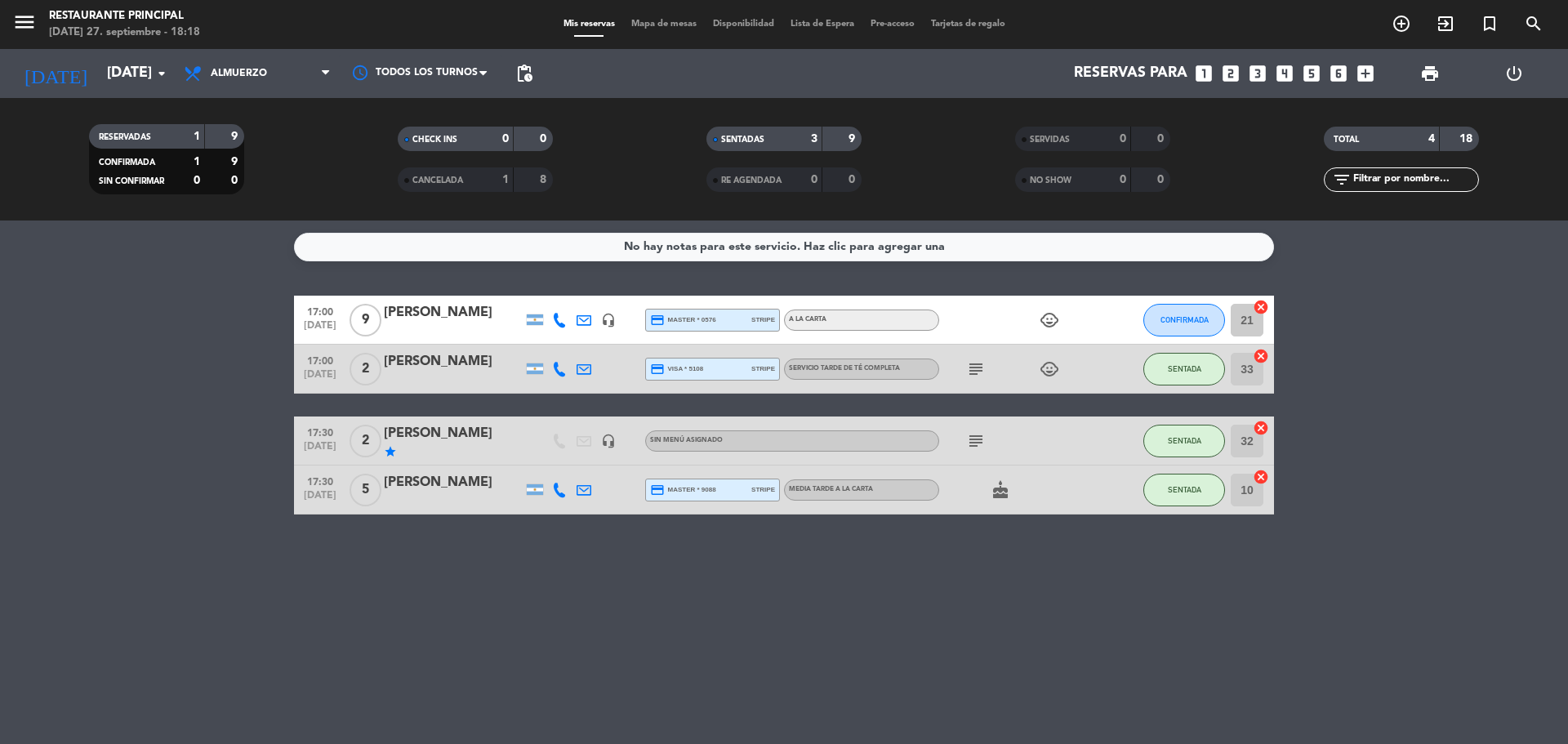
click at [976, 369] on icon "subject" at bounding box center [976, 369] width 20 height 20
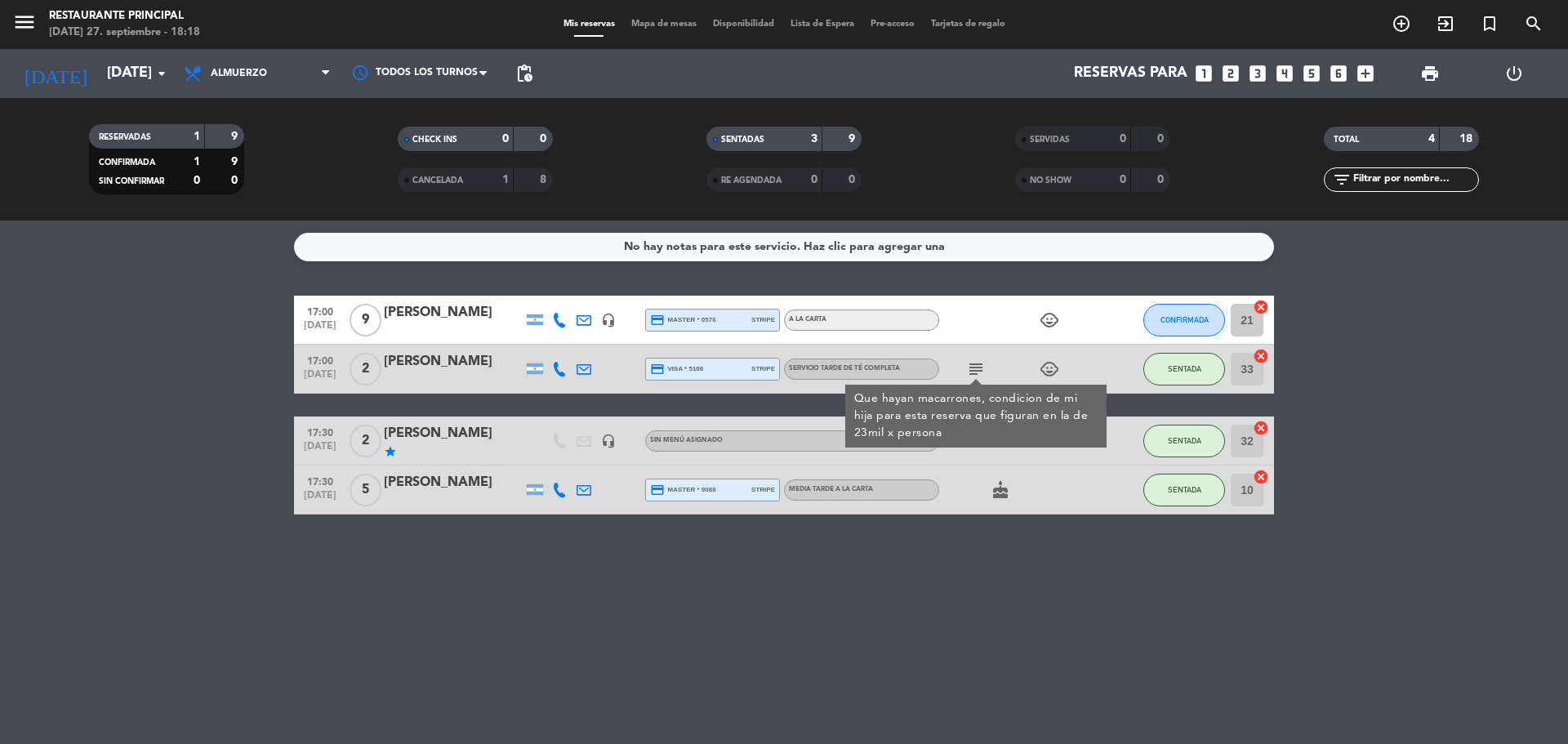
click at [463, 358] on div "[PERSON_NAME]" at bounding box center [454, 362] width 139 height 21
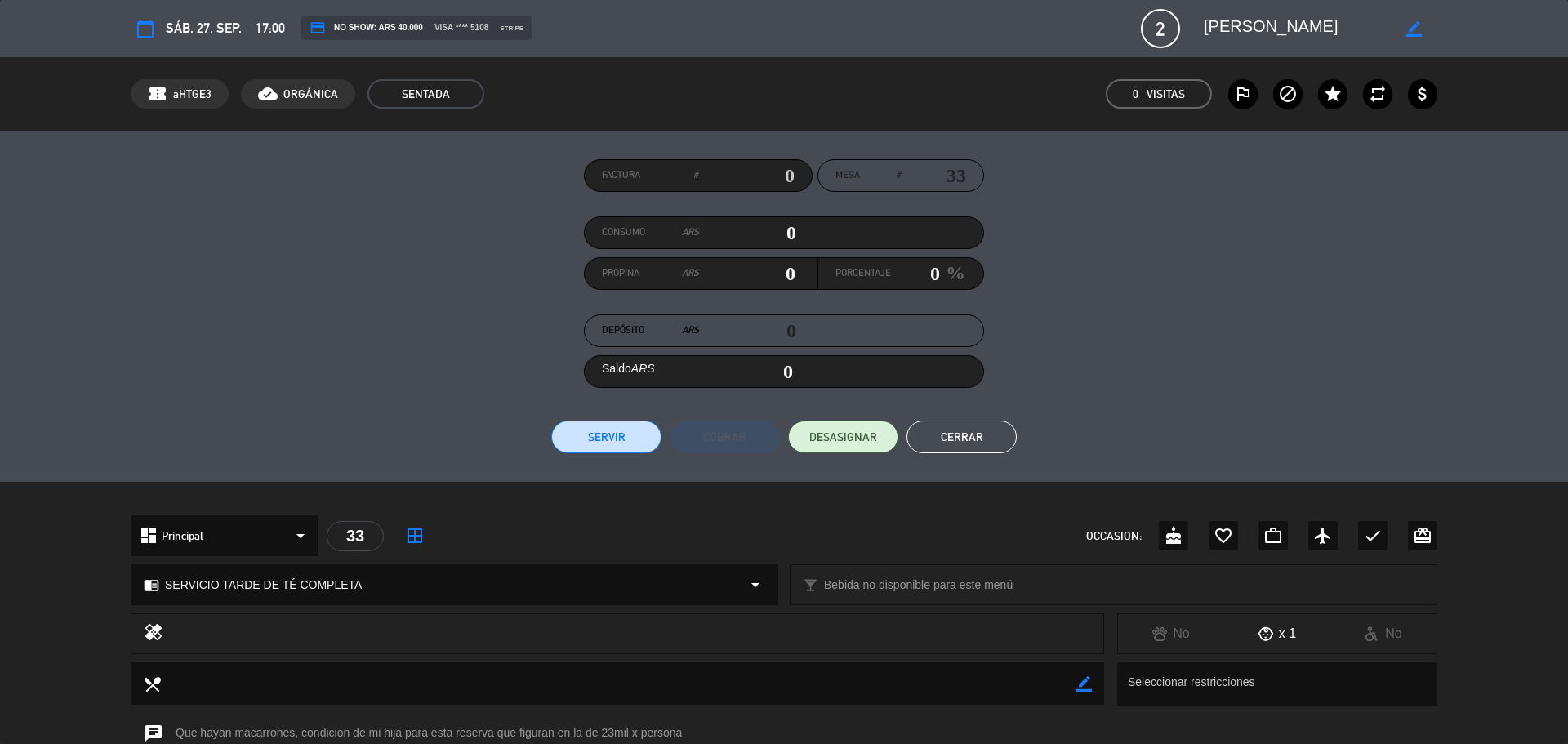
click at [1002, 438] on button "Cerrar" at bounding box center [961, 437] width 111 height 33
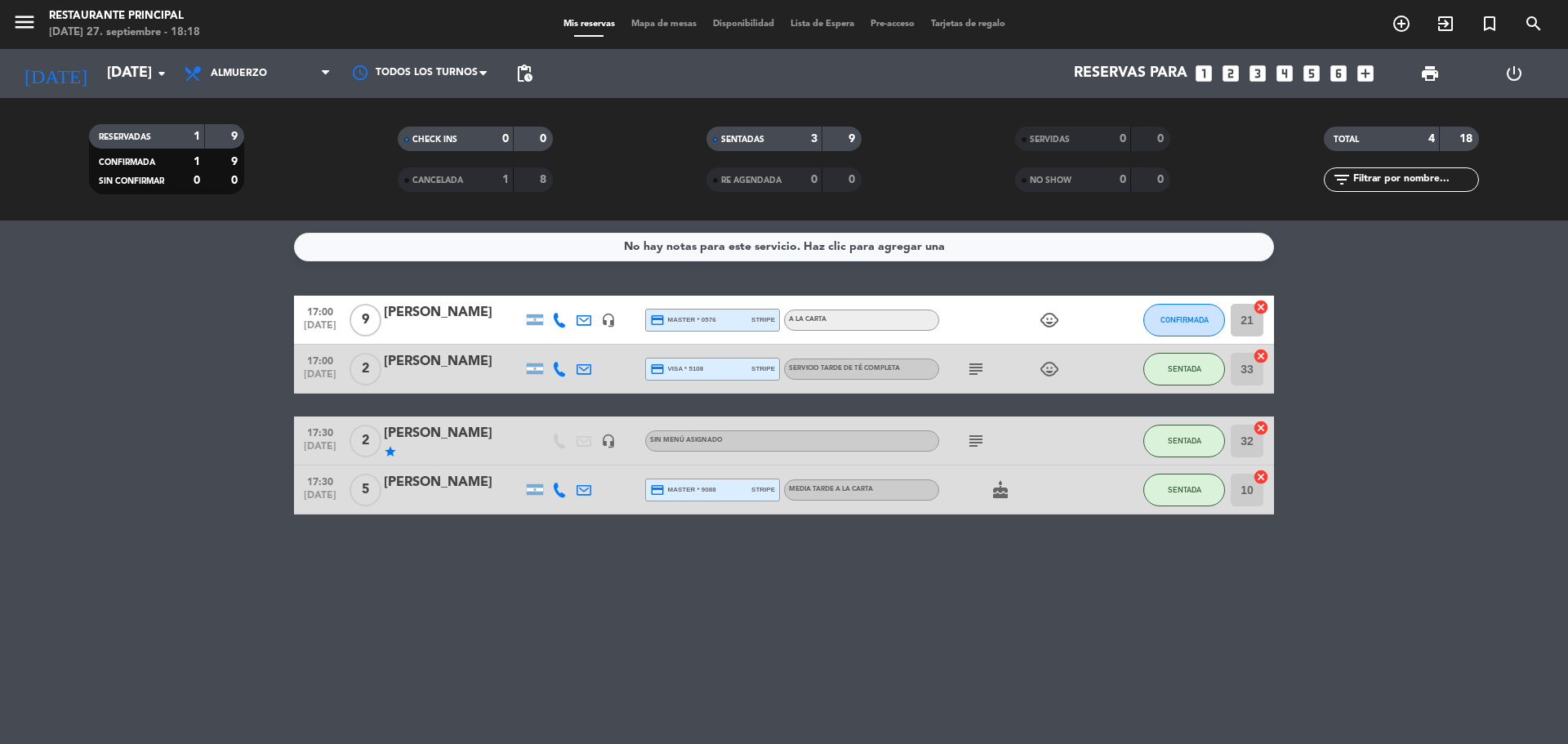
click at [1050, 314] on icon "child_care" at bounding box center [1049, 320] width 20 height 20
click at [1171, 322] on span "CONFIRMADA" at bounding box center [1185, 320] width 48 height 9
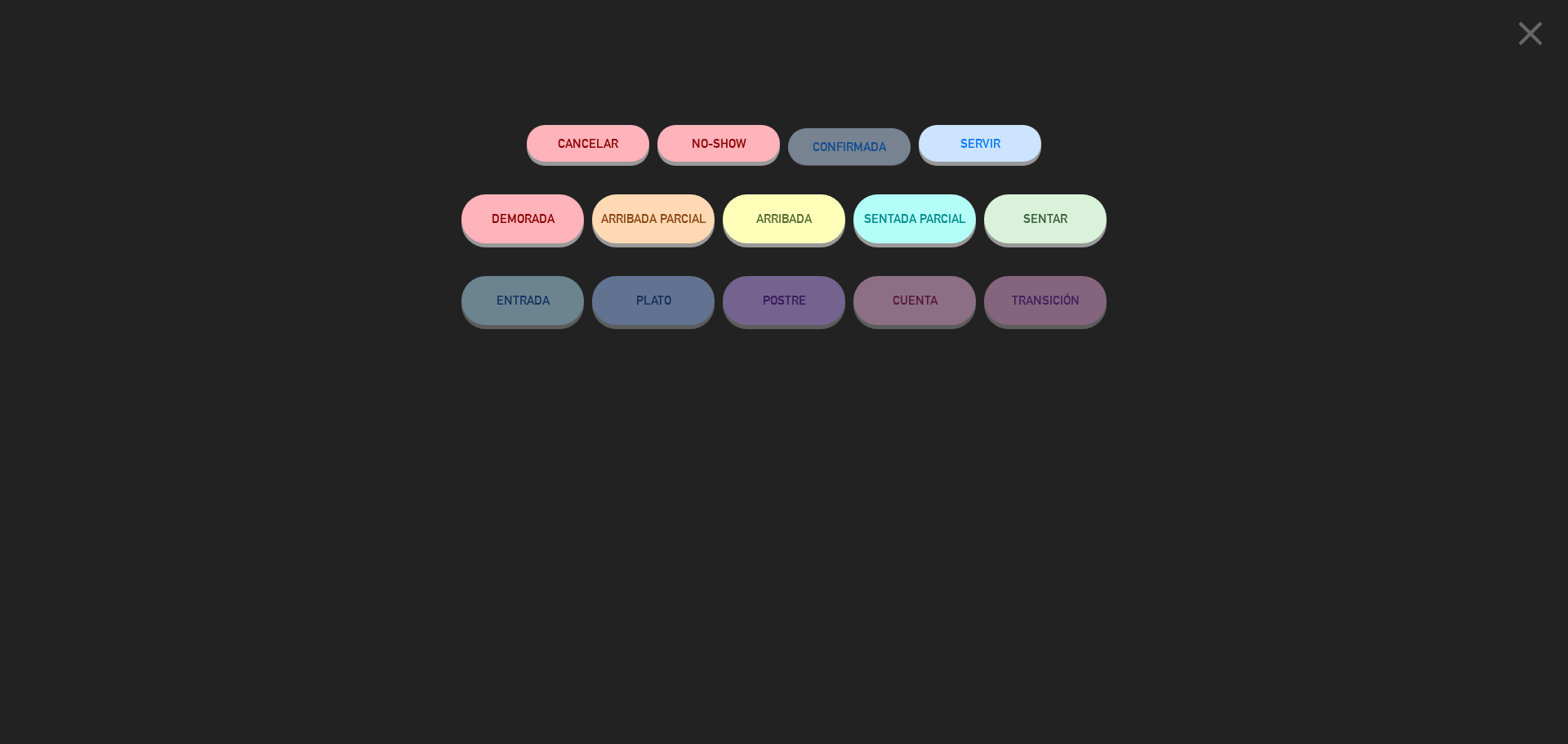
click at [1060, 217] on span "SENTAR" at bounding box center [1044, 219] width 44 height 14
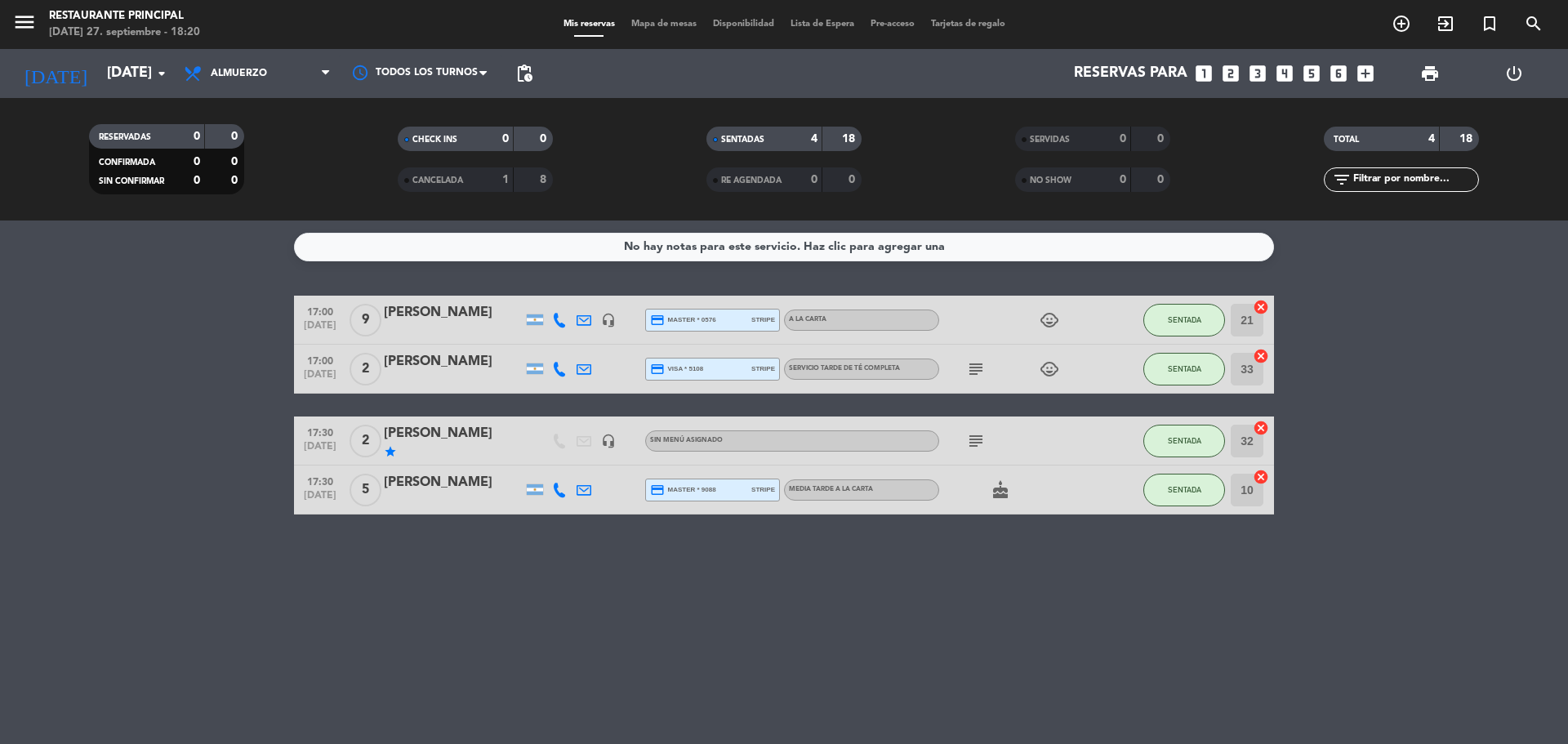
click at [605, 444] on icon "headset_mic" at bounding box center [608, 441] width 15 height 15
click at [978, 368] on icon "subject" at bounding box center [976, 369] width 20 height 20
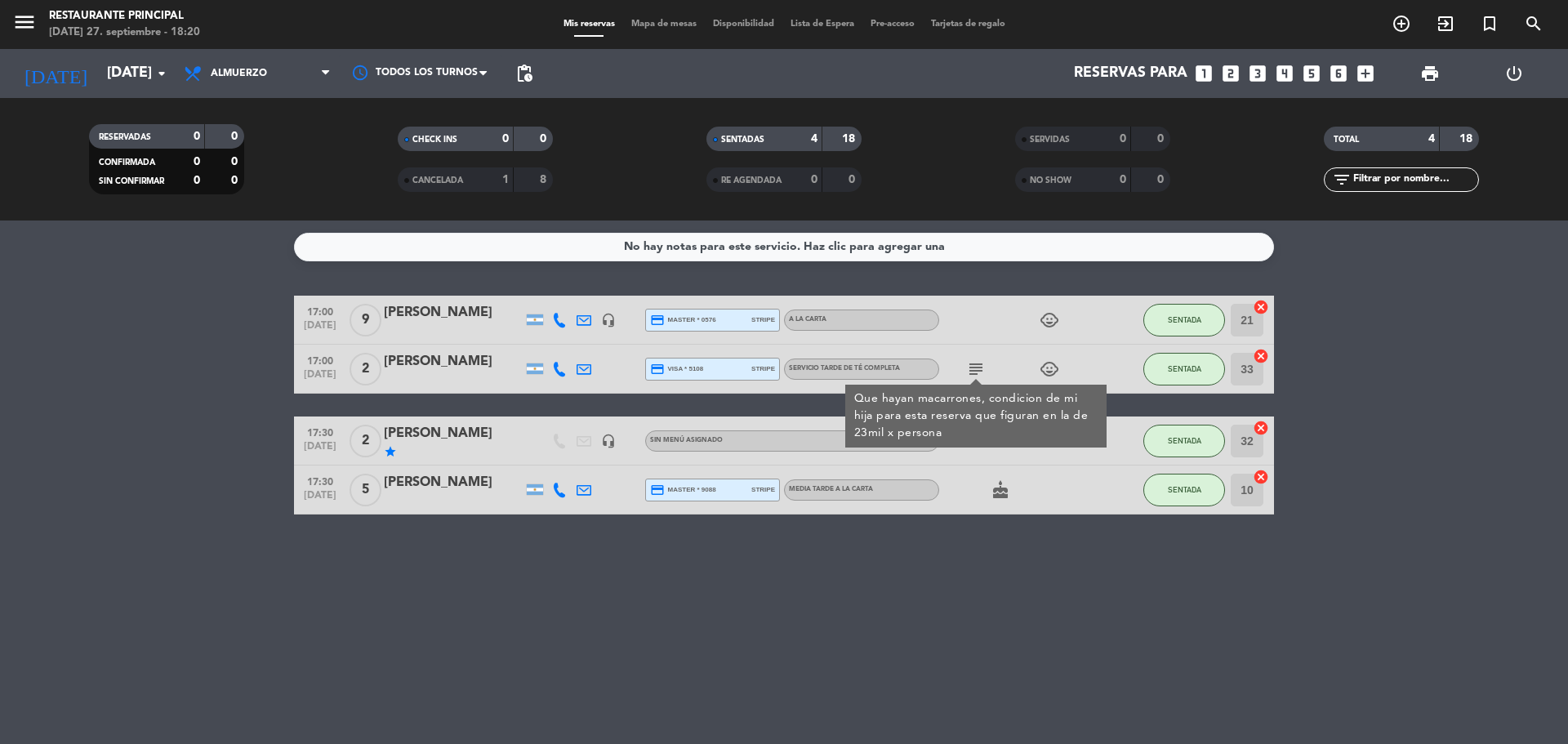
click at [588, 374] on icon at bounding box center [583, 369] width 15 height 15
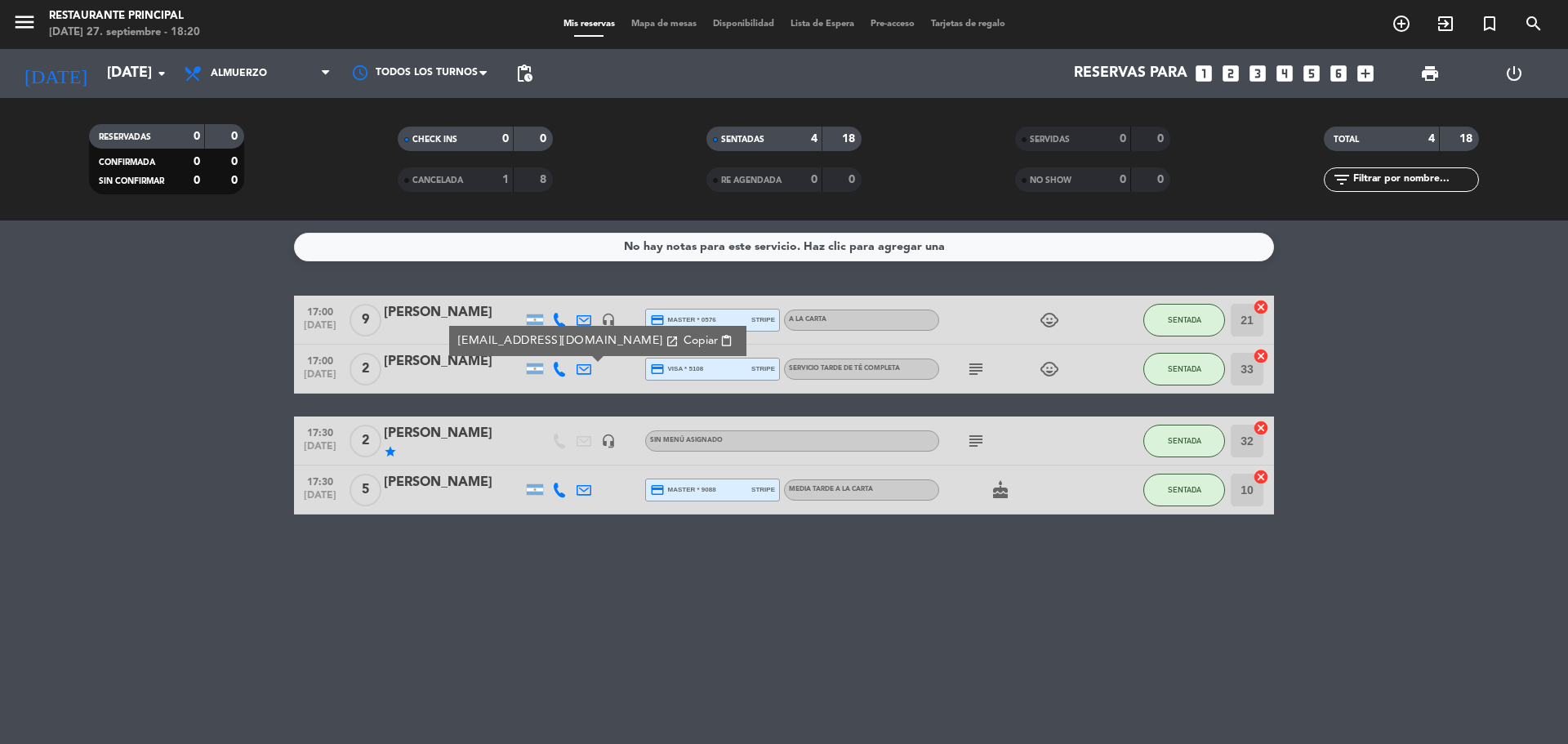
click at [556, 367] on icon at bounding box center [559, 369] width 15 height 15
click at [983, 616] on div "No hay notas para este servicio. Haz clic para agregar una 17:00 [DATE] 9 [PERS…" at bounding box center [784, 482] width 1568 height 524
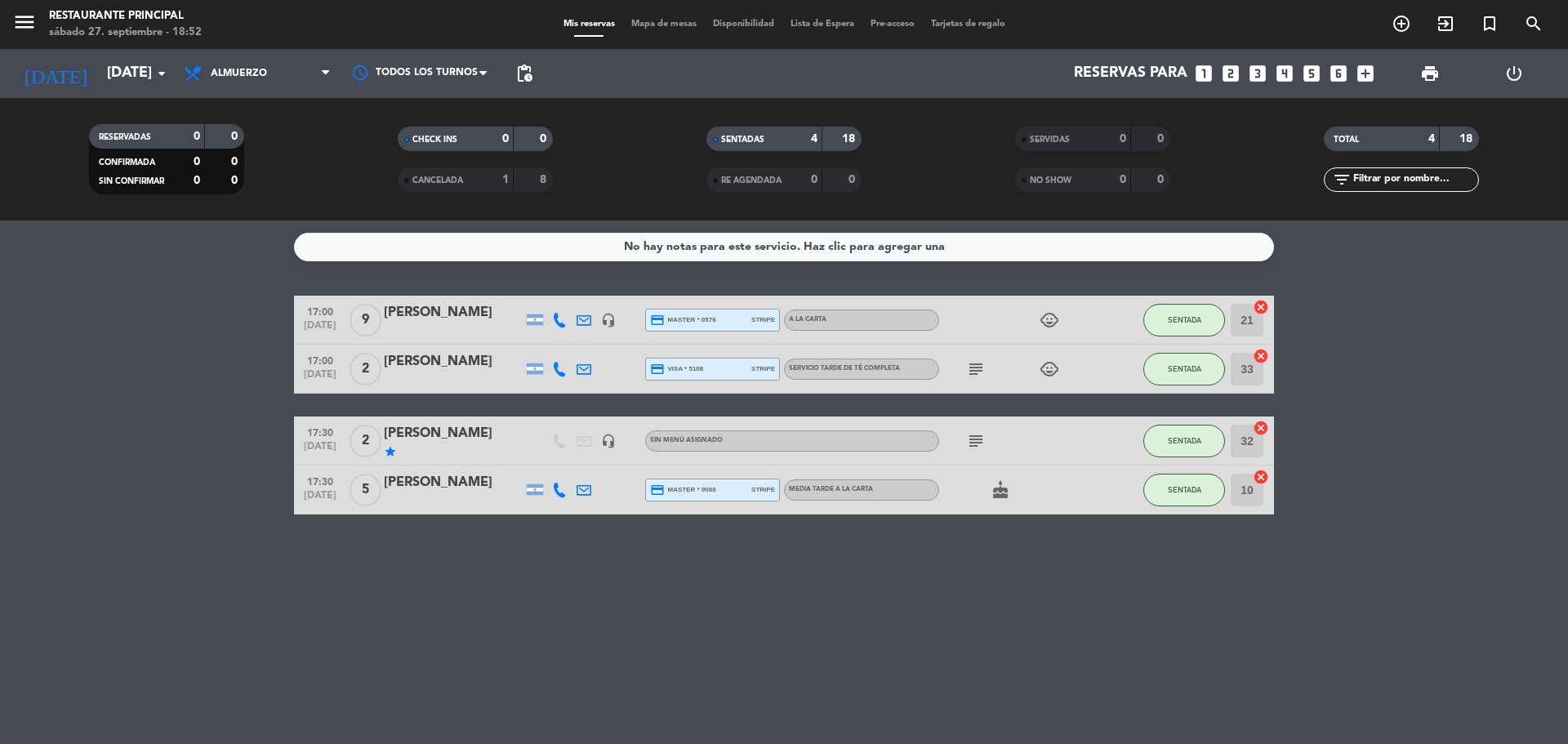
click at [975, 369] on icon "subject" at bounding box center [976, 369] width 20 height 20
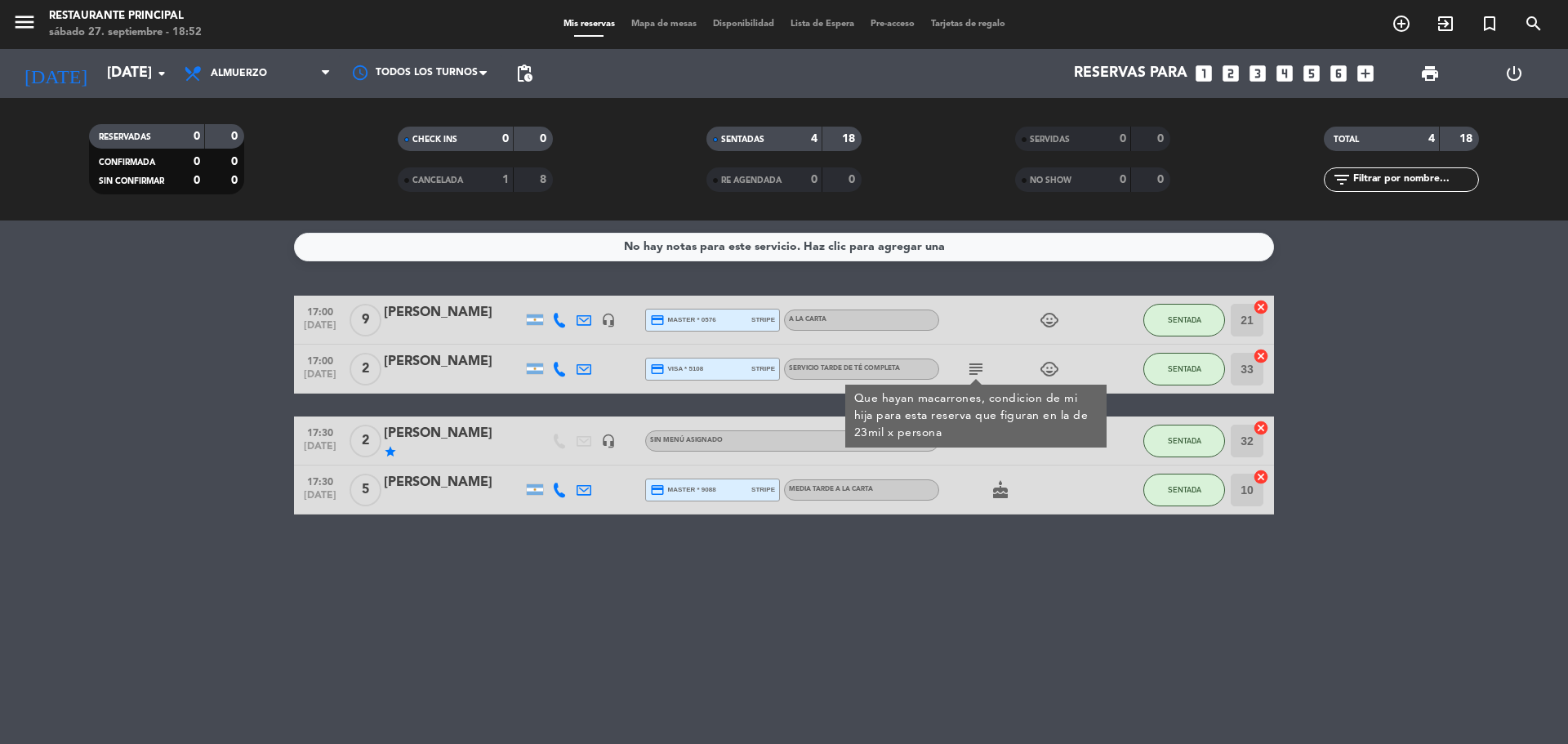
click at [586, 369] on icon at bounding box center [583, 369] width 15 height 15
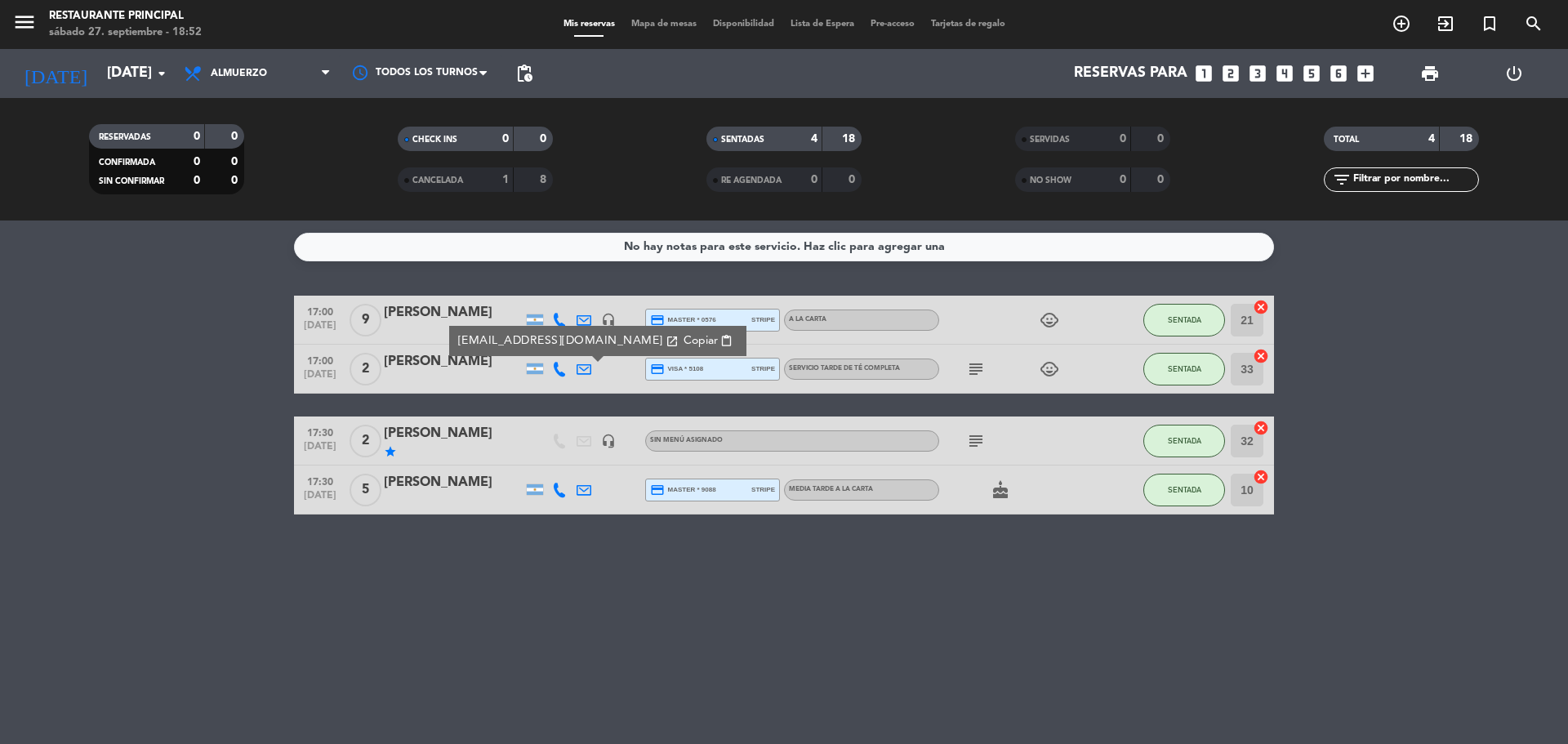
click at [586, 369] on icon at bounding box center [583, 369] width 15 height 15
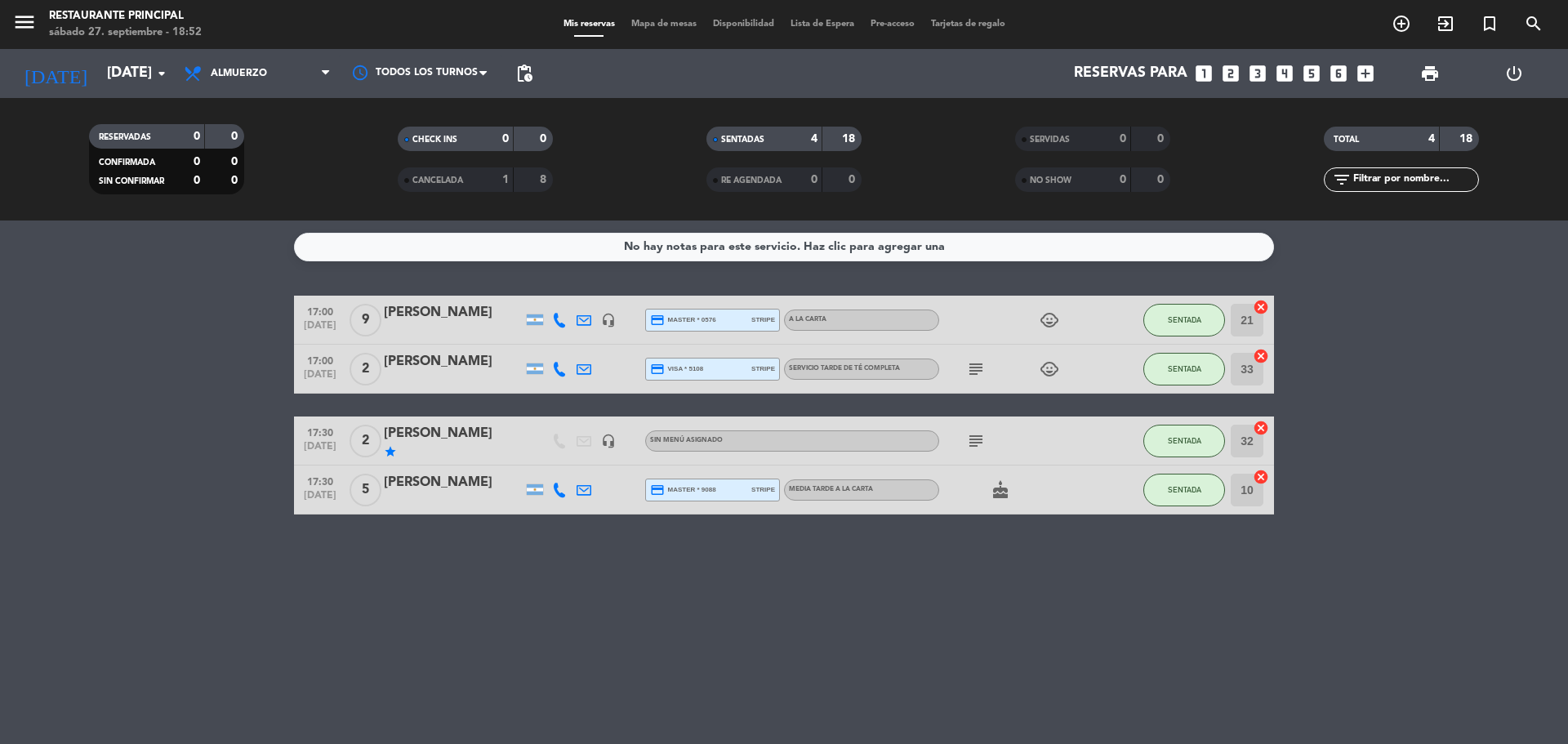
click at [558, 367] on icon at bounding box center [559, 369] width 15 height 15
click at [952, 597] on div "No hay notas para este servicio. Haz clic para agregar una 17:00 [DATE] 9 [PERS…" at bounding box center [784, 482] width 1568 height 524
click at [604, 369] on div at bounding box center [608, 369] width 25 height 48
click at [564, 372] on icon at bounding box center [559, 369] width 15 height 15
click at [976, 369] on icon "subject" at bounding box center [976, 369] width 20 height 20
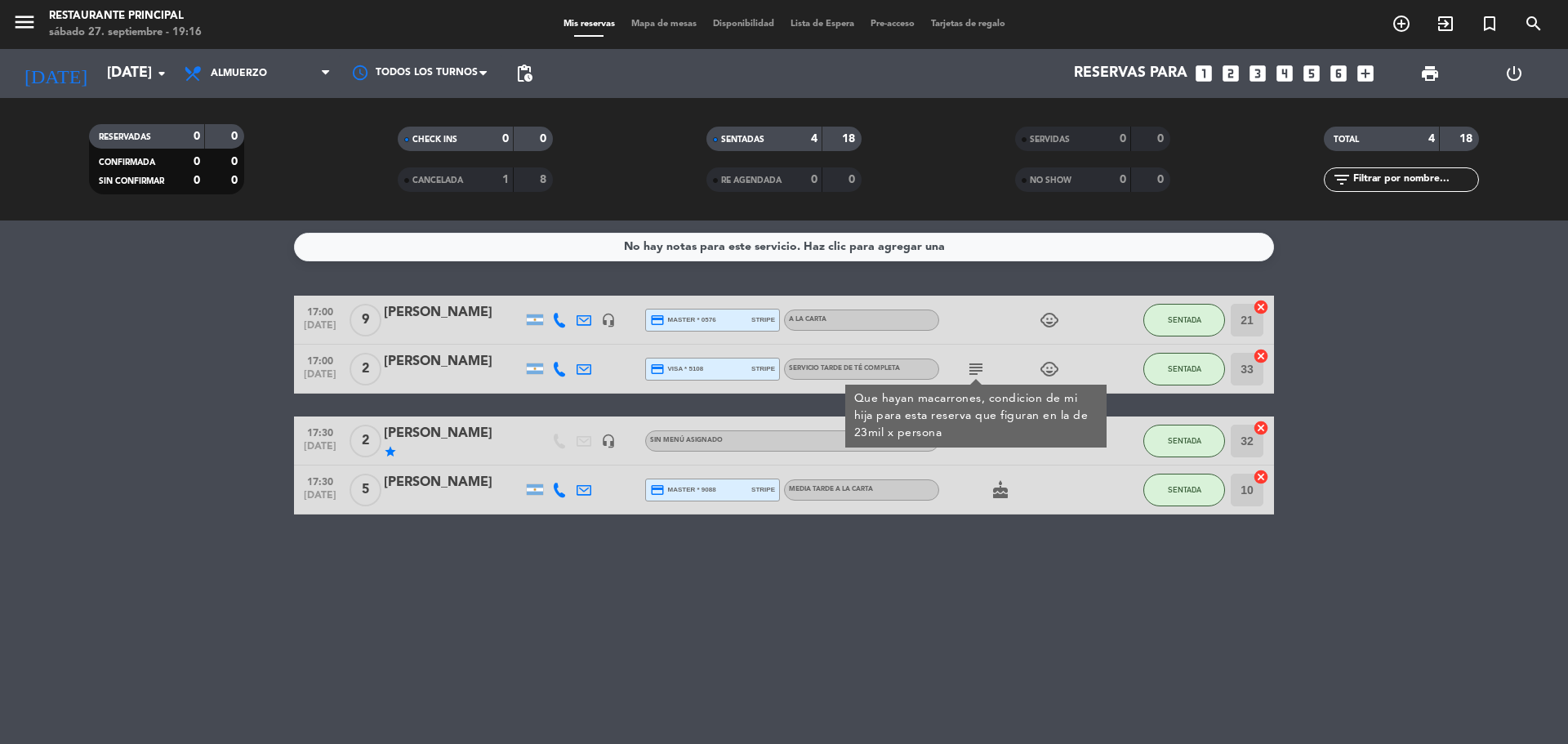
click at [422, 372] on div "[PERSON_NAME]" at bounding box center [454, 362] width 139 height 21
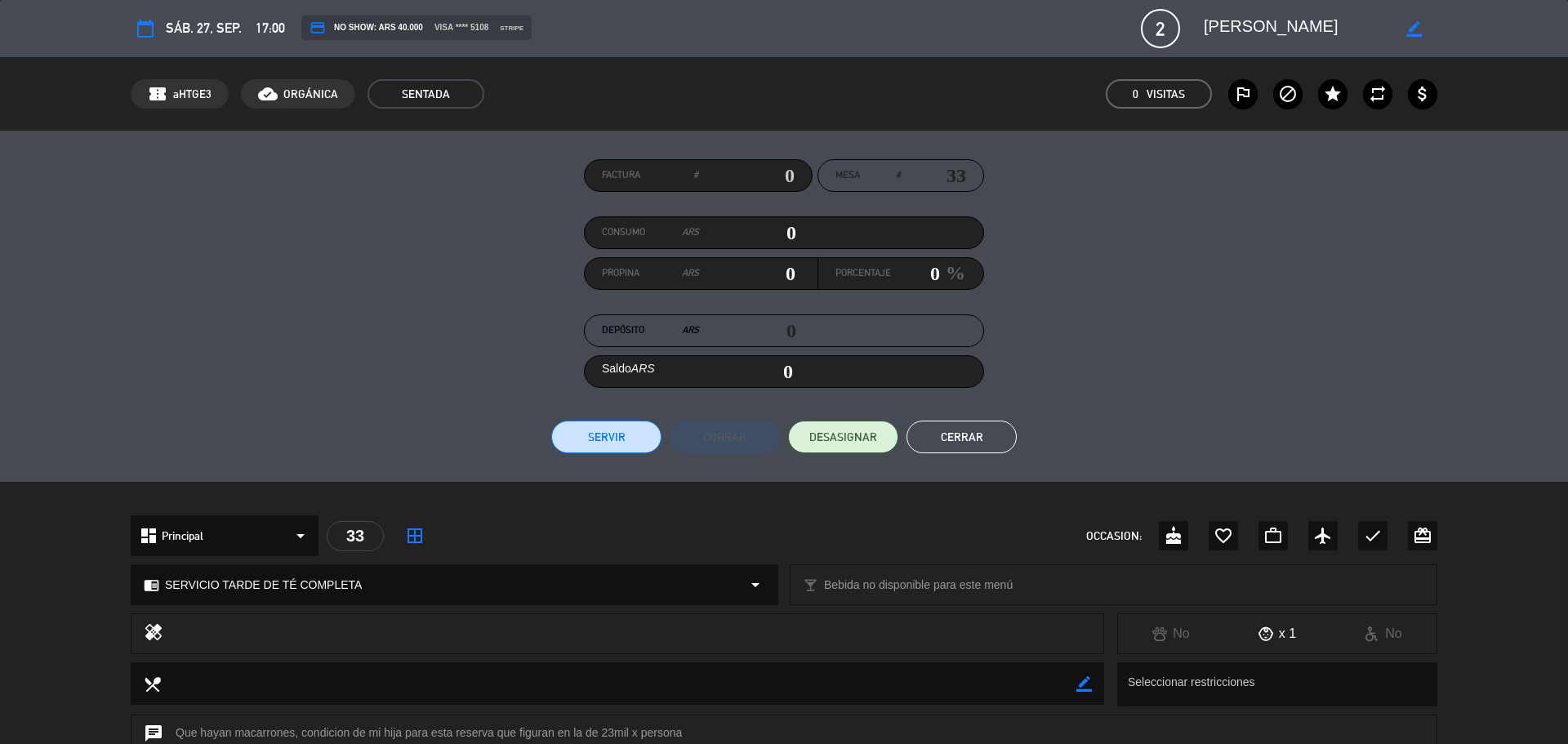
click at [963, 429] on button "Cerrar" at bounding box center [961, 437] width 111 height 33
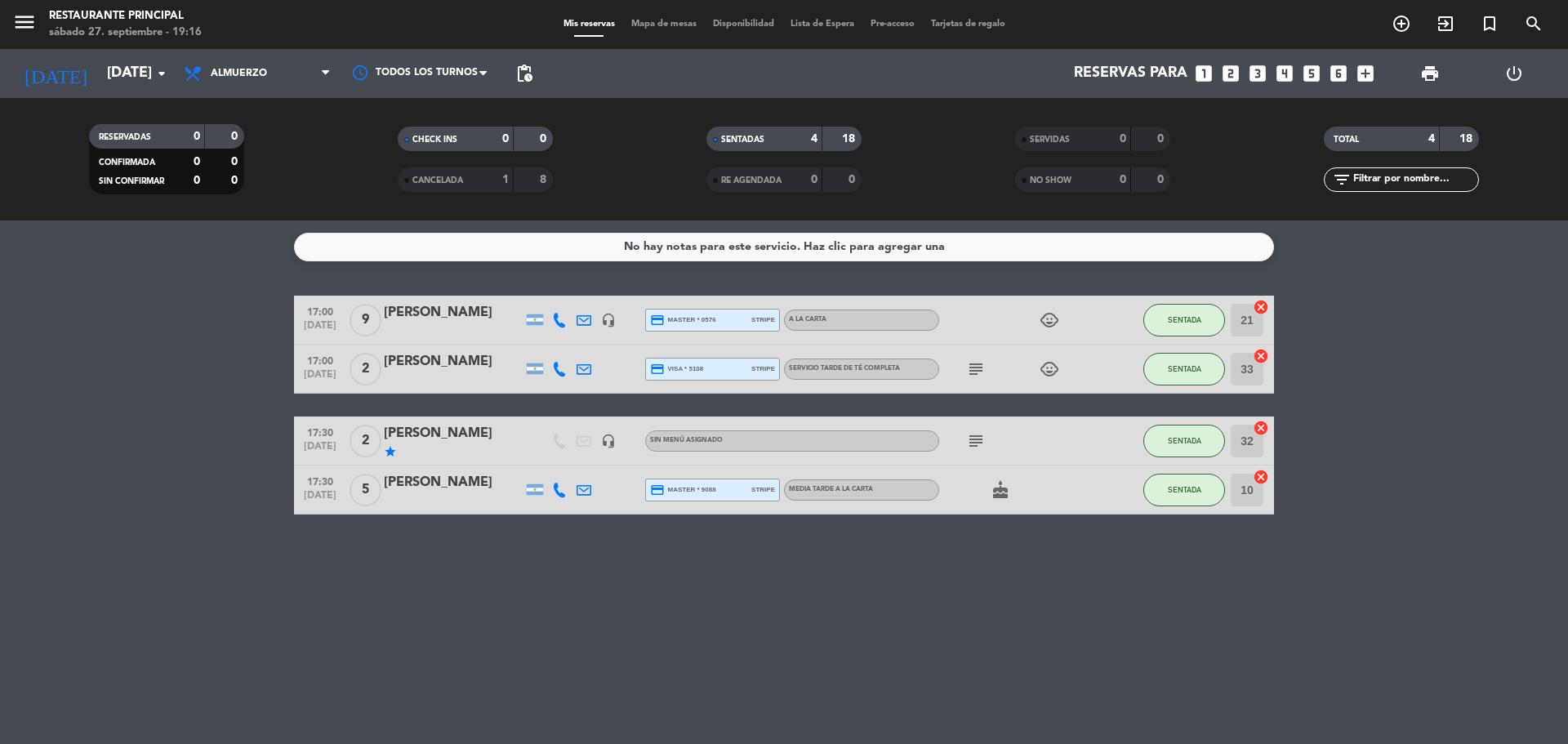
click at [979, 369] on icon "subject" at bounding box center [976, 369] width 20 height 20
